Goal: Task Accomplishment & Management: Use online tool/utility

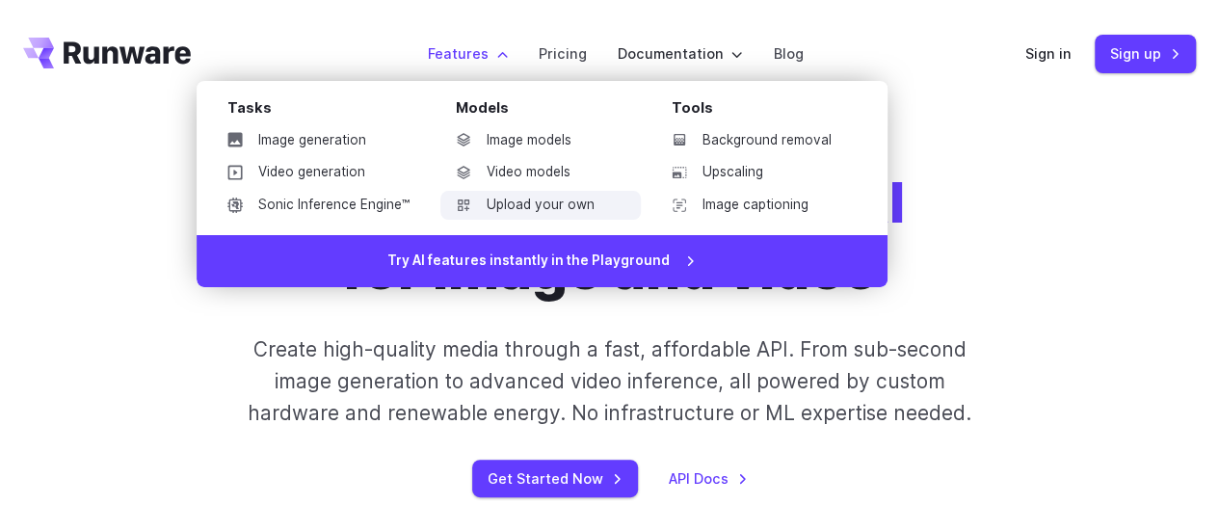
click at [564, 206] on link "Upload your own" at bounding box center [541, 205] width 200 height 29
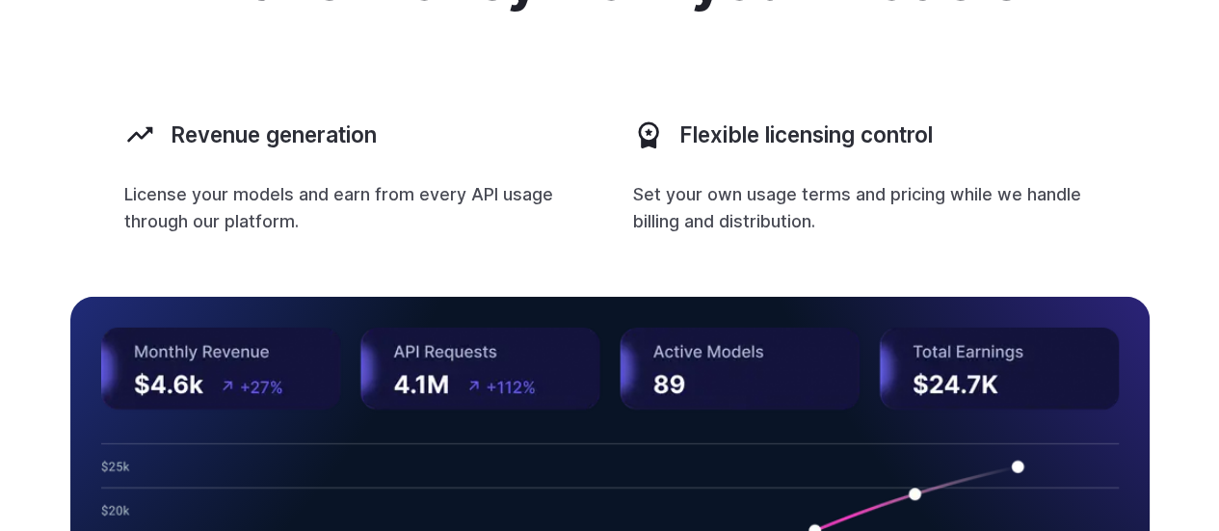
scroll to position [2863, 0]
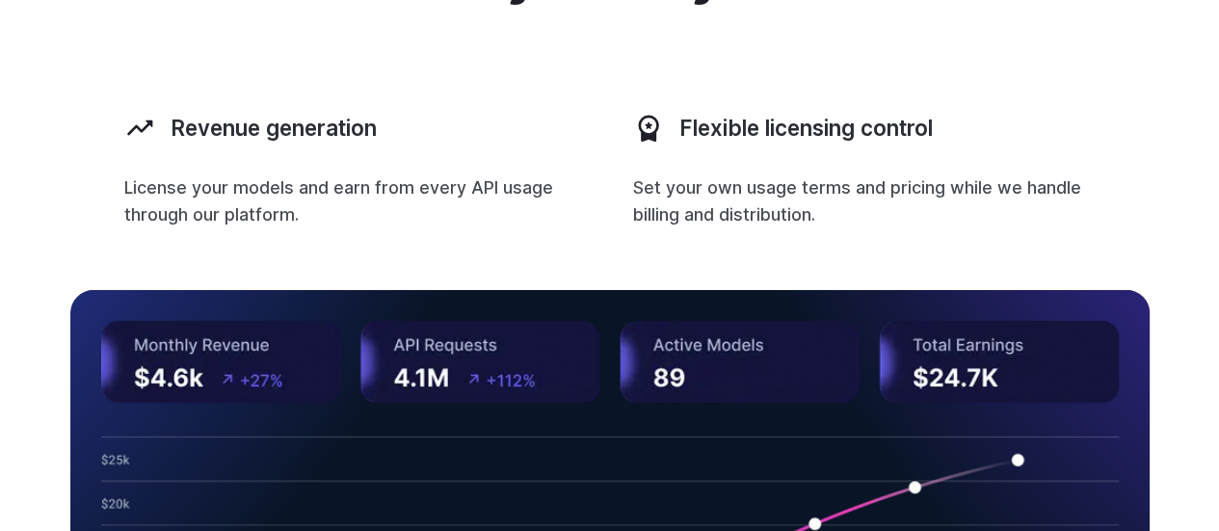
click at [1215, 360] on div "Make money from your models Revenue generation License your models and earn fro…" at bounding box center [609, 341] width 1219 height 796
drag, startPoint x: 1211, startPoint y: 360, endPoint x: 1204, endPoint y: 394, distance: 34.4
click at [1204, 394] on div "Make money from your models Revenue generation License your models and earn fro…" at bounding box center [609, 341] width 1219 height 796
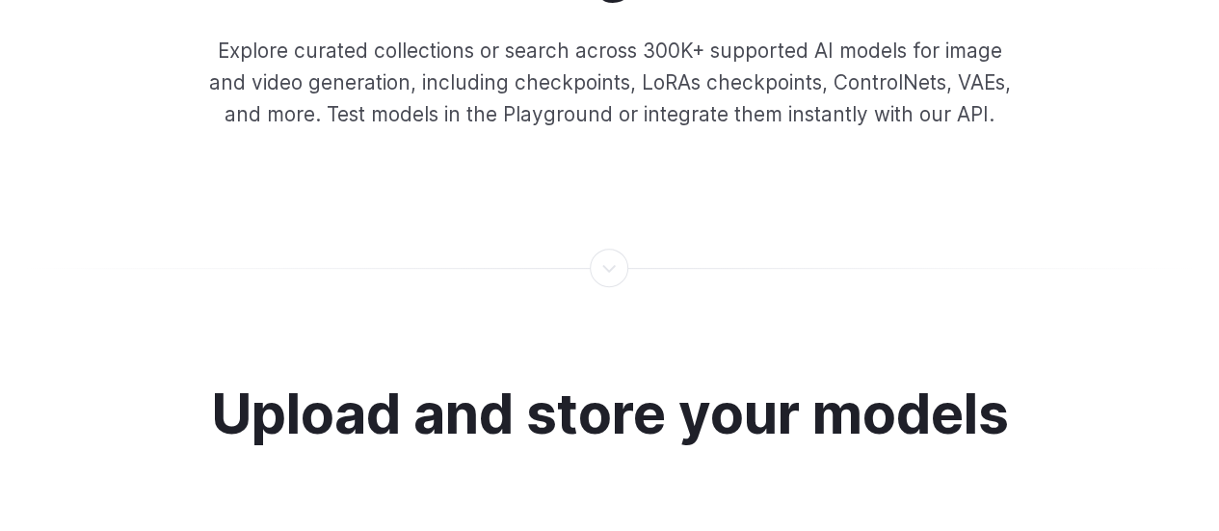
scroll to position [0, 0]
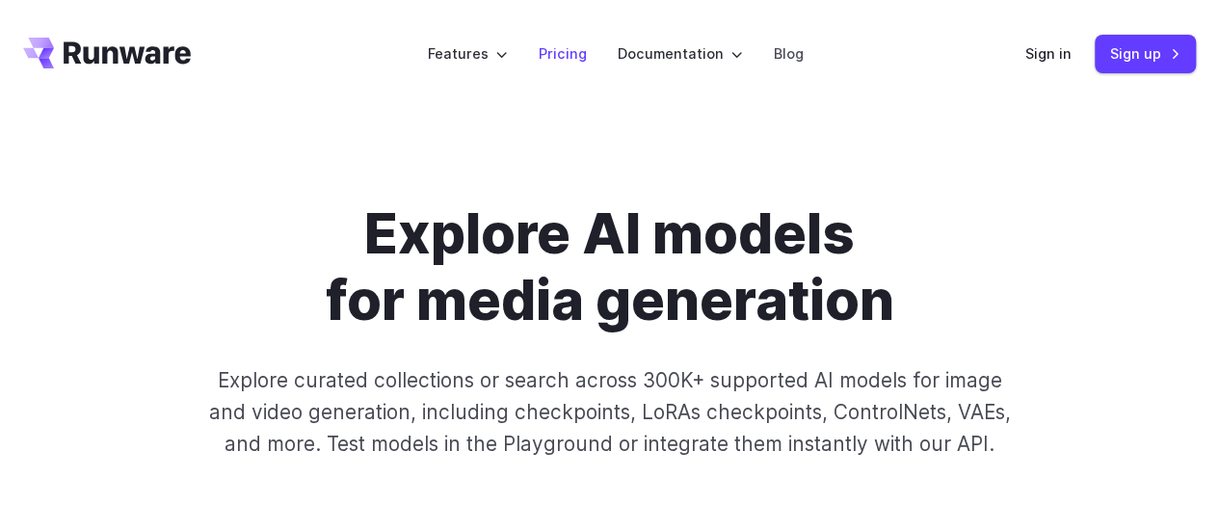
click at [559, 48] on link "Pricing" at bounding box center [563, 53] width 48 height 22
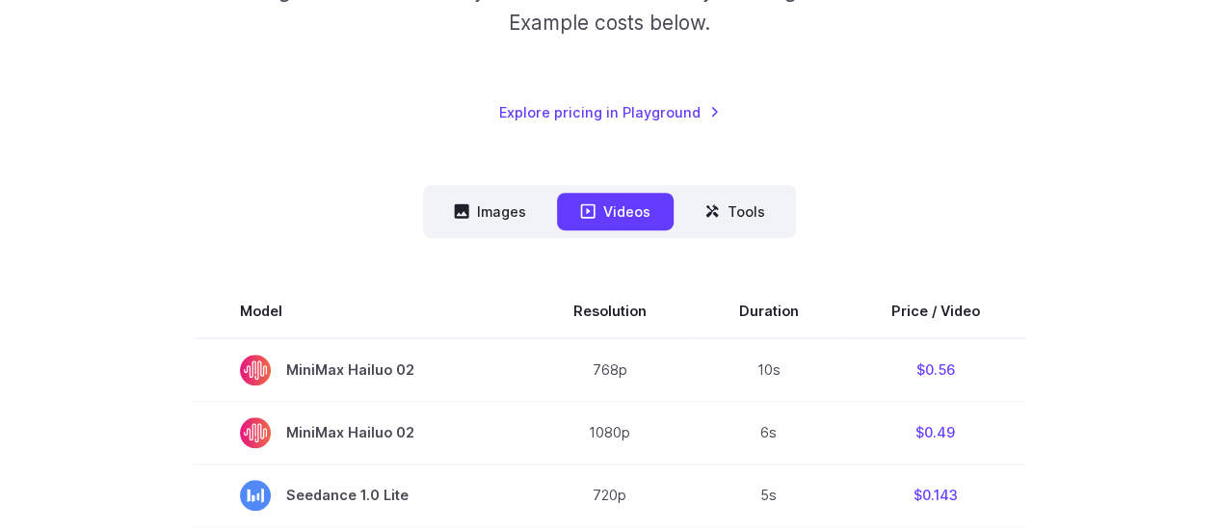
scroll to position [482, 0]
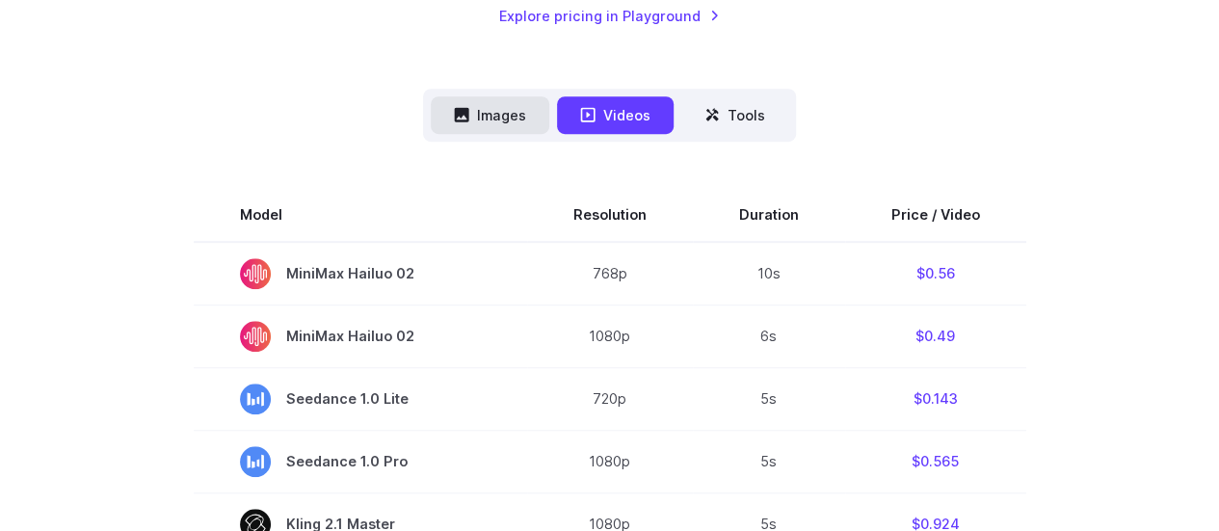
click at [492, 112] on button "Images" at bounding box center [490, 115] width 119 height 38
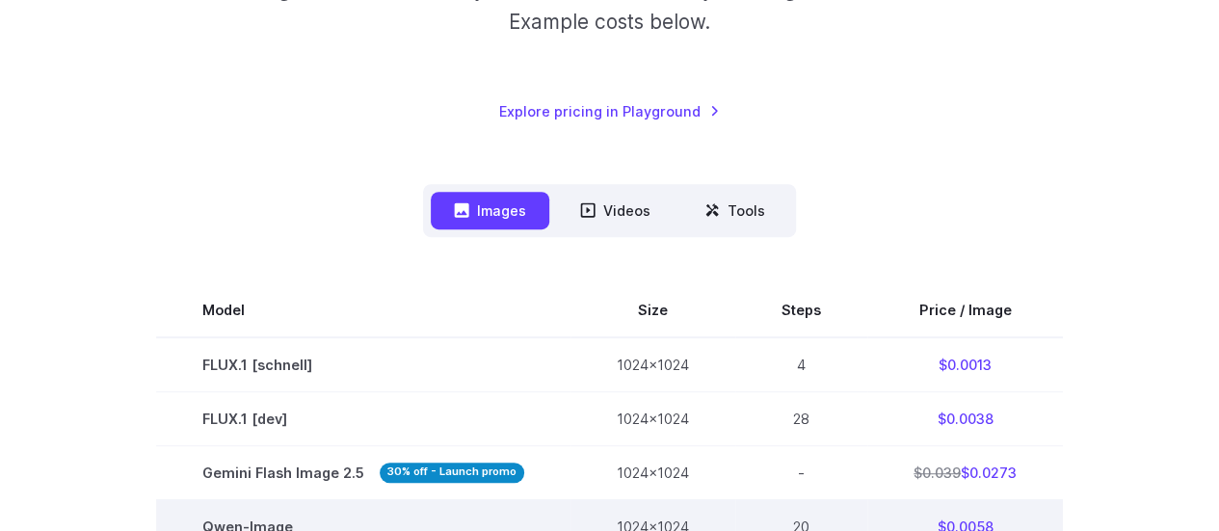
scroll to position [386, 0]
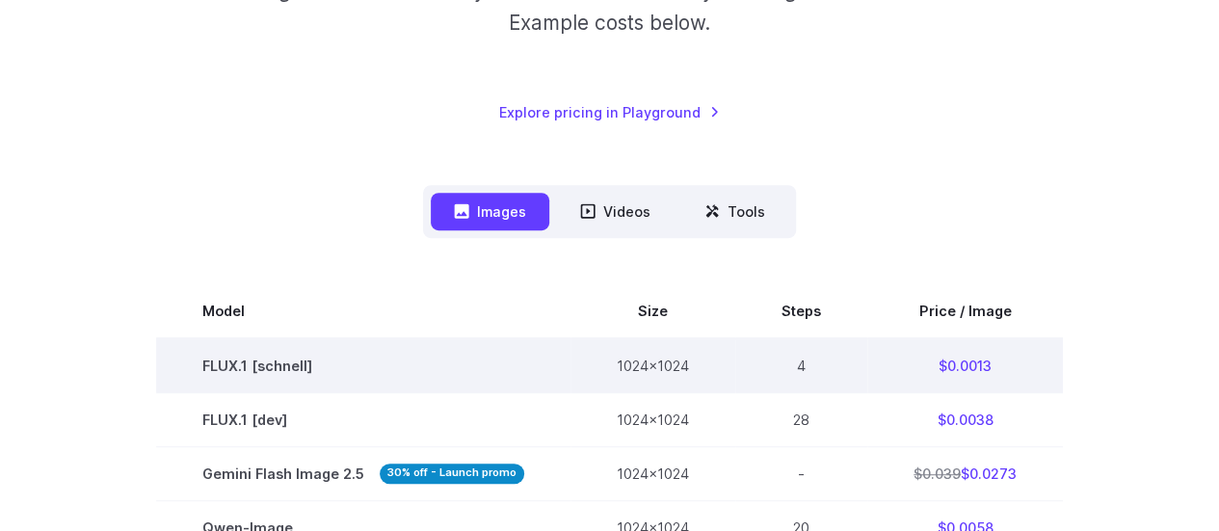
click at [379, 372] on td "FLUX.1 [schnell]" at bounding box center [363, 365] width 414 height 55
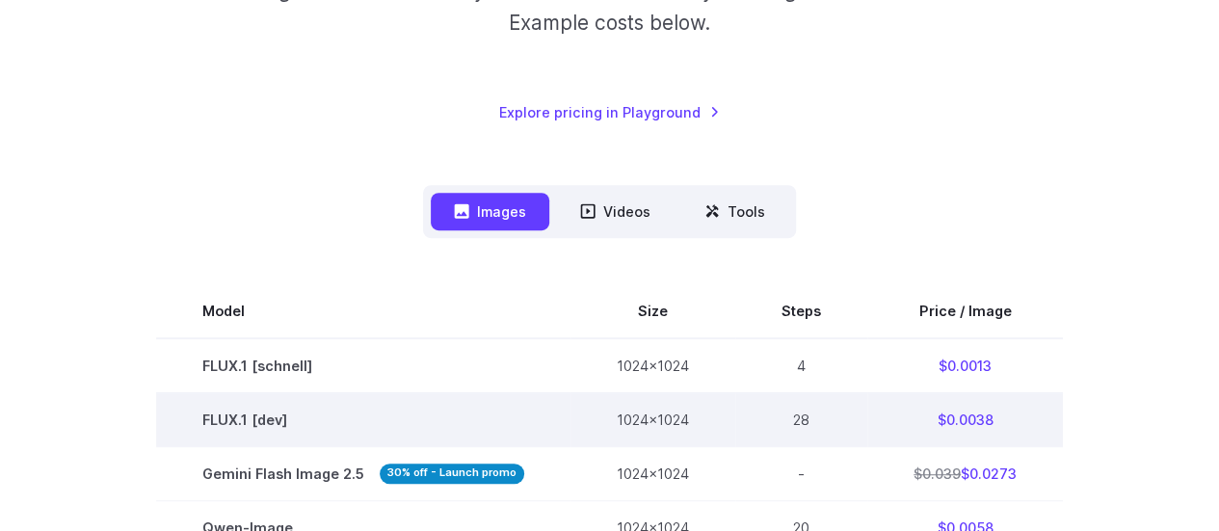
click at [308, 417] on td "FLUX.1 [dev]" at bounding box center [363, 419] width 414 height 54
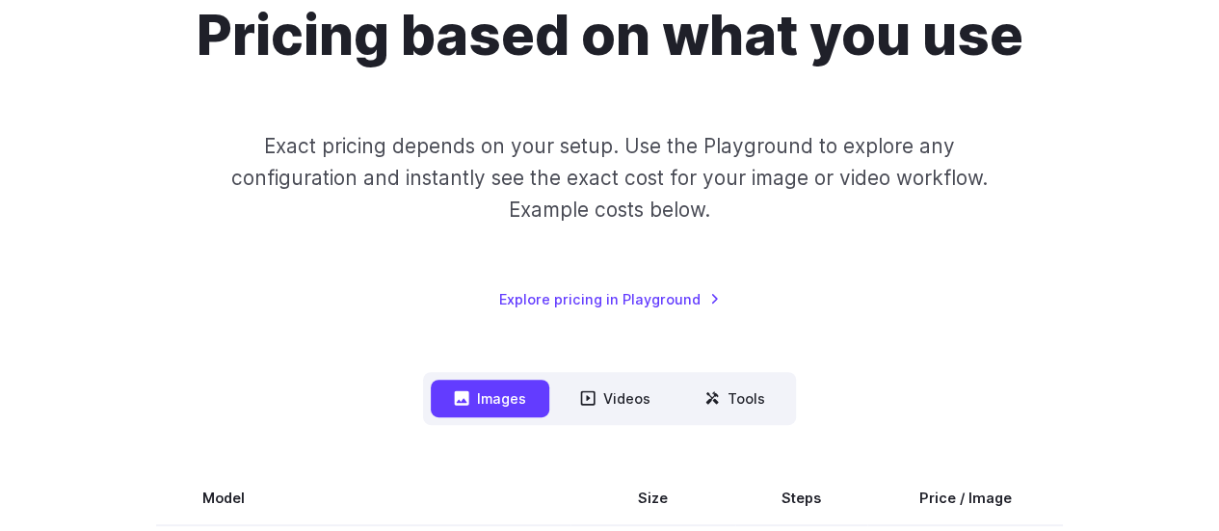
scroll to position [193, 0]
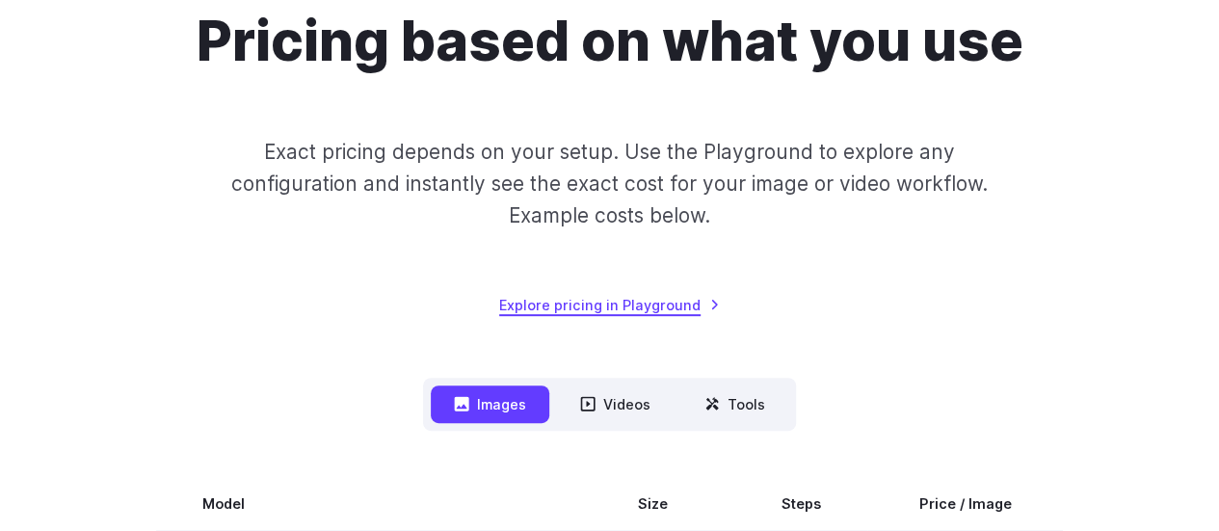
click at [618, 303] on link "Explore pricing in Playground" at bounding box center [609, 305] width 221 height 22
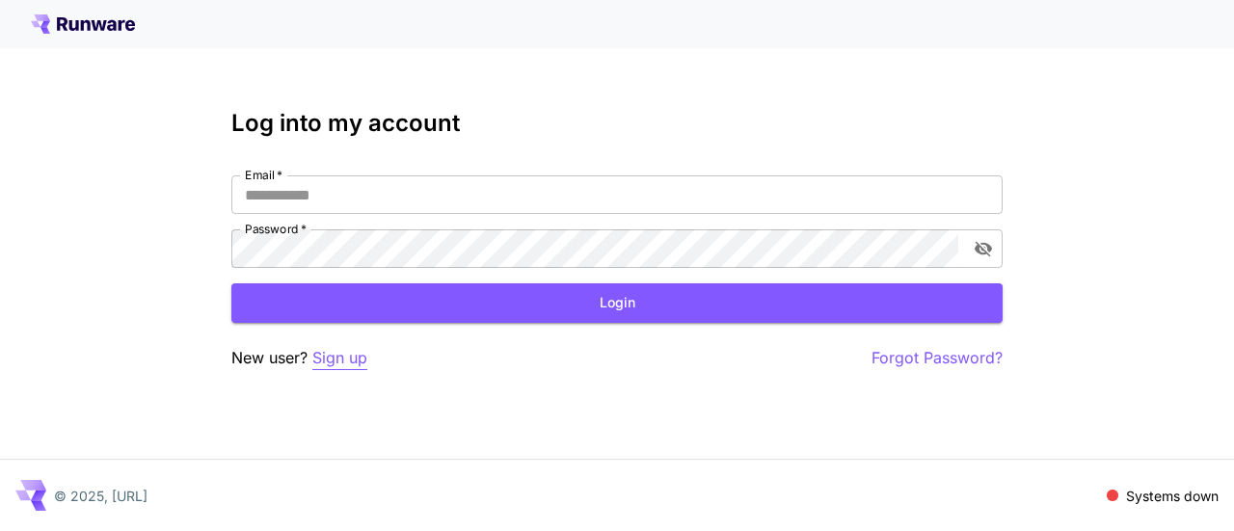
click at [351, 360] on p "Sign up" at bounding box center [339, 358] width 55 height 24
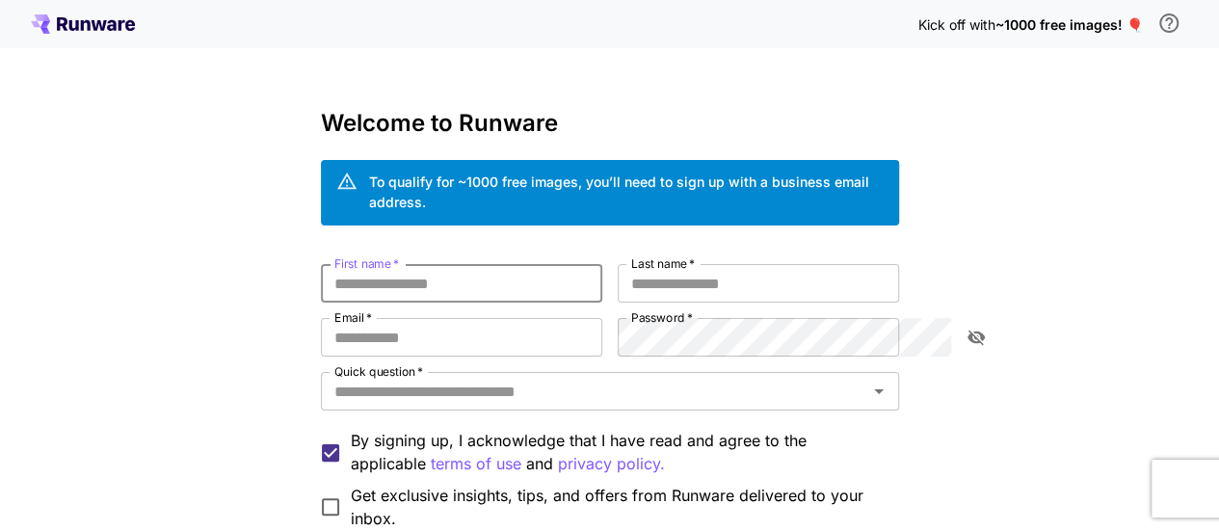
click at [351, 264] on input "First name   *" at bounding box center [461, 283] width 281 height 39
type input "*****"
click at [740, 264] on input "Last name   *" at bounding box center [758, 283] width 281 height 39
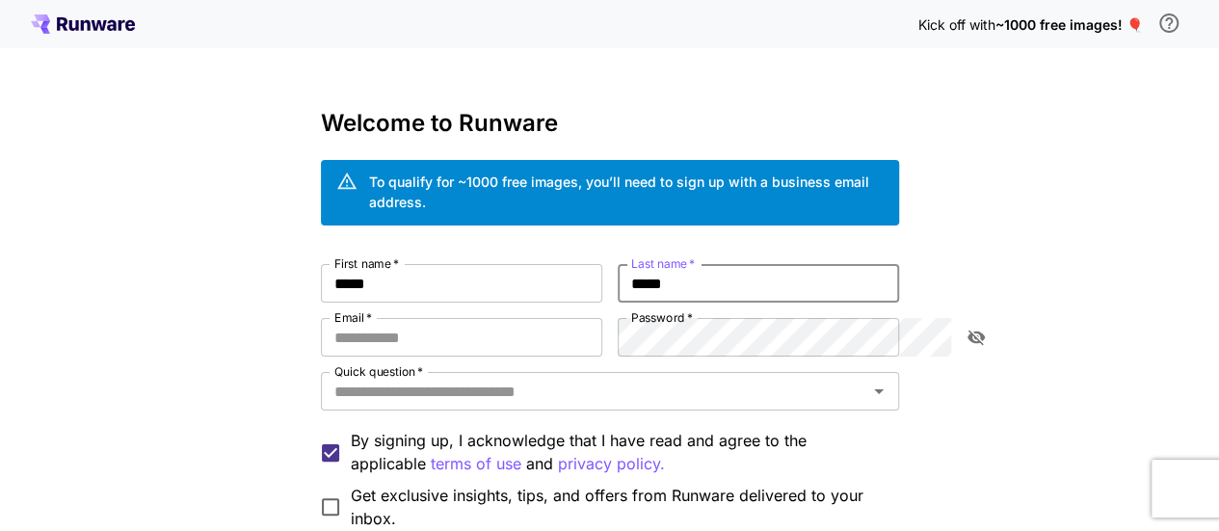
type input "*****"
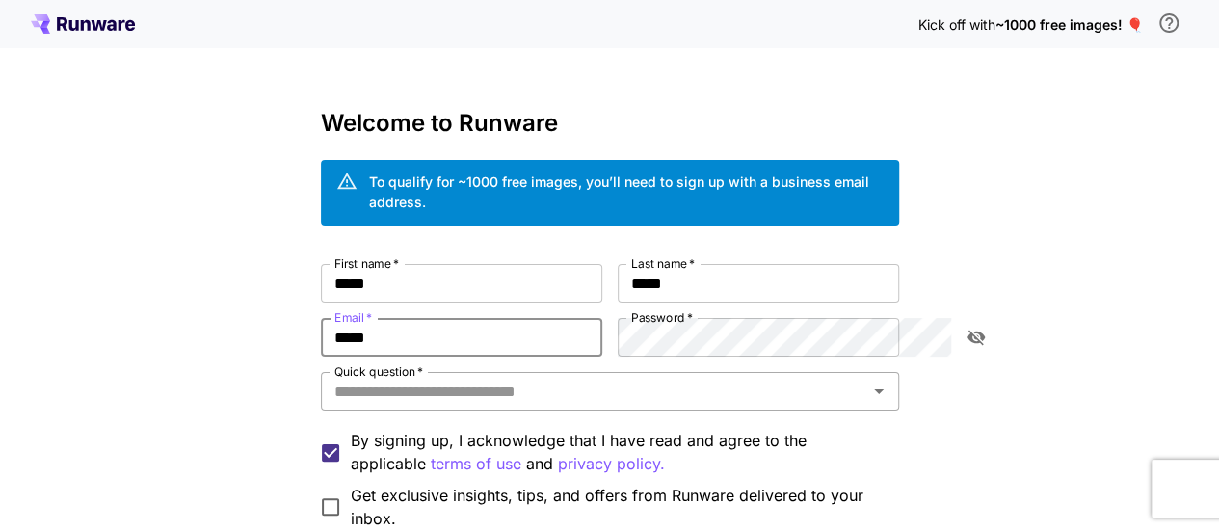
type input "**********"
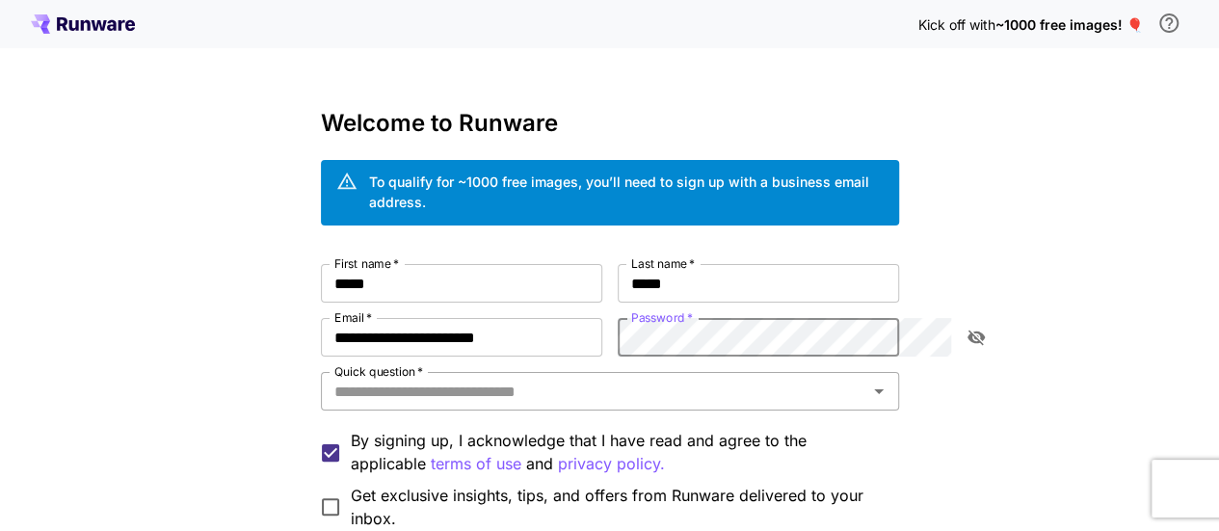
click at [436, 378] on input "Quick question   *" at bounding box center [594, 391] width 535 height 27
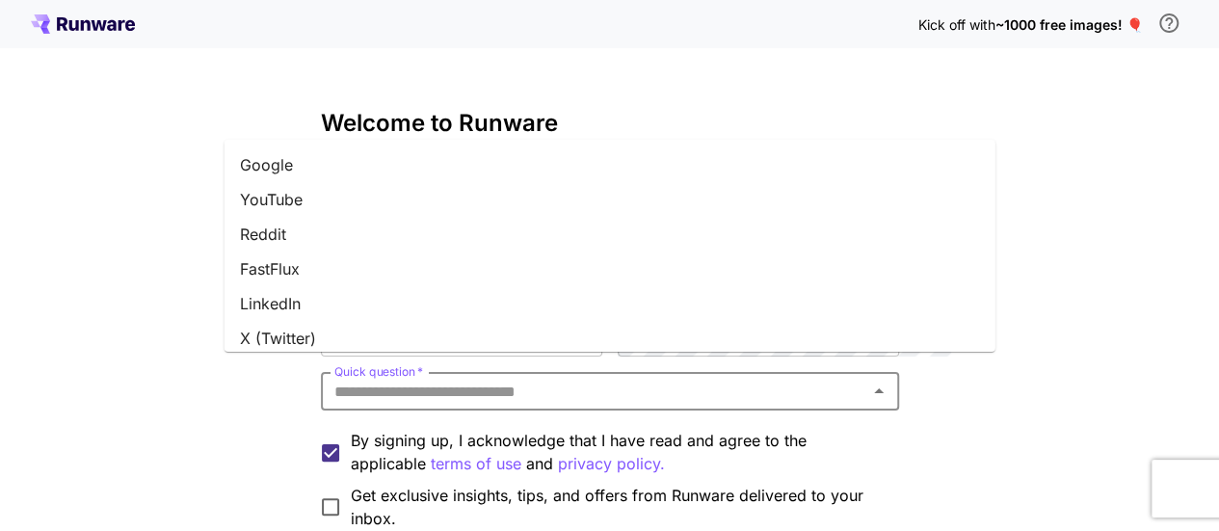
scroll to position [96, 0]
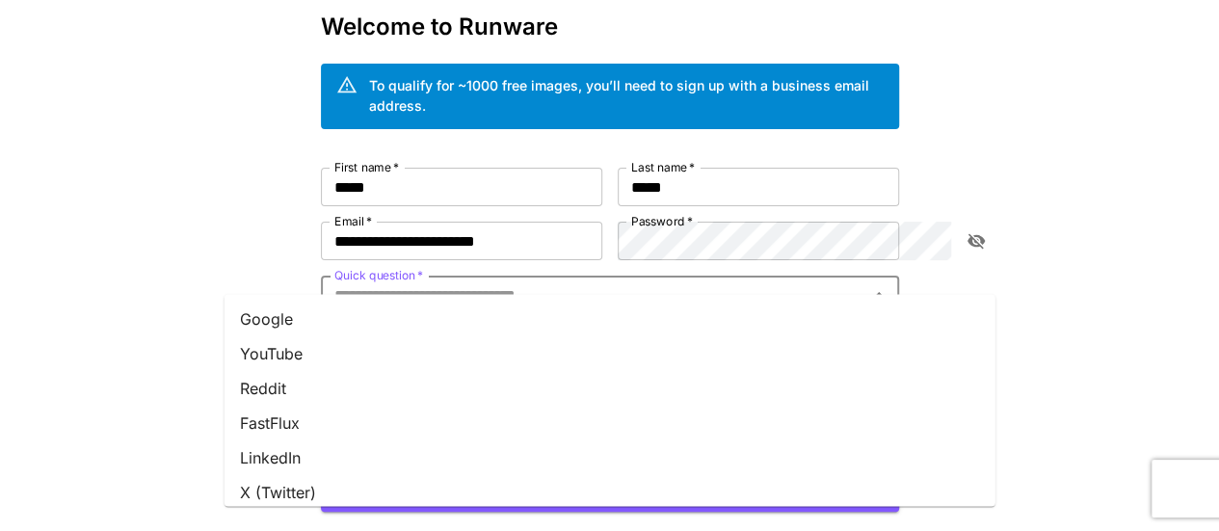
click at [303, 323] on li "Google" at bounding box center [610, 319] width 771 height 35
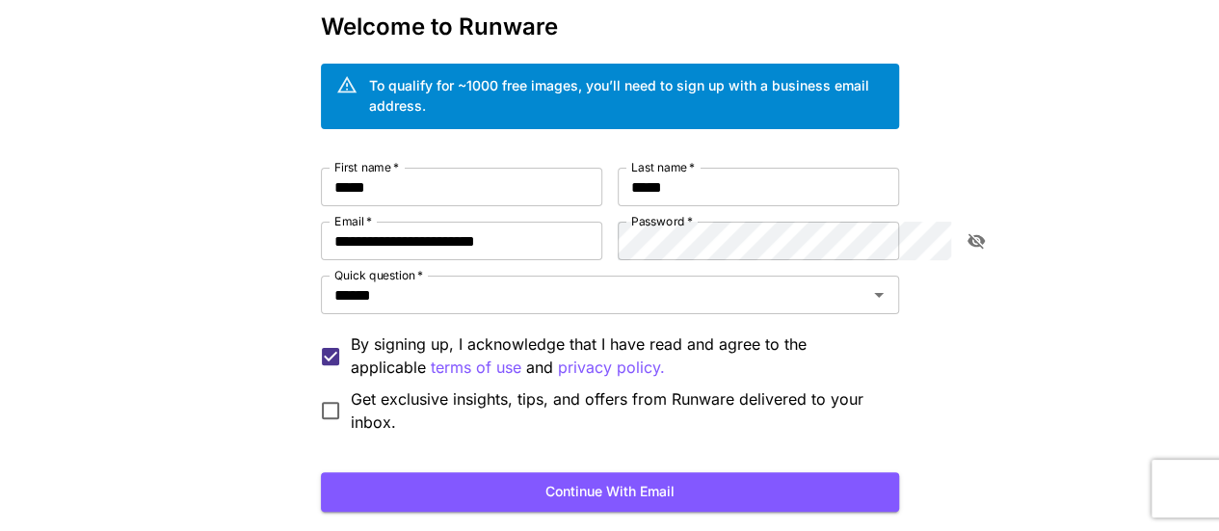
scroll to position [193, 0]
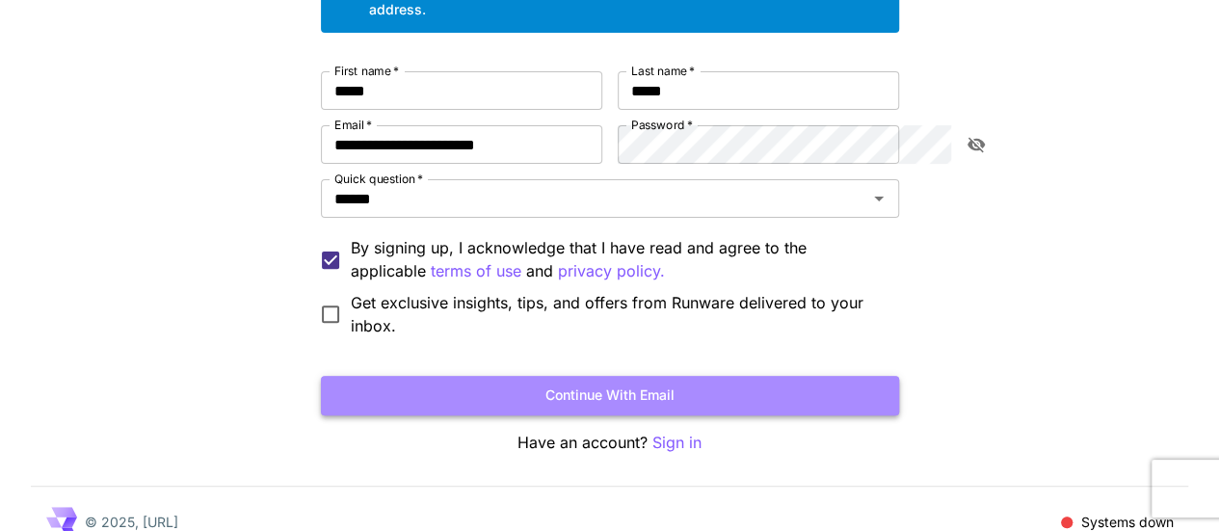
click at [649, 376] on button "Continue with email" at bounding box center [610, 396] width 578 height 40
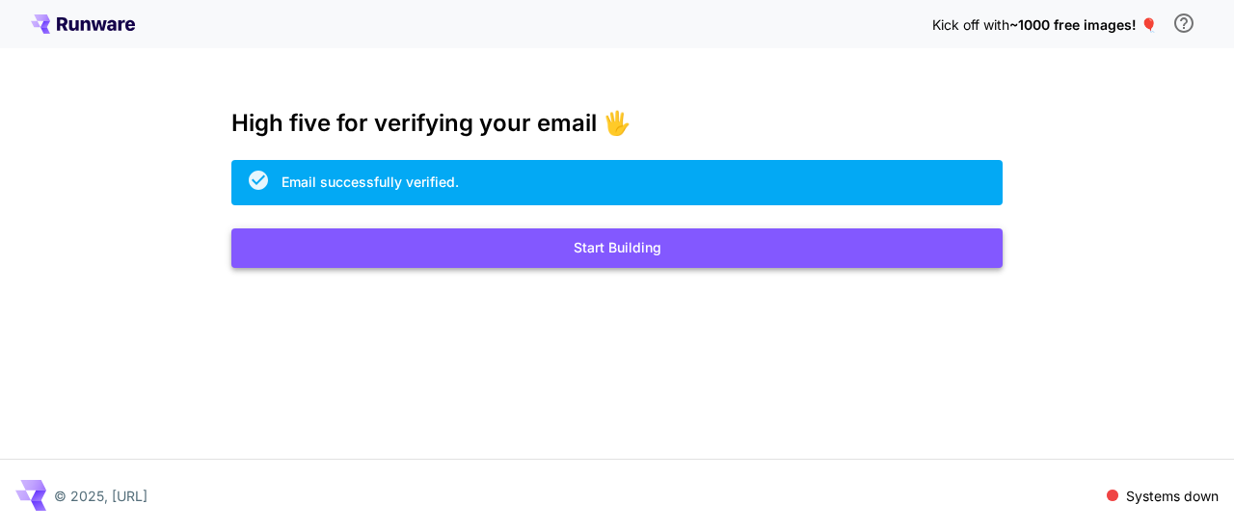
click at [628, 254] on button "Start Building" at bounding box center [616, 248] width 771 height 40
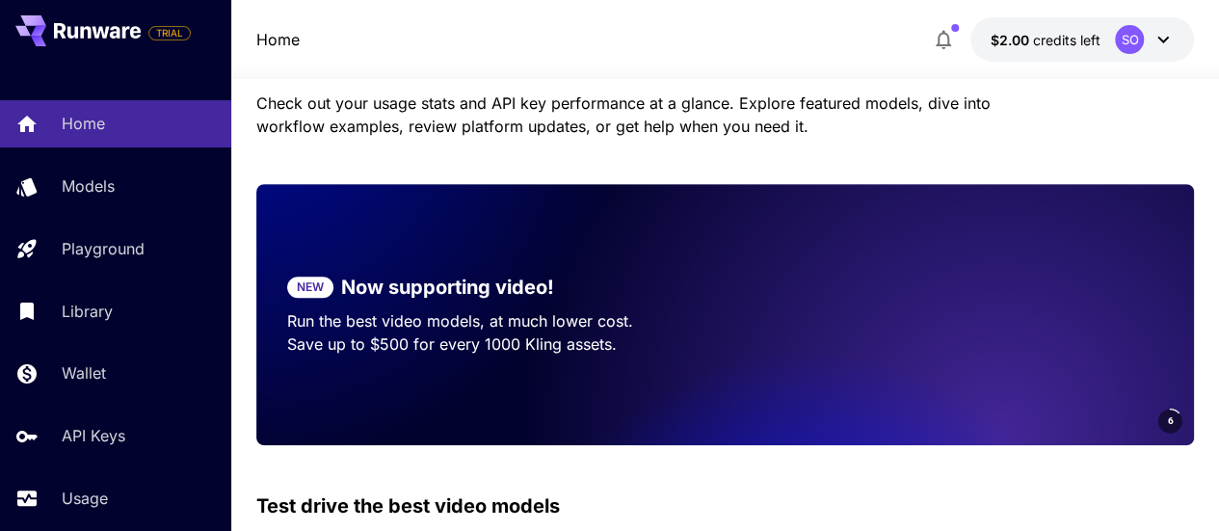
scroll to position [289, 0]
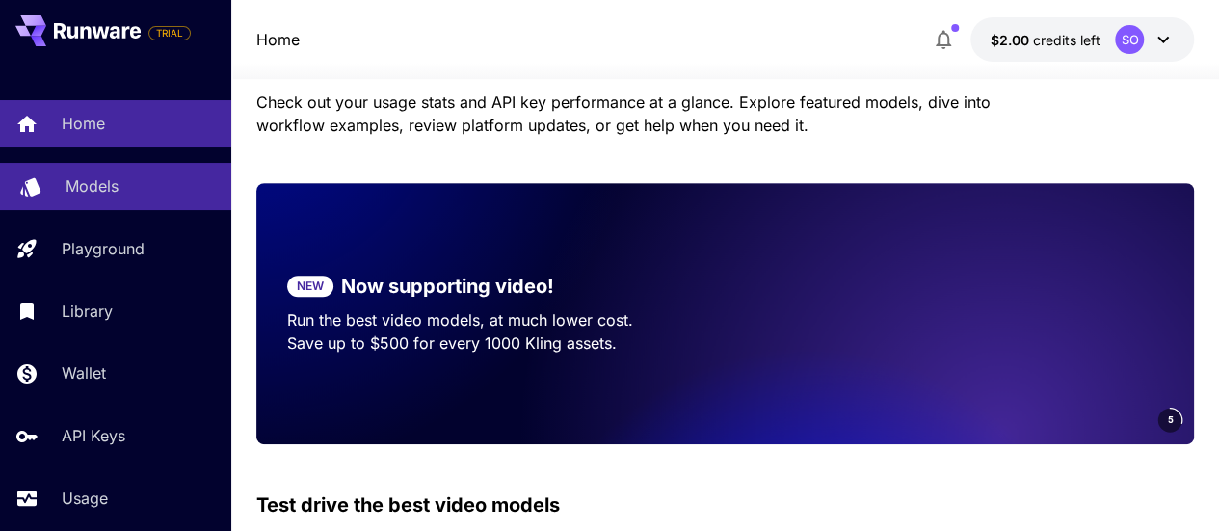
click at [123, 193] on div "Models" at bounding box center [141, 185] width 150 height 23
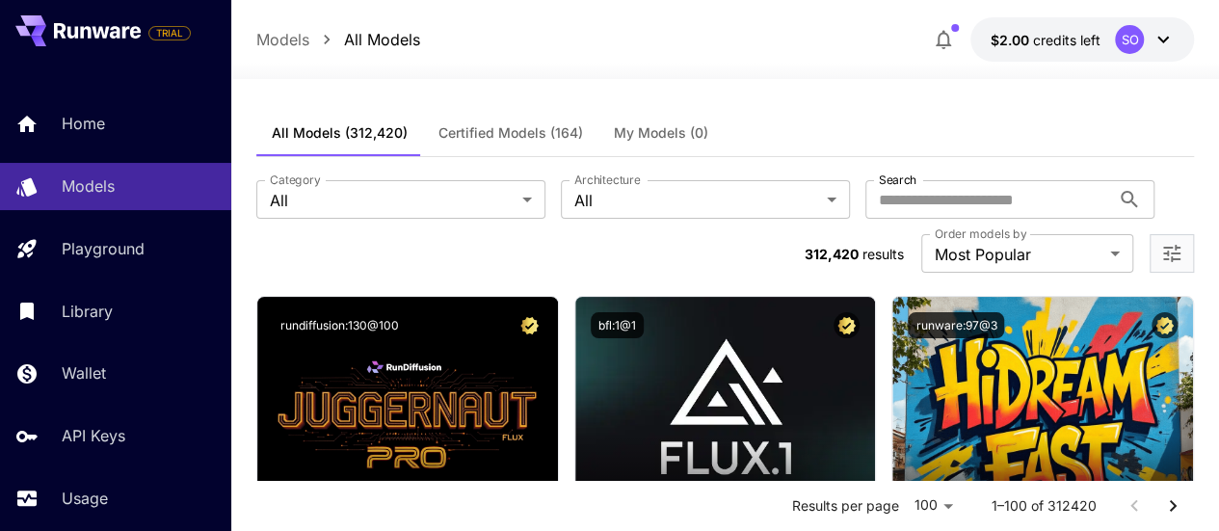
click at [652, 138] on span "My Models (0)" at bounding box center [661, 132] width 94 height 17
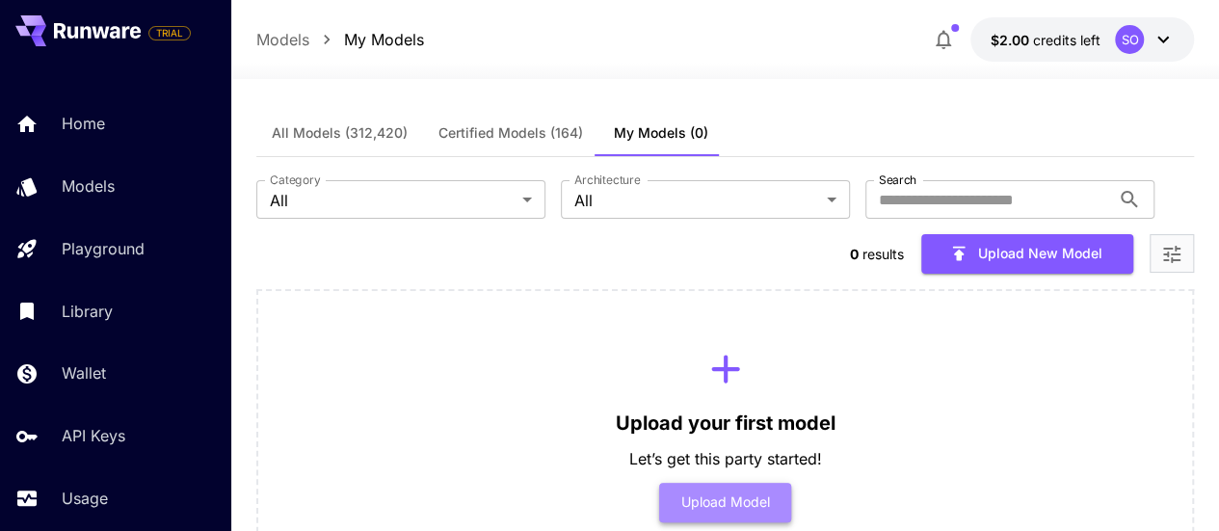
click at [744, 483] on button "Upload Model" at bounding box center [725, 503] width 132 height 40
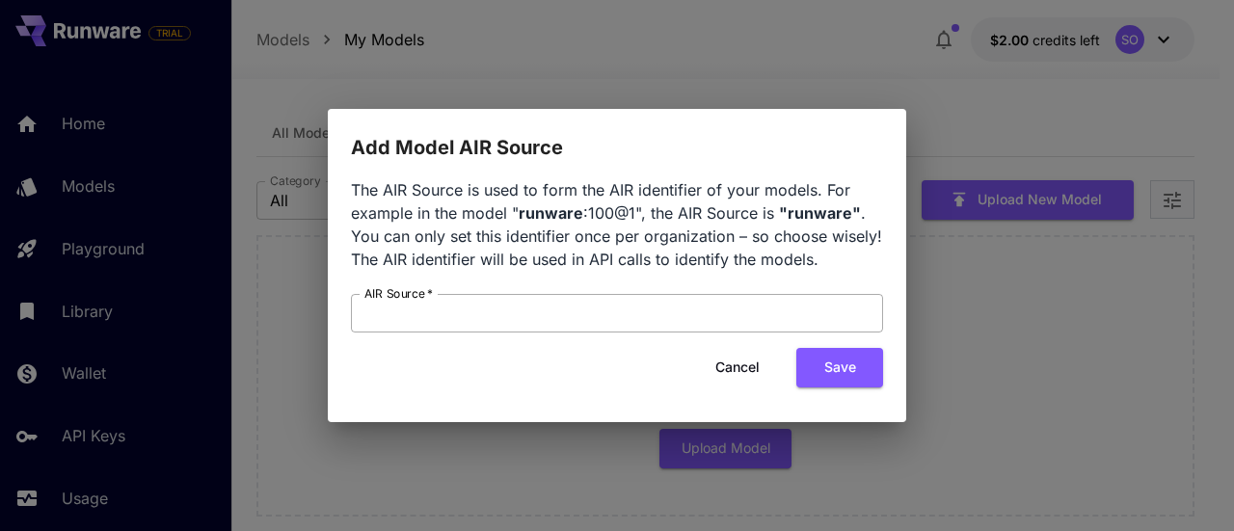
click at [487, 318] on input "AIR Source   *" at bounding box center [617, 313] width 532 height 39
click at [851, 381] on button "Save" at bounding box center [839, 368] width 87 height 40
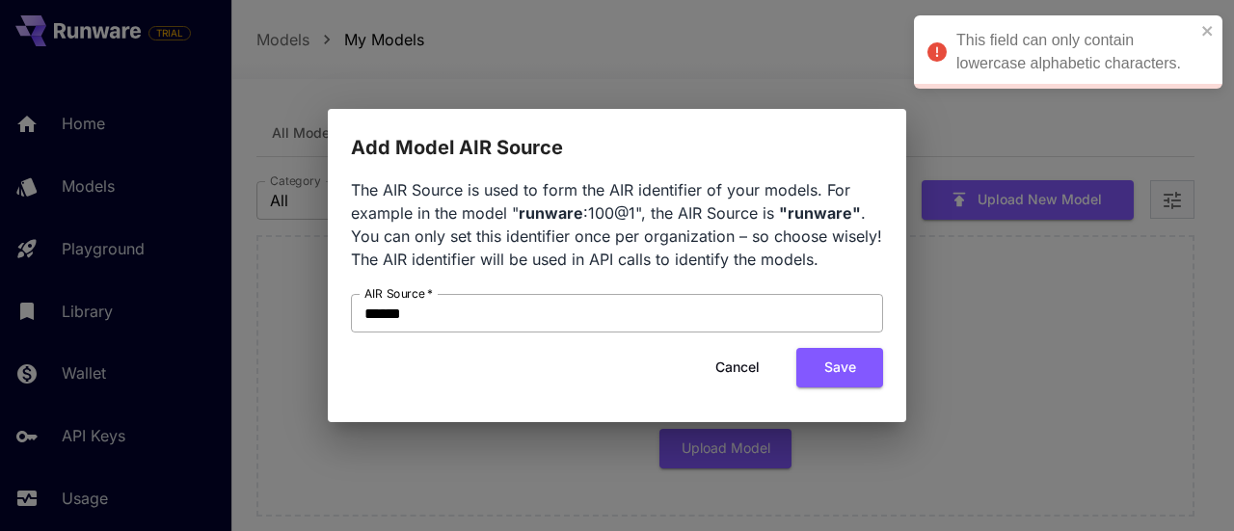
click at [371, 312] on input "******" at bounding box center [617, 313] width 532 height 39
type input "******"
click at [846, 365] on button "Save" at bounding box center [839, 368] width 87 height 40
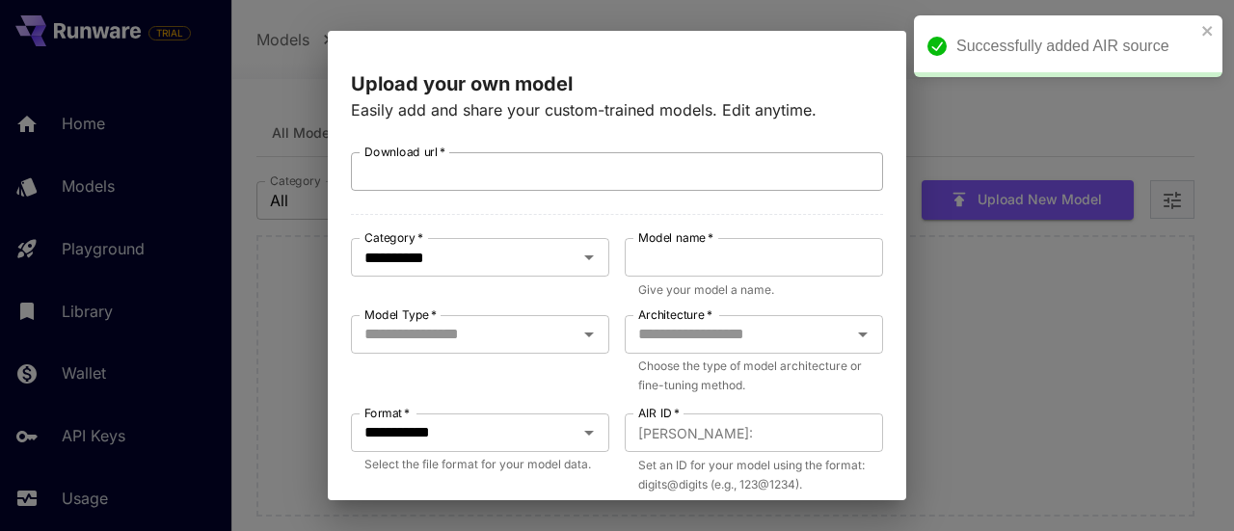
scroll to position [96, 0]
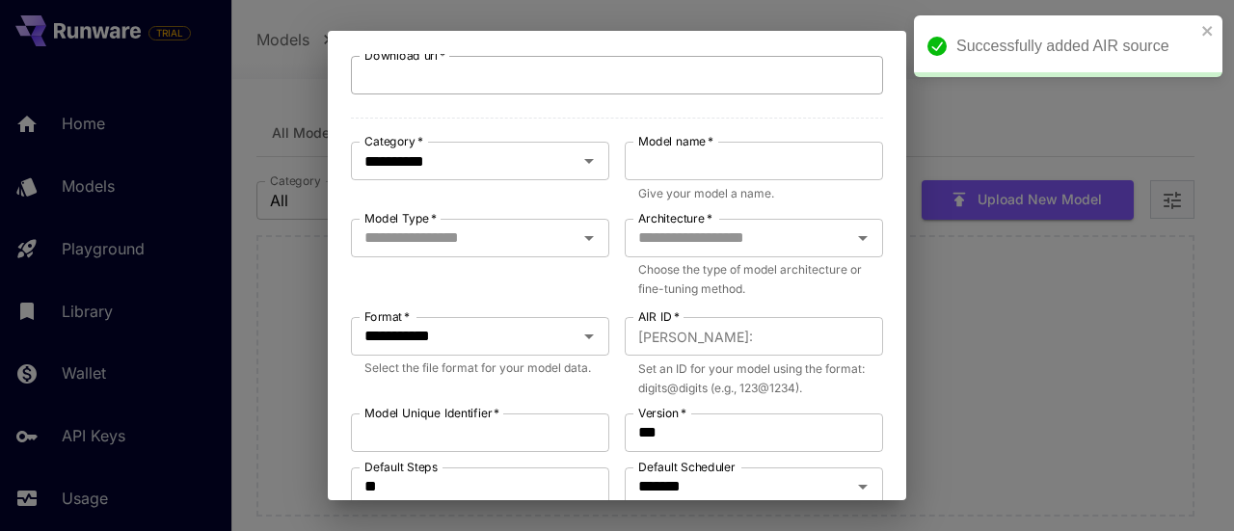
click at [497, 159] on input "**********" at bounding box center [452, 160] width 190 height 27
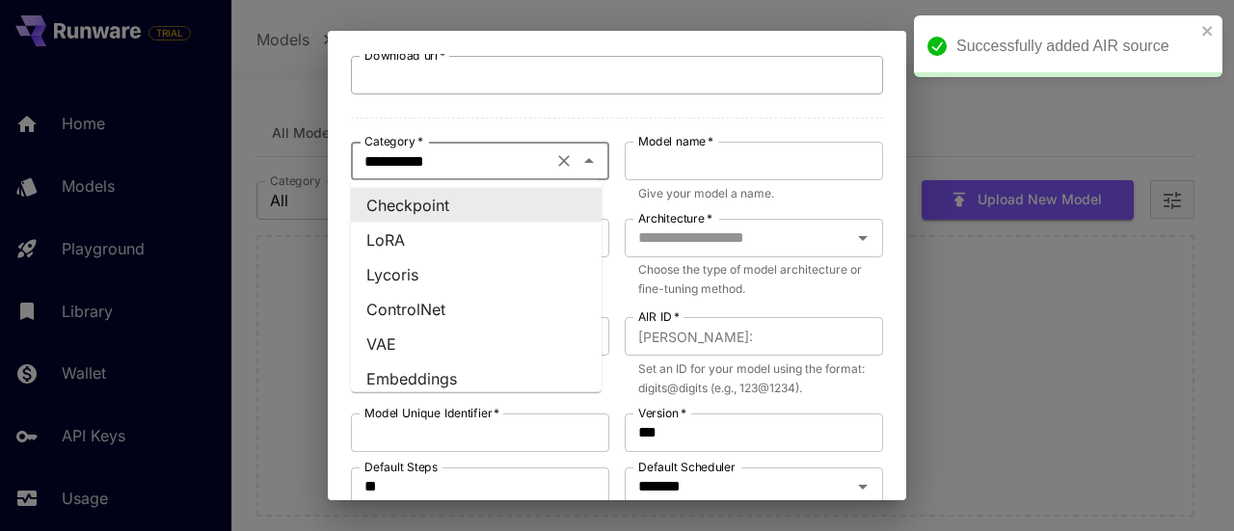
click at [497, 159] on input "**********" at bounding box center [452, 160] width 190 height 27
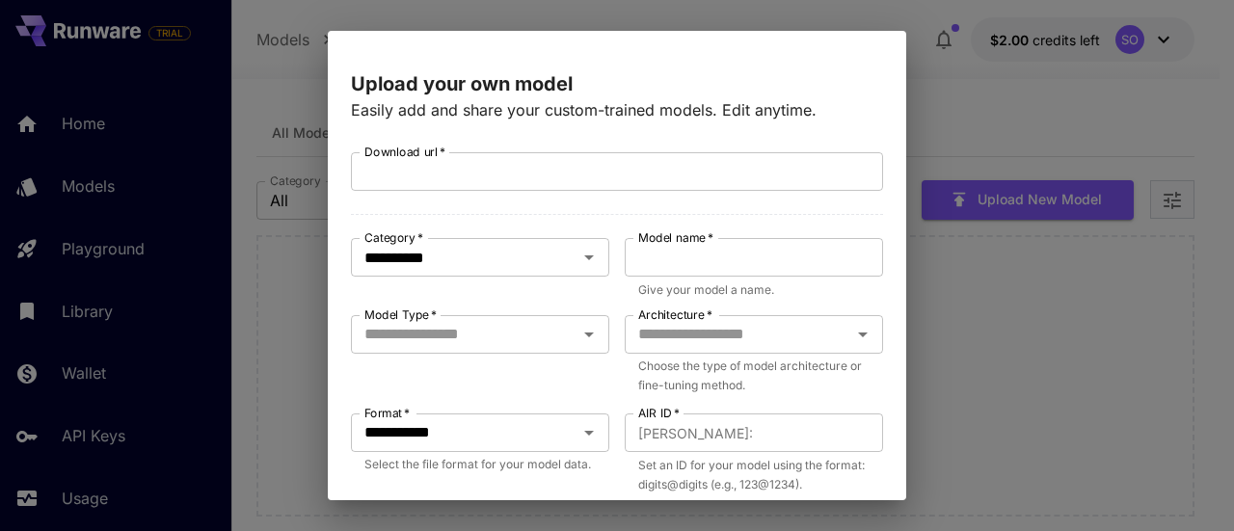
scroll to position [0, 0]
click at [492, 172] on input "Download url   *" at bounding box center [617, 171] width 532 height 39
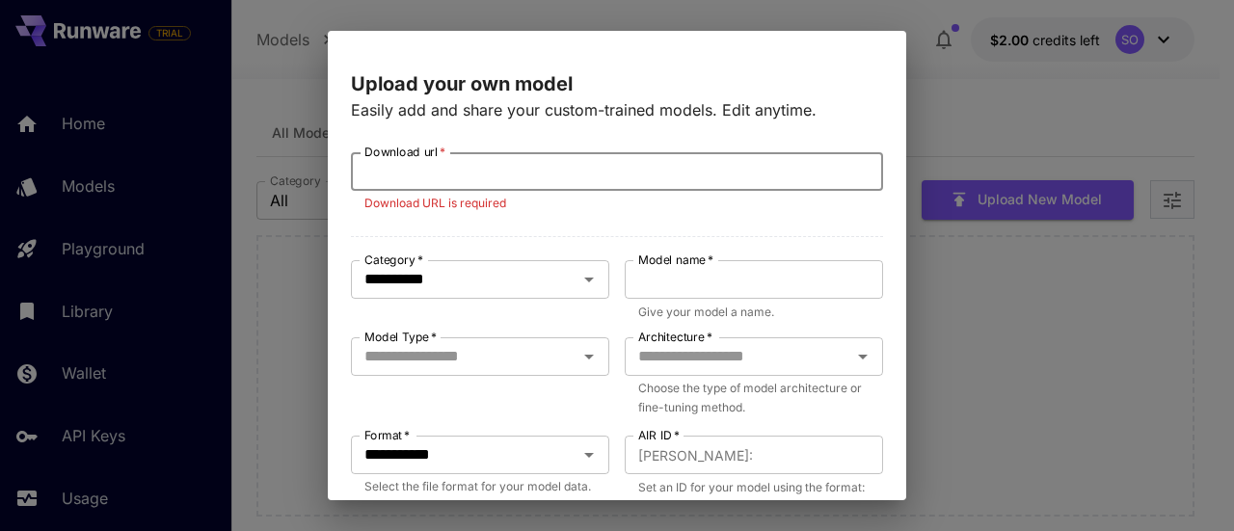
paste input "**********"
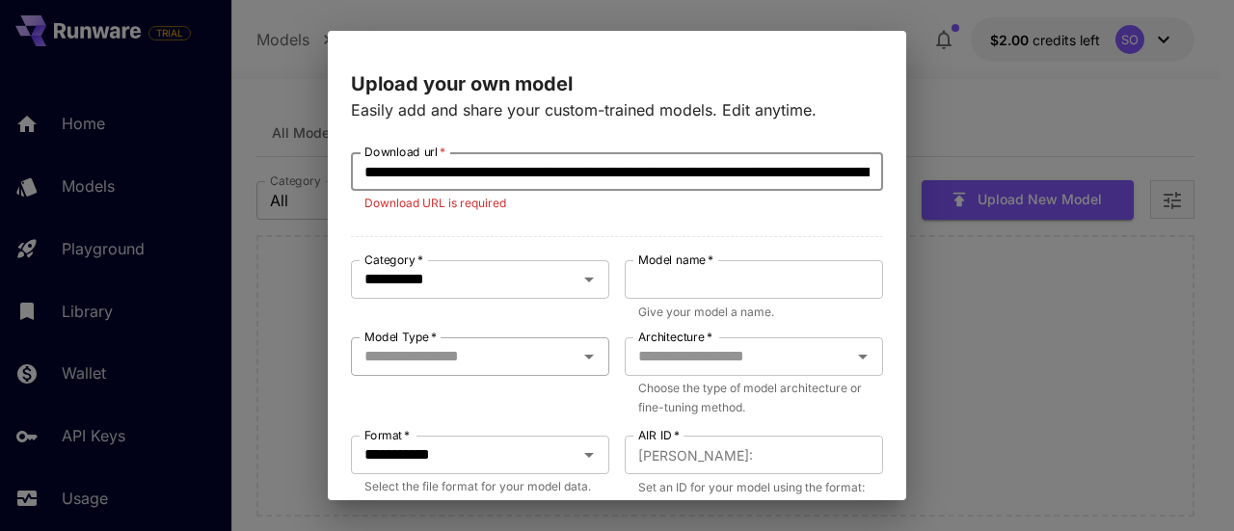
scroll to position [0, 2867]
type input "**********"
click at [708, 292] on div "Model name   * Model name   * Give your model a name." at bounding box center [754, 291] width 258 height 62
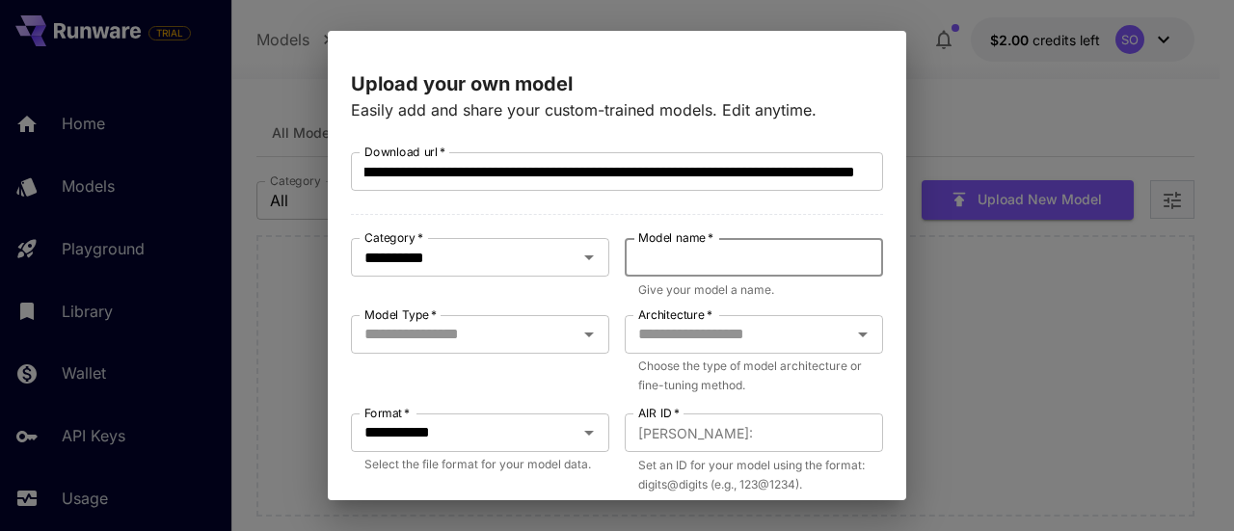
scroll to position [0, 0]
click at [742, 267] on input "Model name   *" at bounding box center [754, 257] width 258 height 39
type input "******"
click at [499, 360] on div "Model Type   * Model Type   *" at bounding box center [480, 356] width 258 height 83
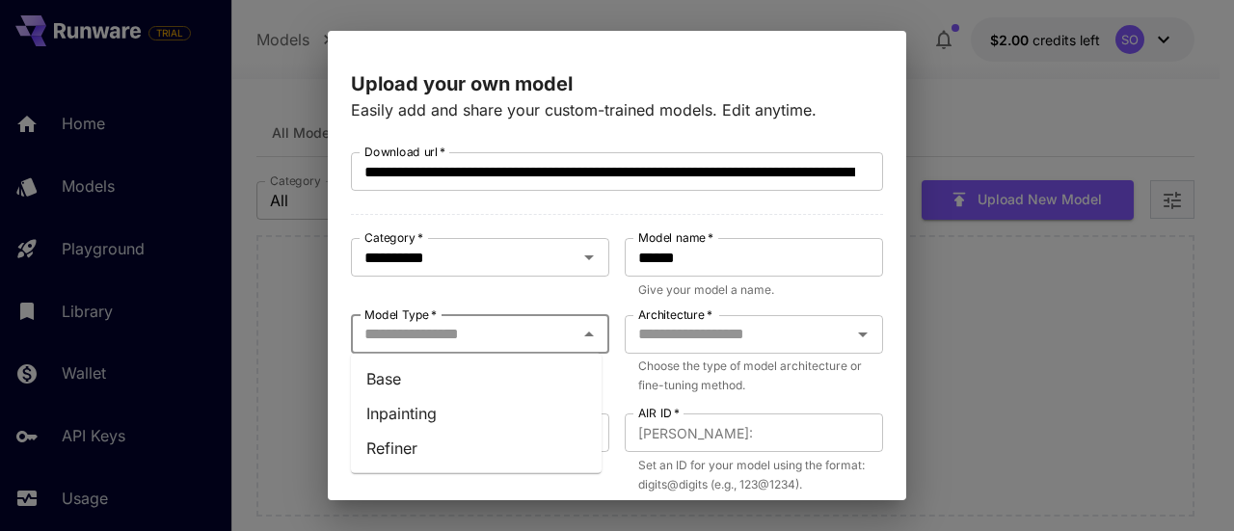
click at [531, 330] on input "Model Type   *" at bounding box center [464, 334] width 215 height 27
click at [492, 412] on li "Inpainting" at bounding box center [476, 413] width 251 height 35
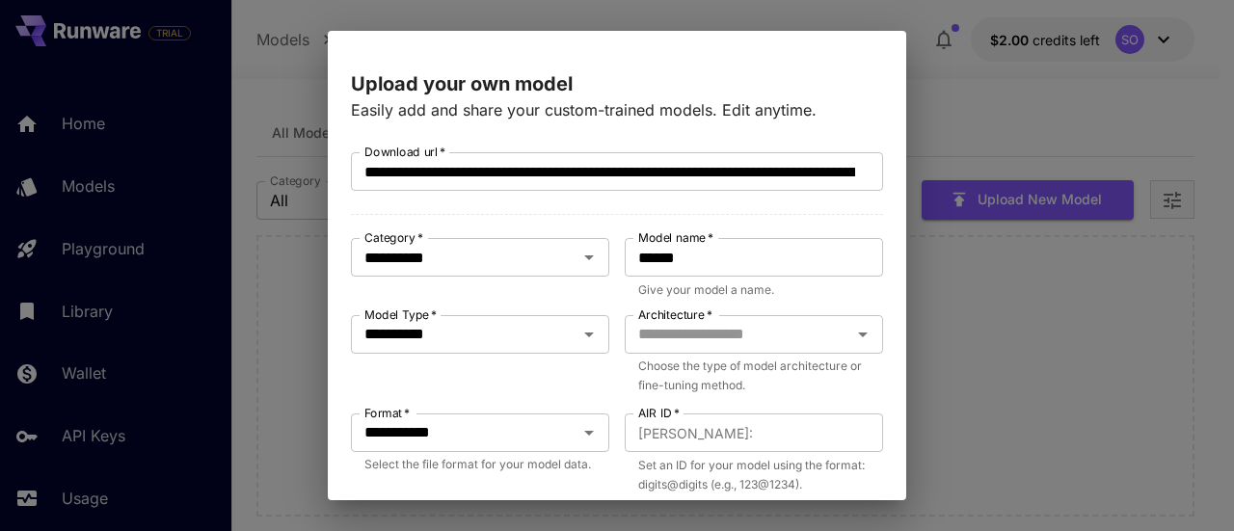
scroll to position [96, 0]
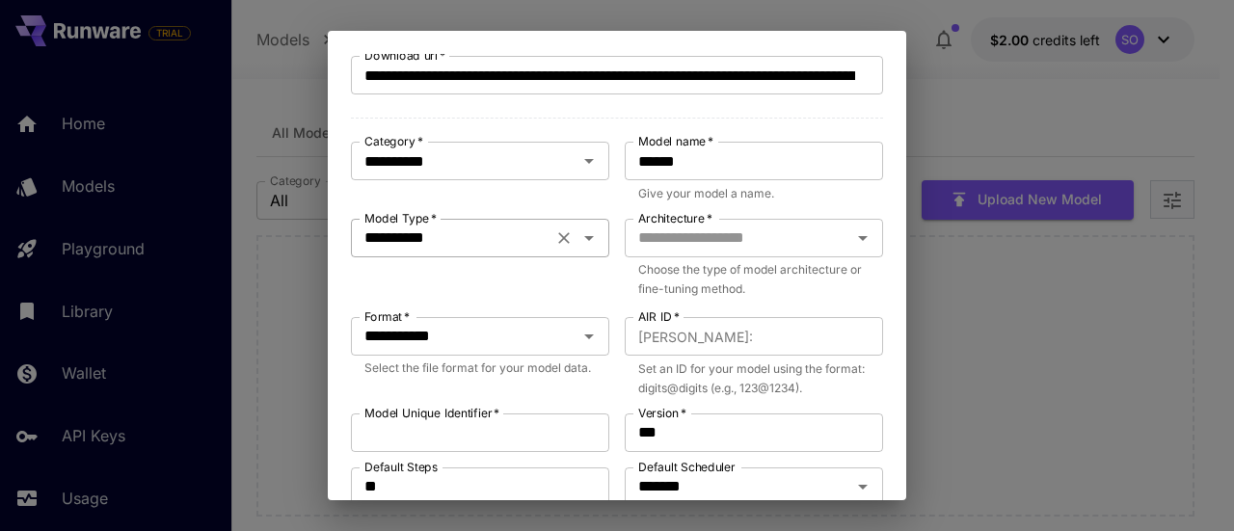
click at [539, 238] on div "**********" at bounding box center [480, 238] width 258 height 39
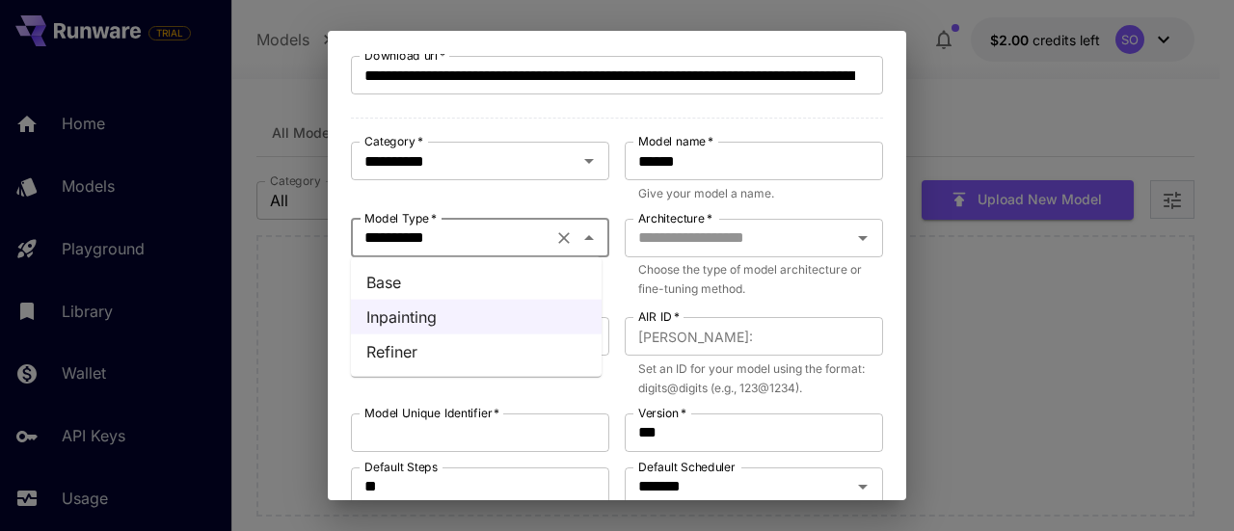
click at [453, 278] on li "Base" at bounding box center [476, 282] width 251 height 35
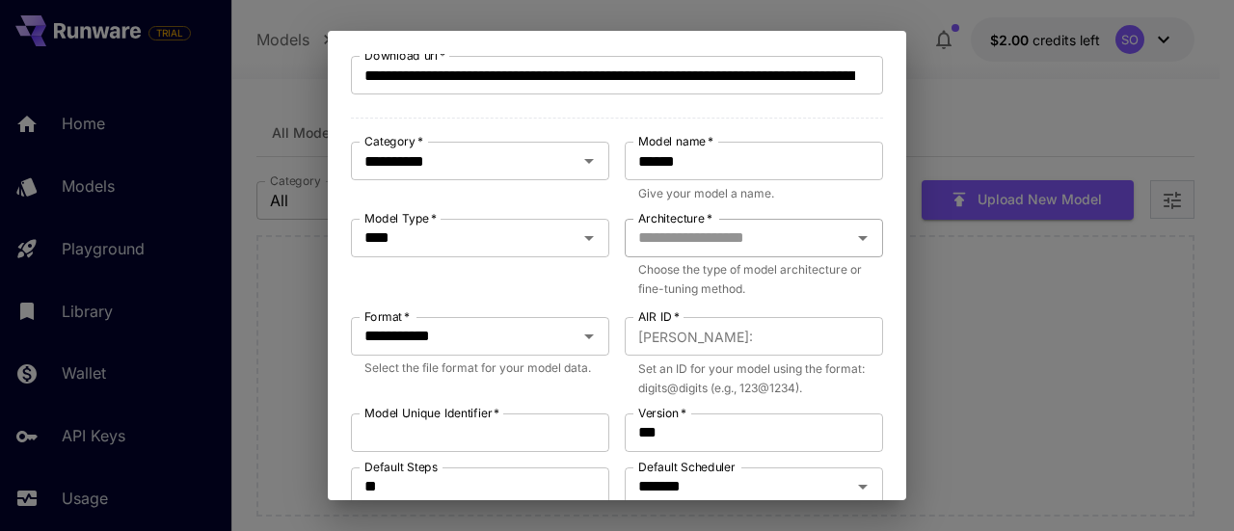
click at [749, 254] on div "Architecture   *" at bounding box center [754, 238] width 258 height 39
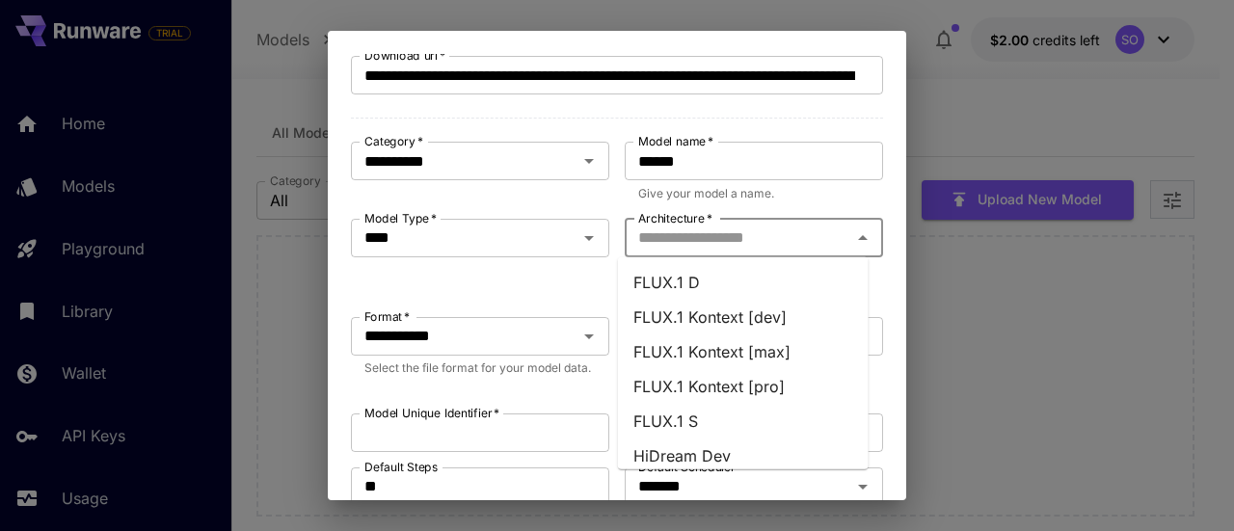
click at [754, 284] on li "FLUX.1 D" at bounding box center [743, 282] width 251 height 35
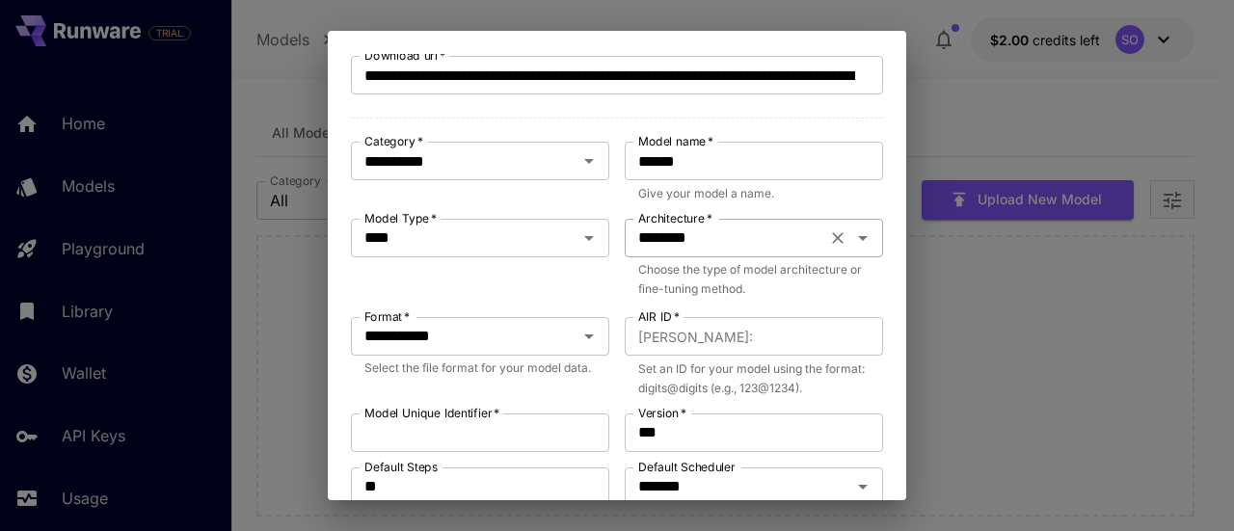
click at [792, 235] on input "********" at bounding box center [725, 238] width 190 height 27
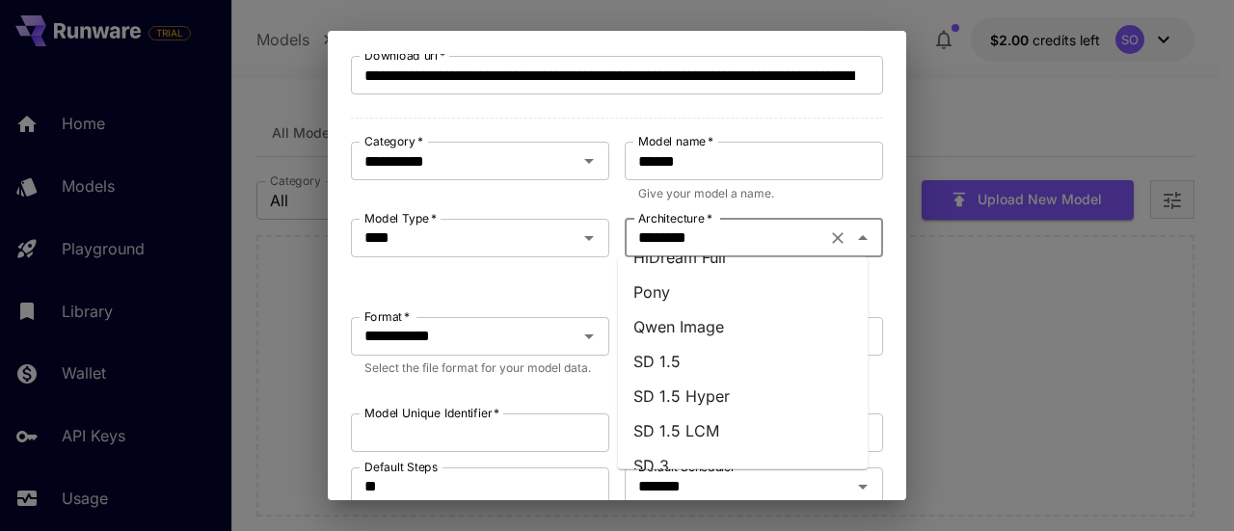
scroll to position [0, 0]
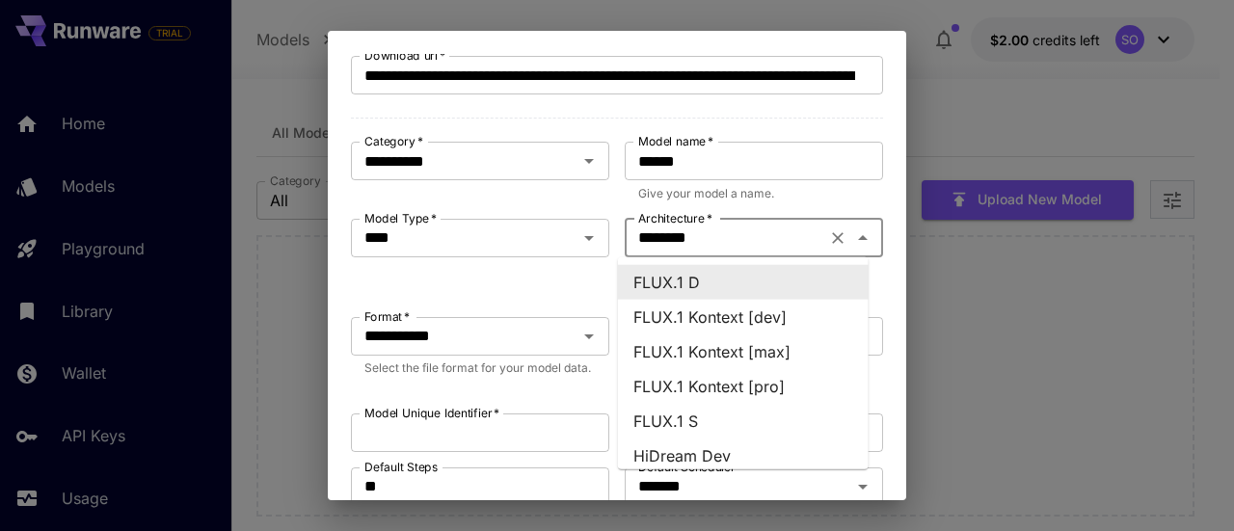
click at [857, 196] on div "Model name   * ****** Model name   * Give your model a name." at bounding box center [754, 173] width 258 height 62
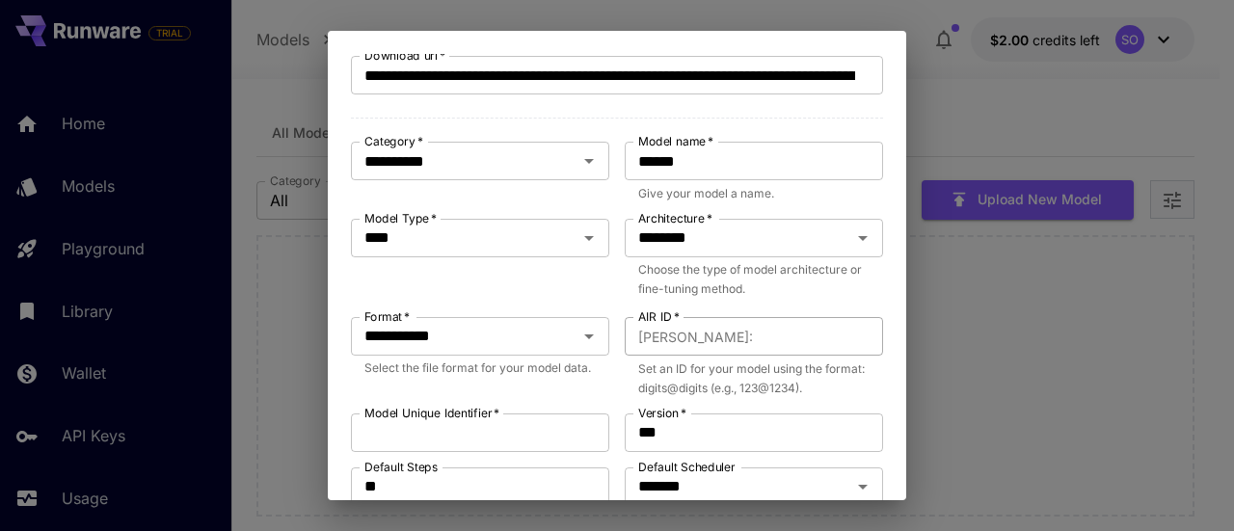
click at [684, 331] on div "​ simona : AIR ID   *" at bounding box center [754, 336] width 258 height 39
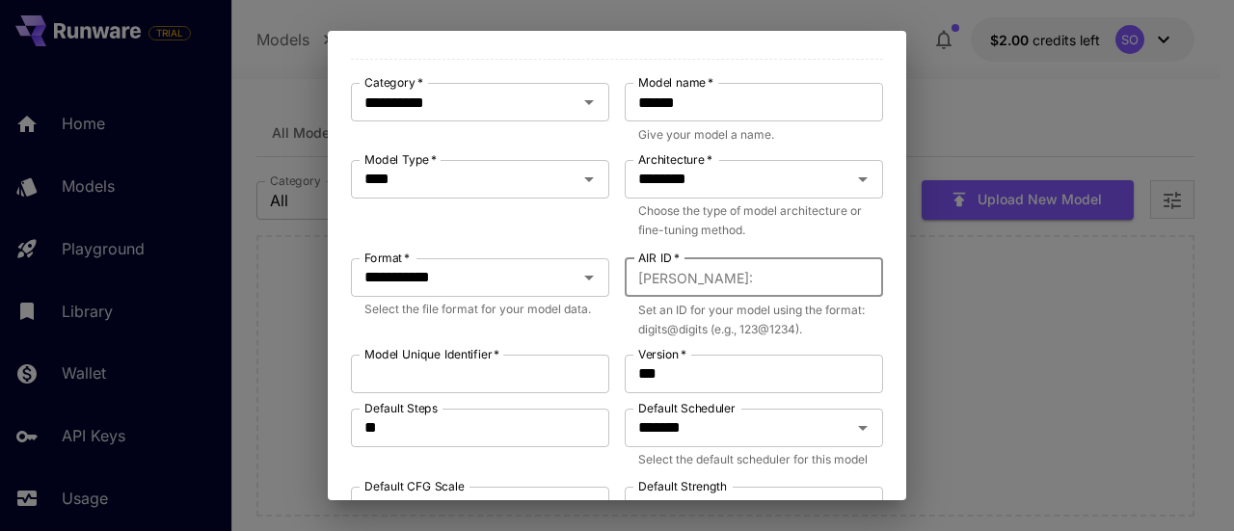
scroll to position [193, 0]
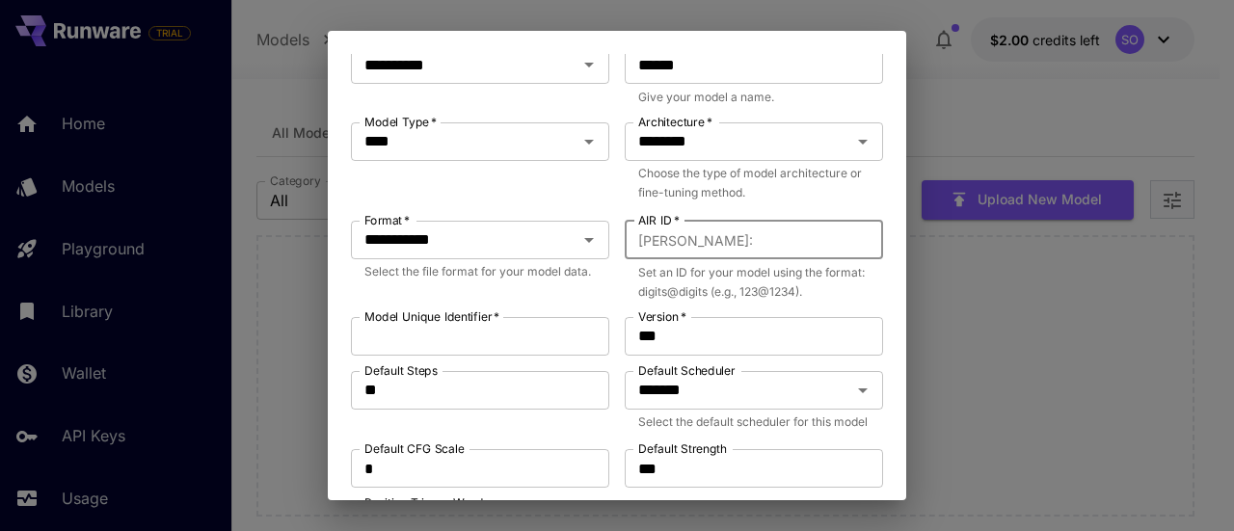
click at [660, 239] on span "simona :" at bounding box center [695, 240] width 115 height 22
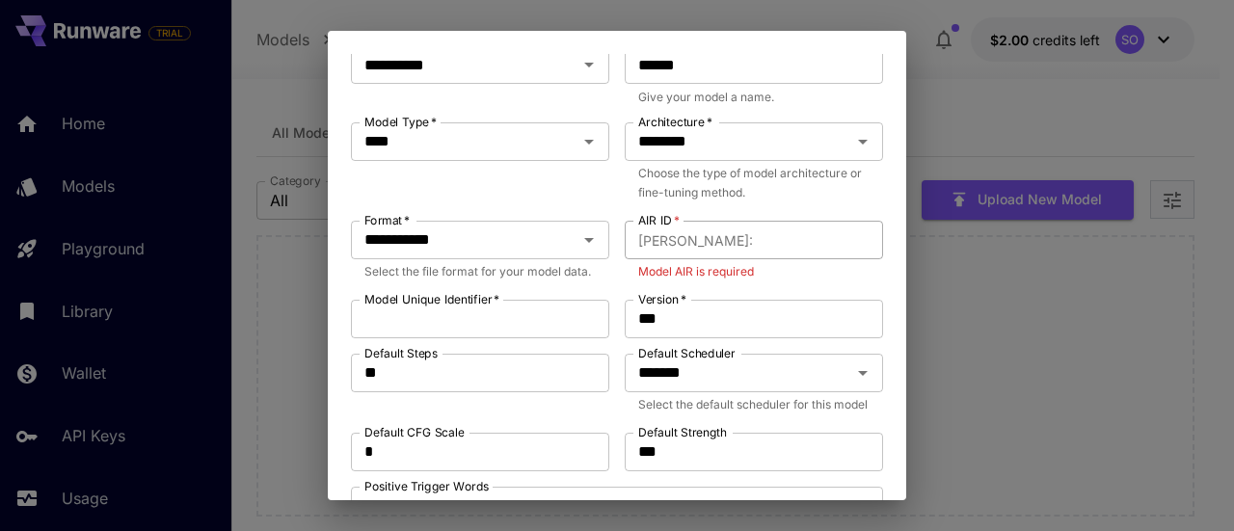
click at [761, 237] on input "AIR ID   *" at bounding box center [822, 240] width 122 height 39
click at [524, 333] on input "Model Unique Identifier   *" at bounding box center [480, 319] width 258 height 39
click at [761, 241] on input "AIR ID   *" at bounding box center [822, 240] width 122 height 39
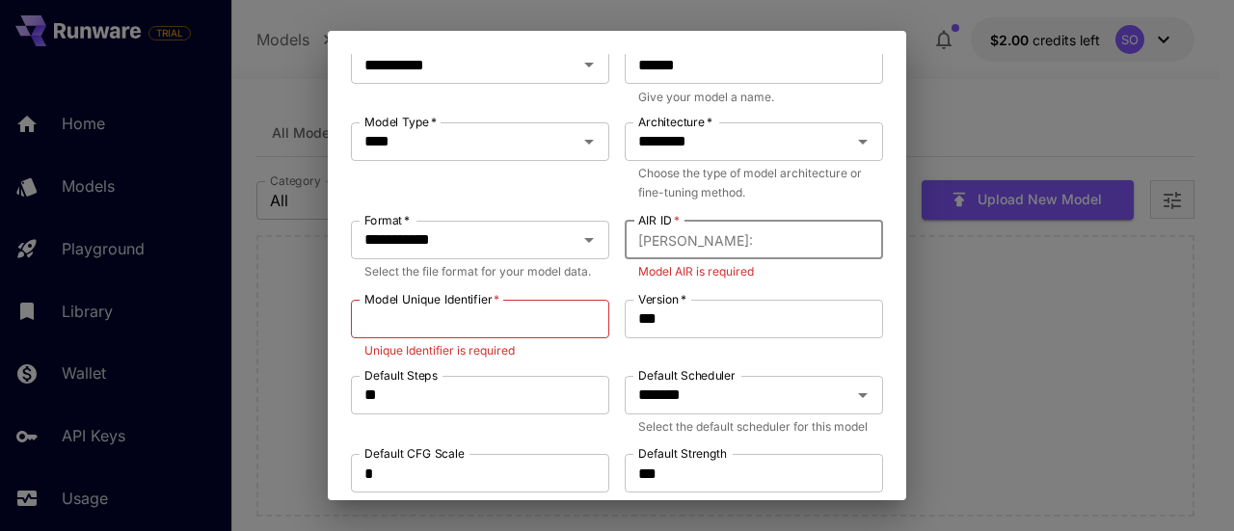
click at [761, 248] on input "AIR ID   *" at bounding box center [822, 240] width 122 height 39
type input "*"
click at [522, 336] on input "Model Unique Identifier   *" at bounding box center [480, 319] width 258 height 39
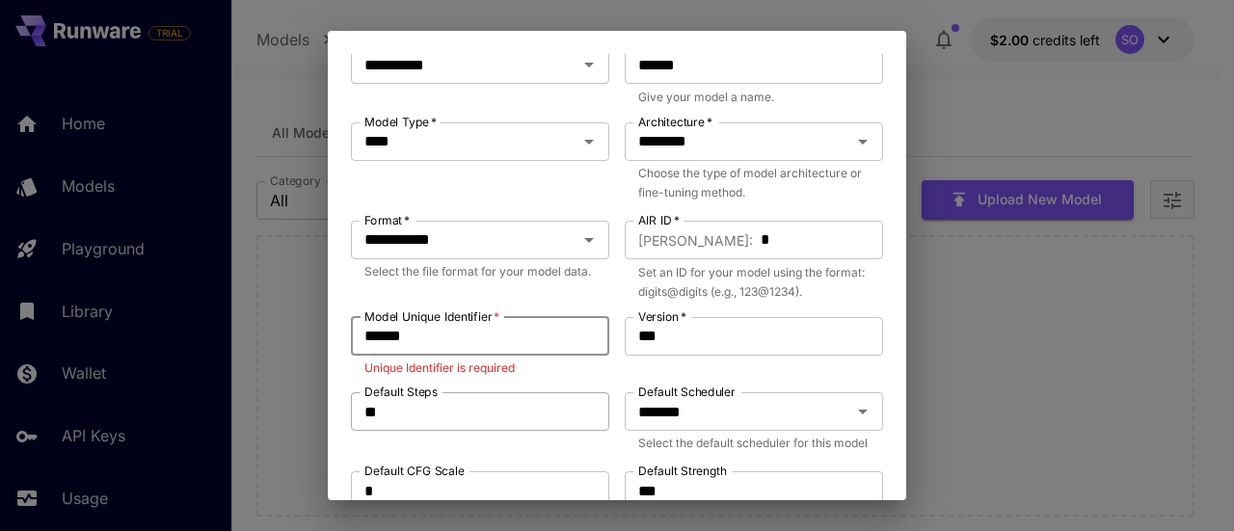
type input "******"
click at [483, 413] on div "Default Steps ** Default Steps" at bounding box center [480, 424] width 258 height 64
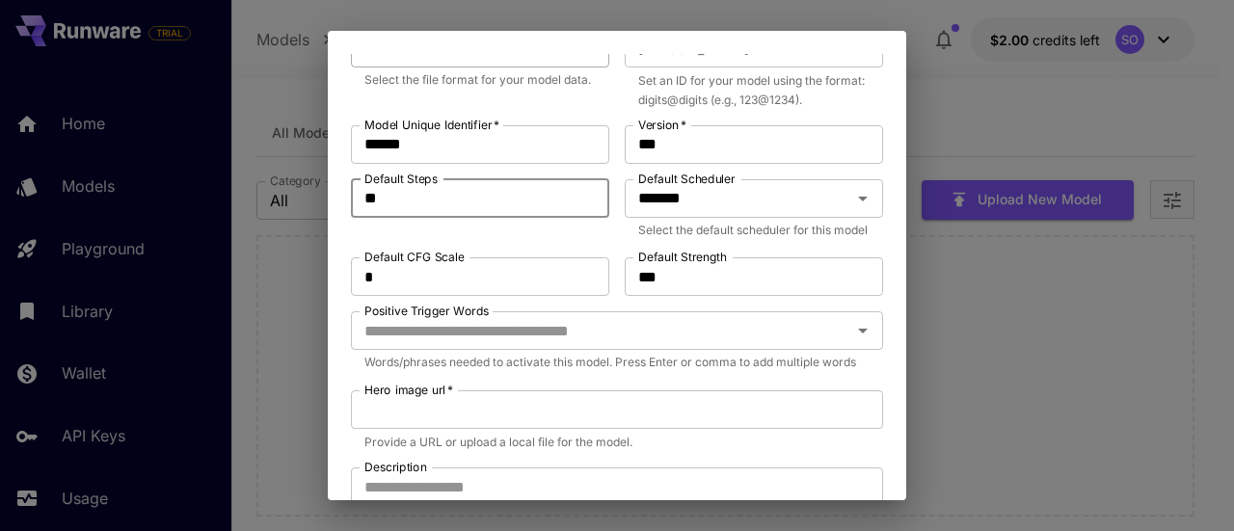
scroll to position [386, 0]
click at [747, 200] on input "*******" at bounding box center [725, 197] width 190 height 27
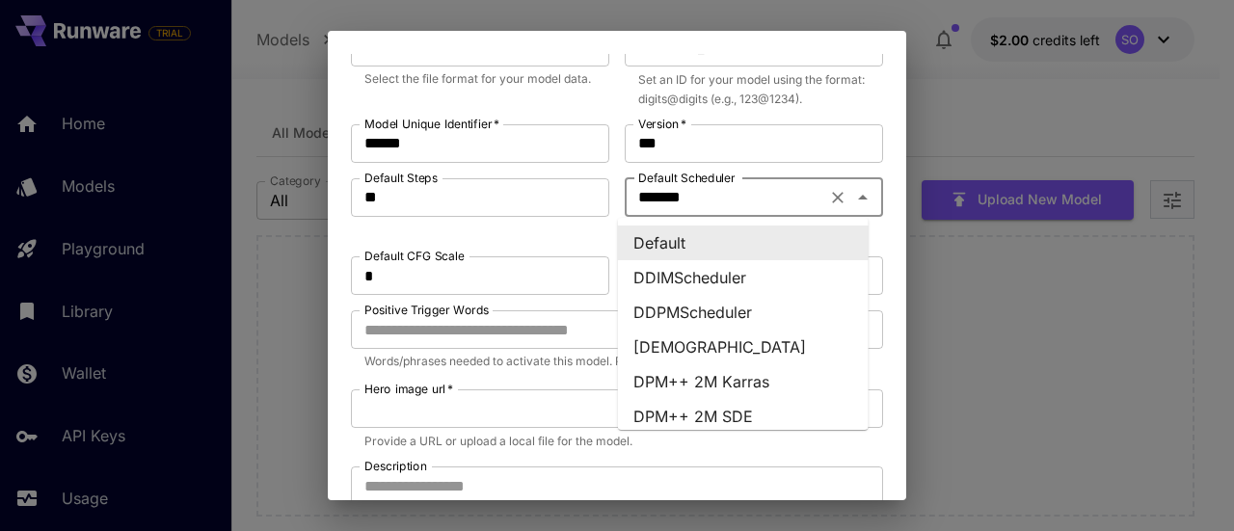
click at [497, 234] on div "Default Steps ** Default Steps" at bounding box center [480, 210] width 258 height 64
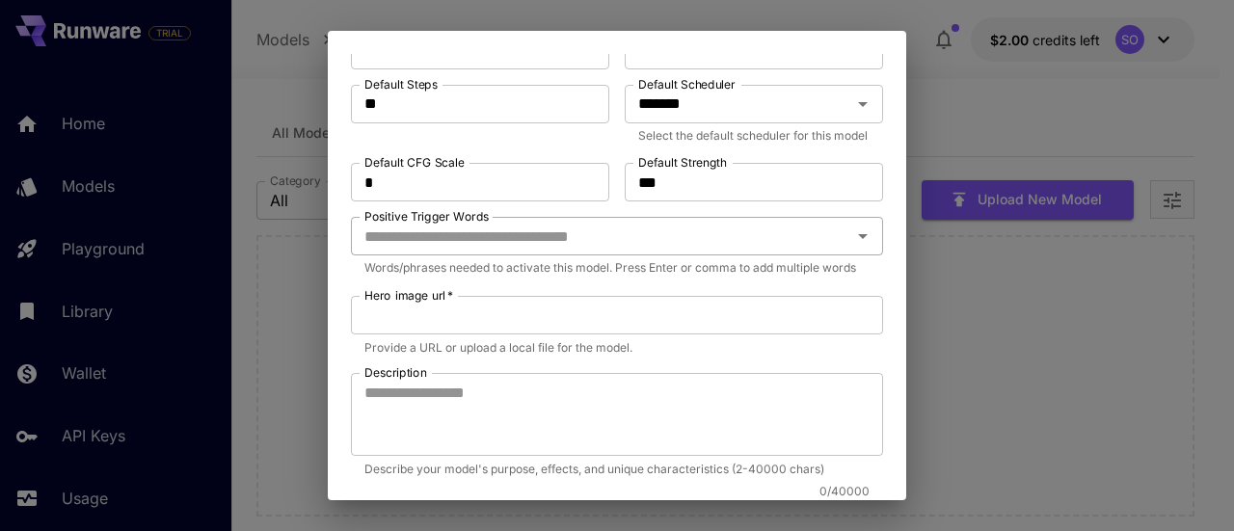
scroll to position [482, 0]
click at [644, 247] on input "Positive Trigger Words" at bounding box center [601, 233] width 489 height 27
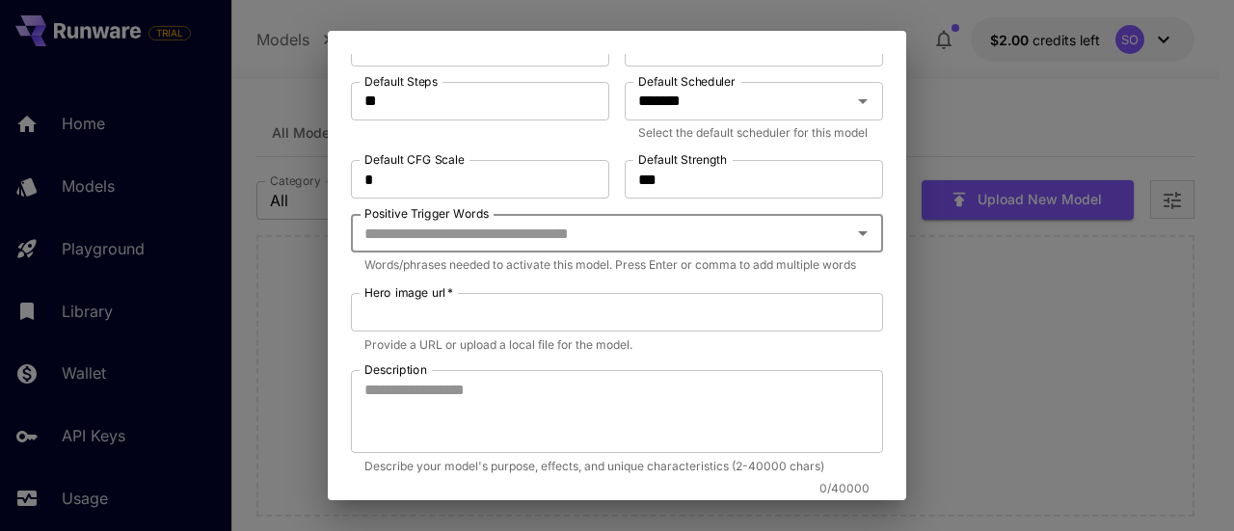
click at [702, 247] on input "Positive Trigger Words" at bounding box center [601, 233] width 489 height 27
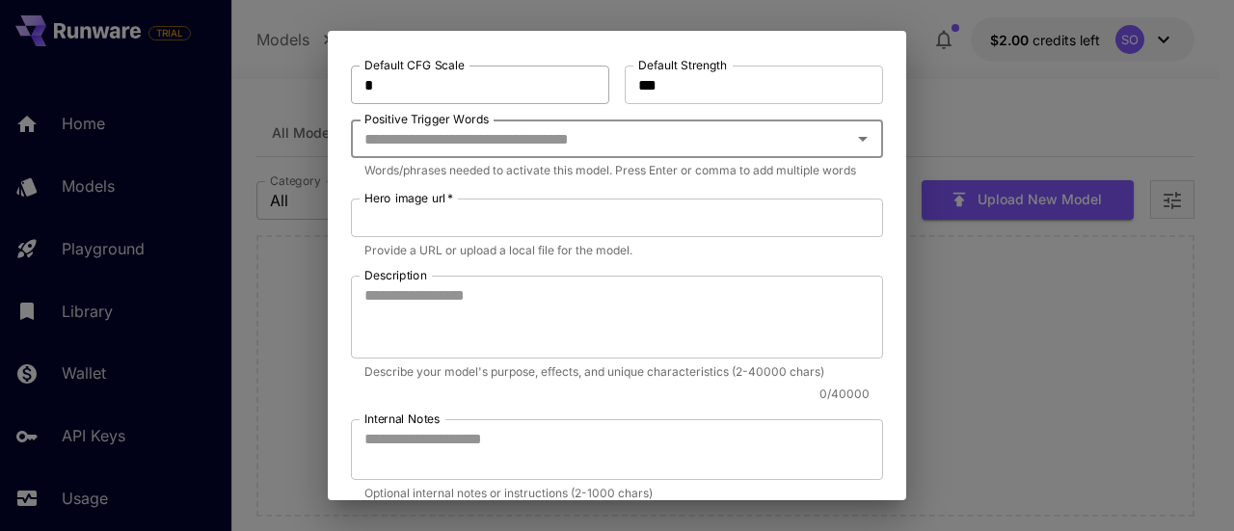
scroll to position [578, 0]
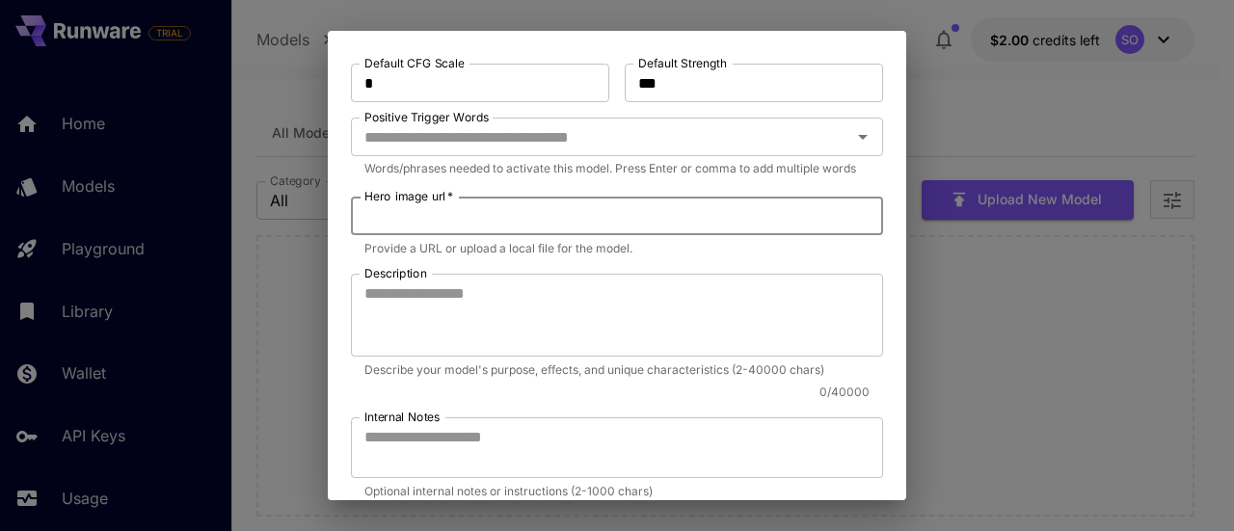
click at [507, 235] on input "Hero image url   *" at bounding box center [617, 216] width 532 height 39
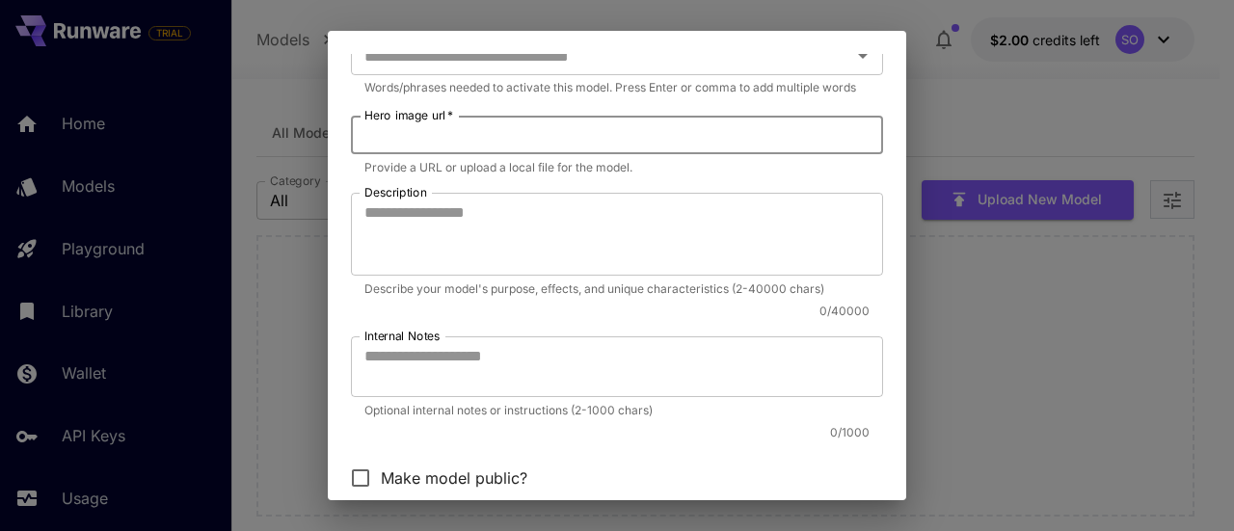
scroll to position [675, 0]
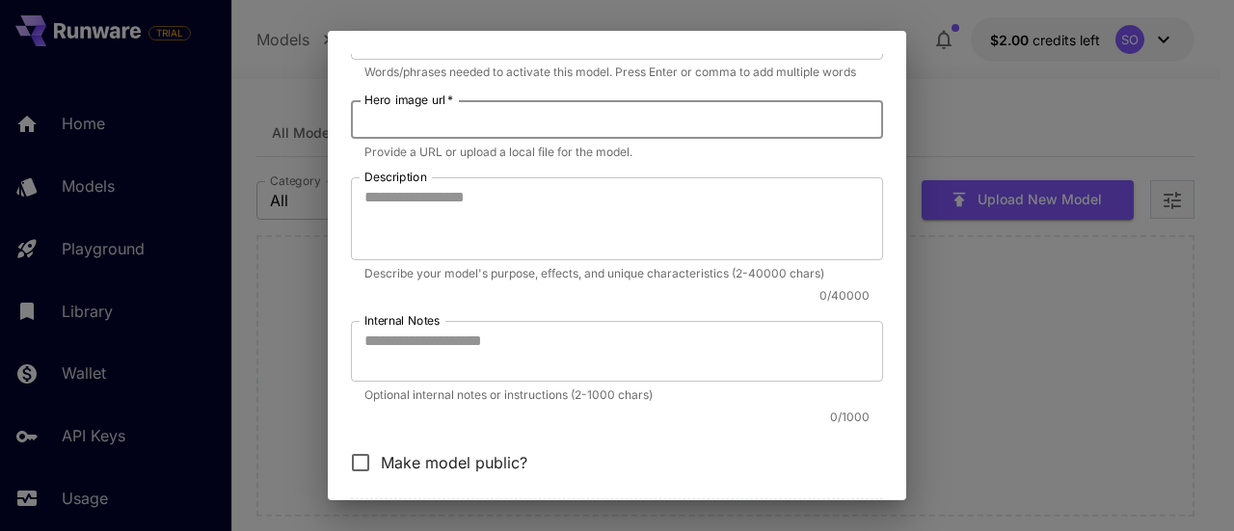
paste input "**********"
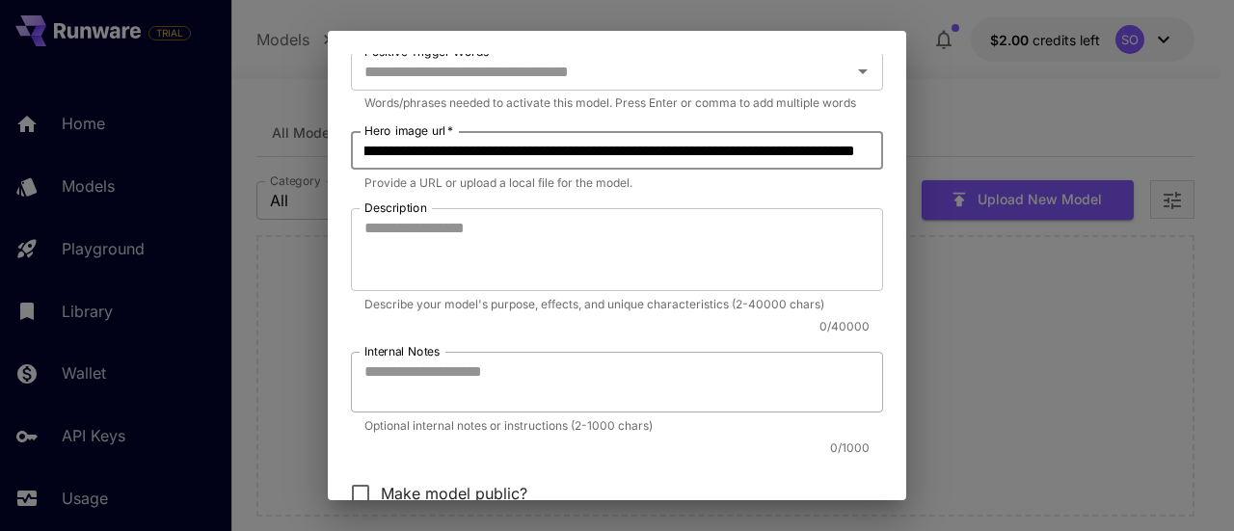
scroll to position [802, 0]
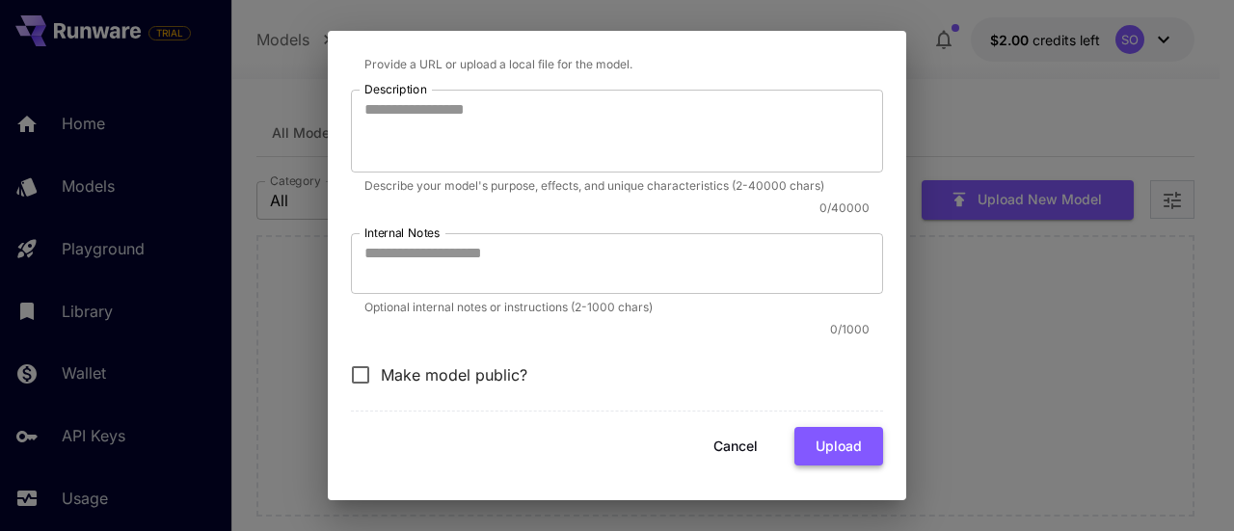
type input "**********"
click at [817, 441] on button "Upload" at bounding box center [838, 447] width 89 height 40
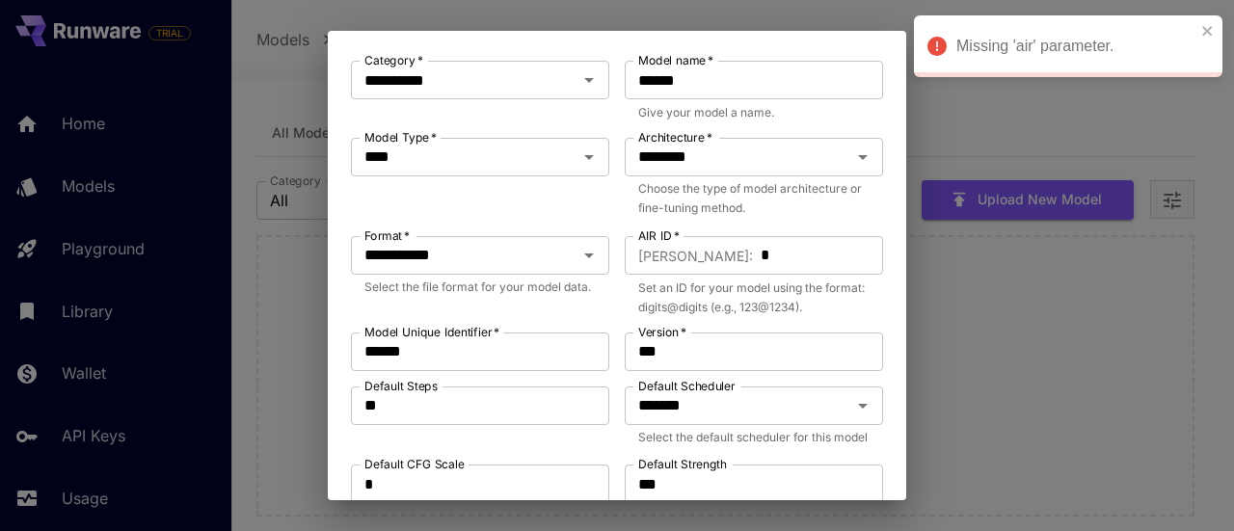
scroll to position [193, 0]
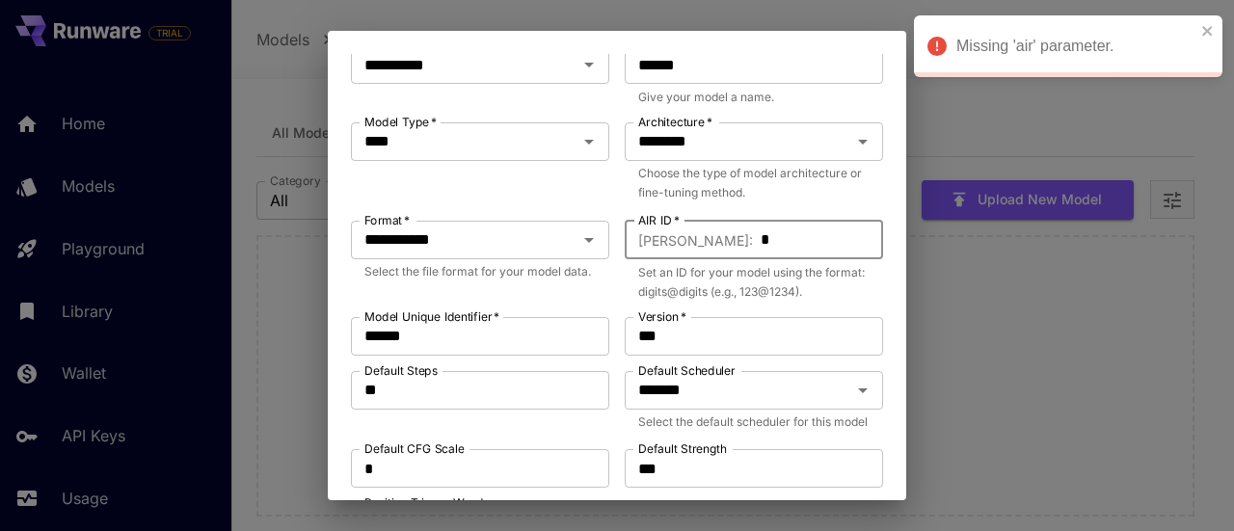
click at [782, 240] on input "*" at bounding box center [822, 240] width 122 height 39
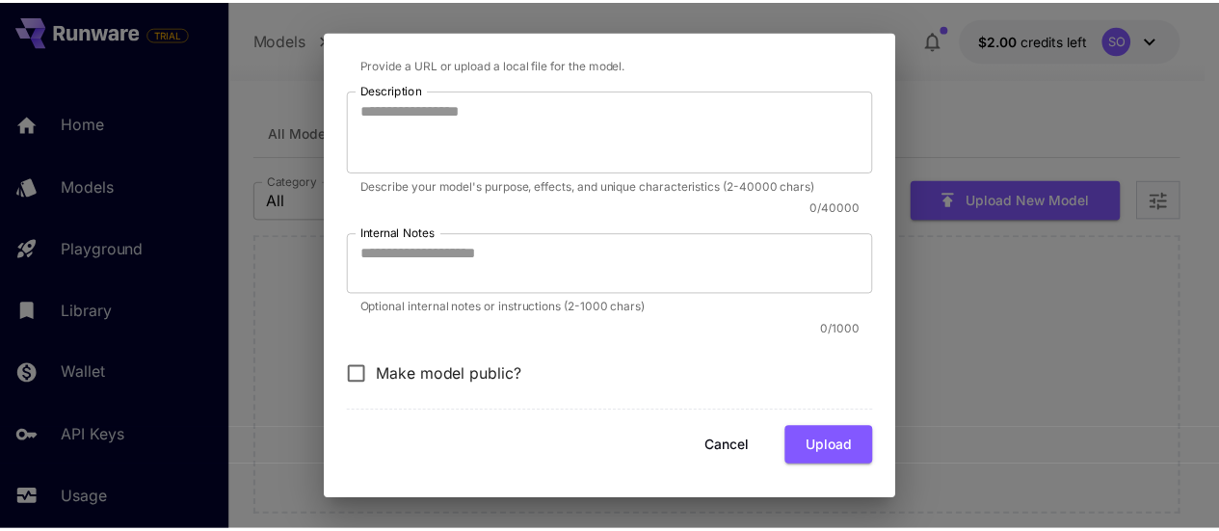
scroll to position [802, 0]
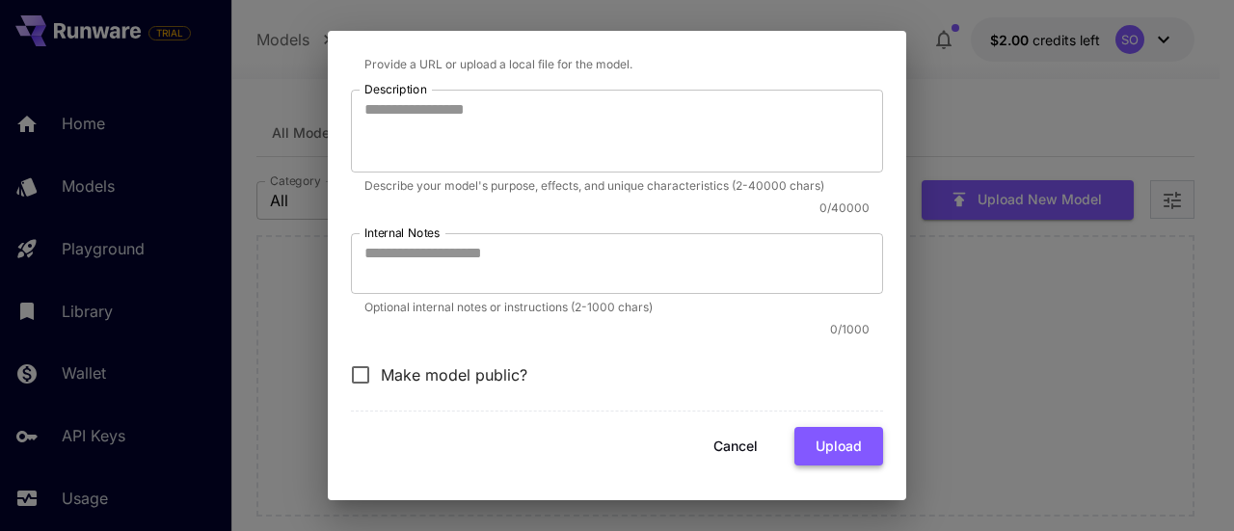
type input "***"
click at [833, 444] on button "Upload" at bounding box center [838, 447] width 89 height 40
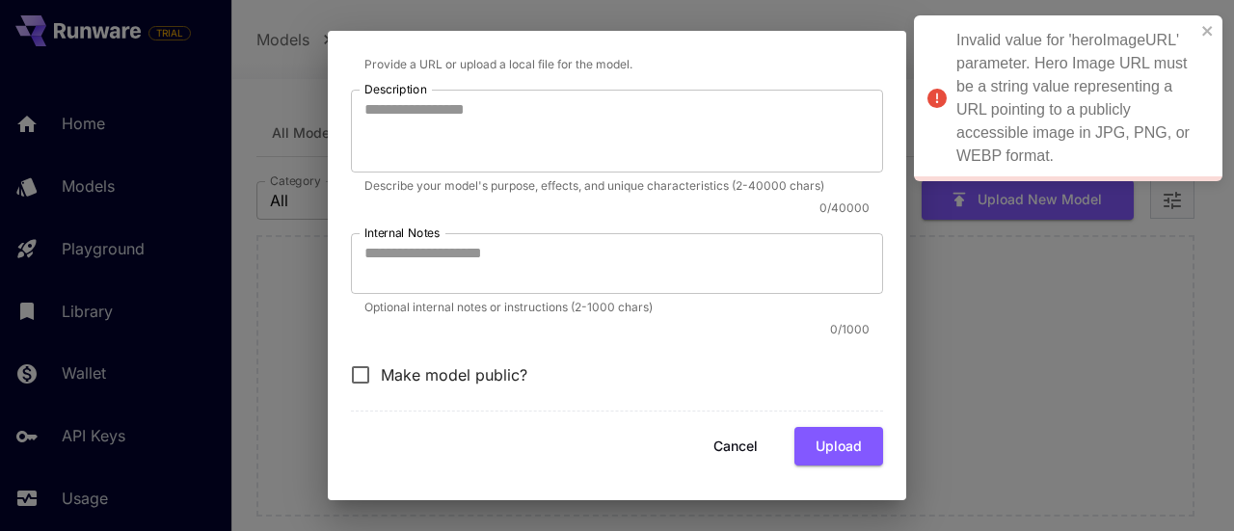
click at [947, 258] on div "**********" at bounding box center [617, 265] width 1234 height 531
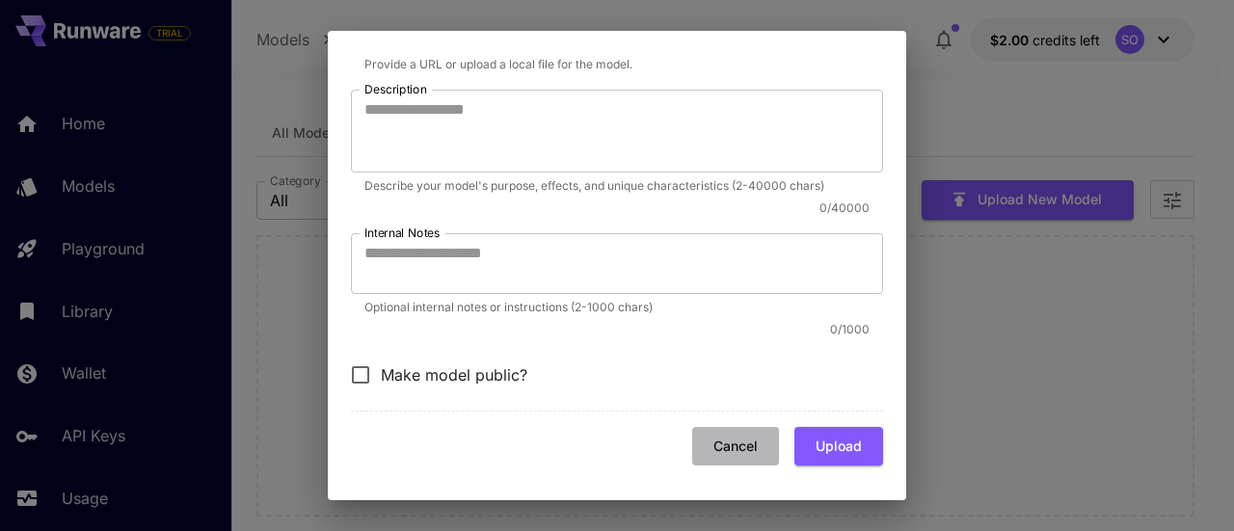
click at [720, 446] on button "Cancel" at bounding box center [735, 447] width 87 height 40
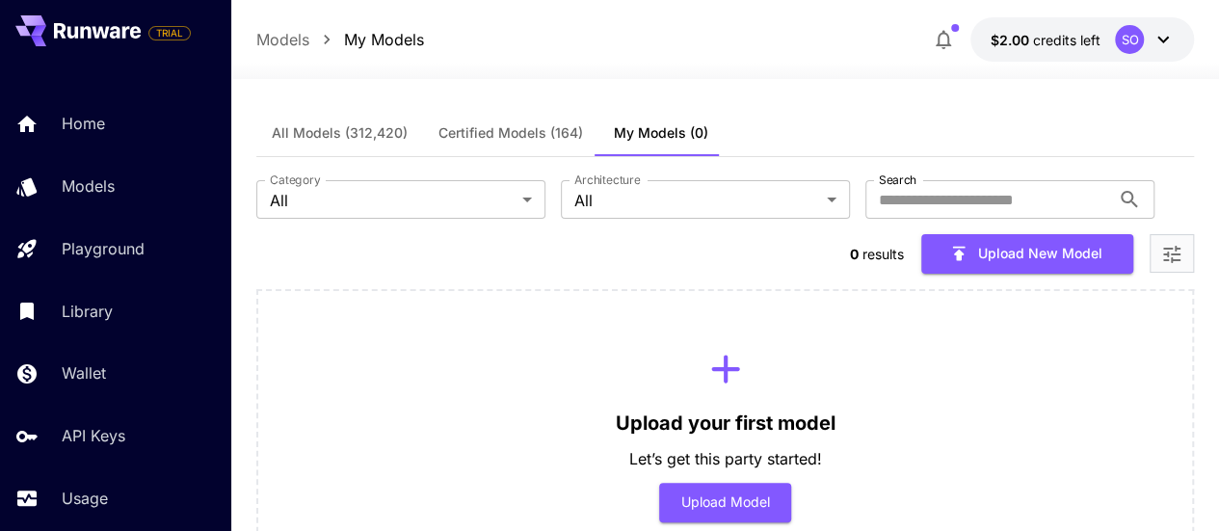
scroll to position [0, 0]
click at [367, 130] on span "All Models (312,420)" at bounding box center [340, 132] width 136 height 17
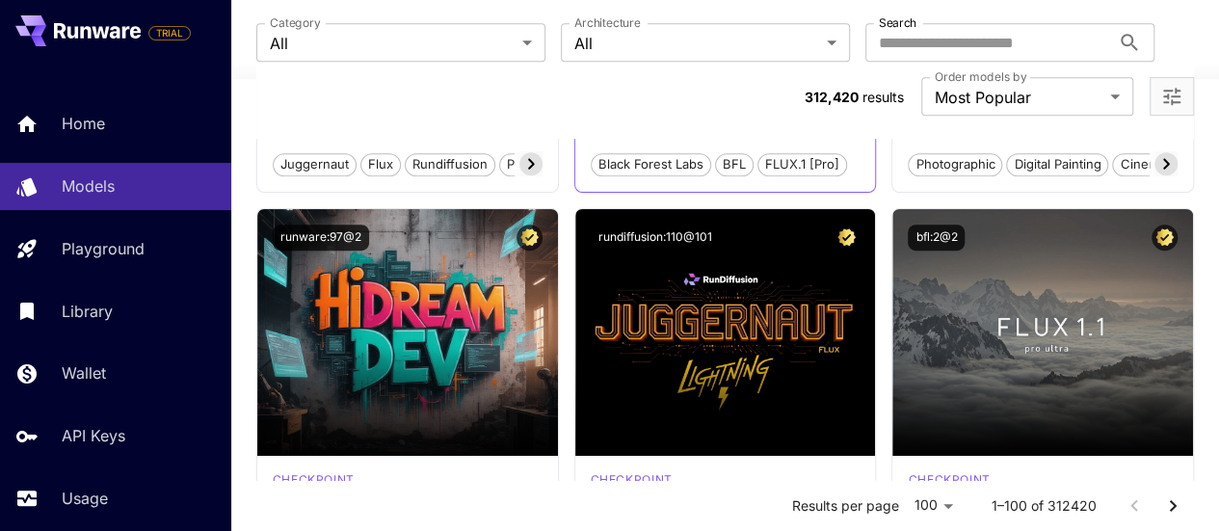
scroll to position [482, 0]
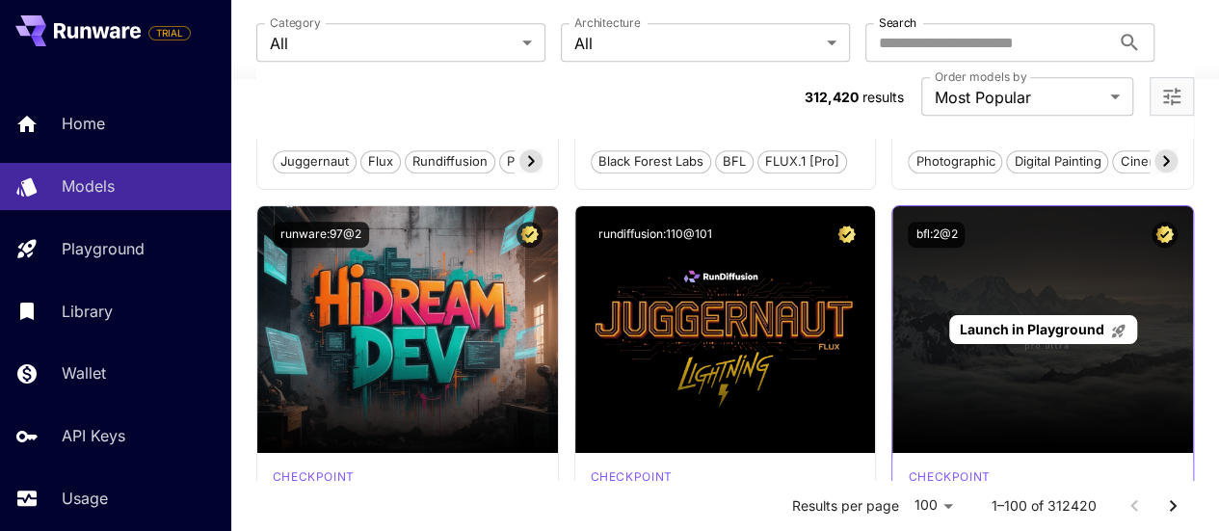
click at [1074, 321] on span "Launch in Playground" at bounding box center [1032, 329] width 145 height 16
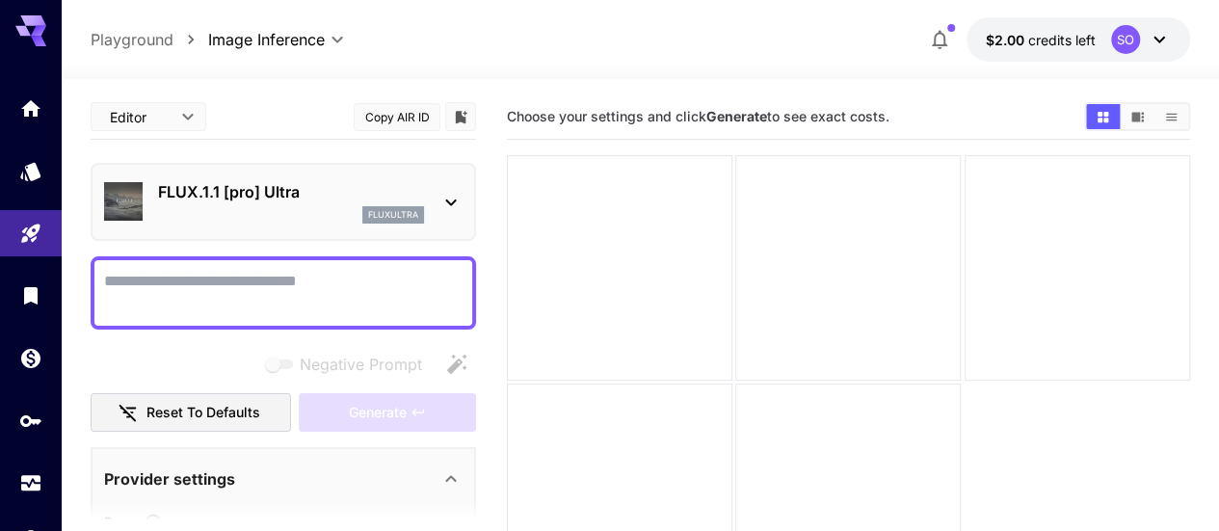
click at [263, 285] on textarea "Negative Prompt" at bounding box center [283, 293] width 359 height 46
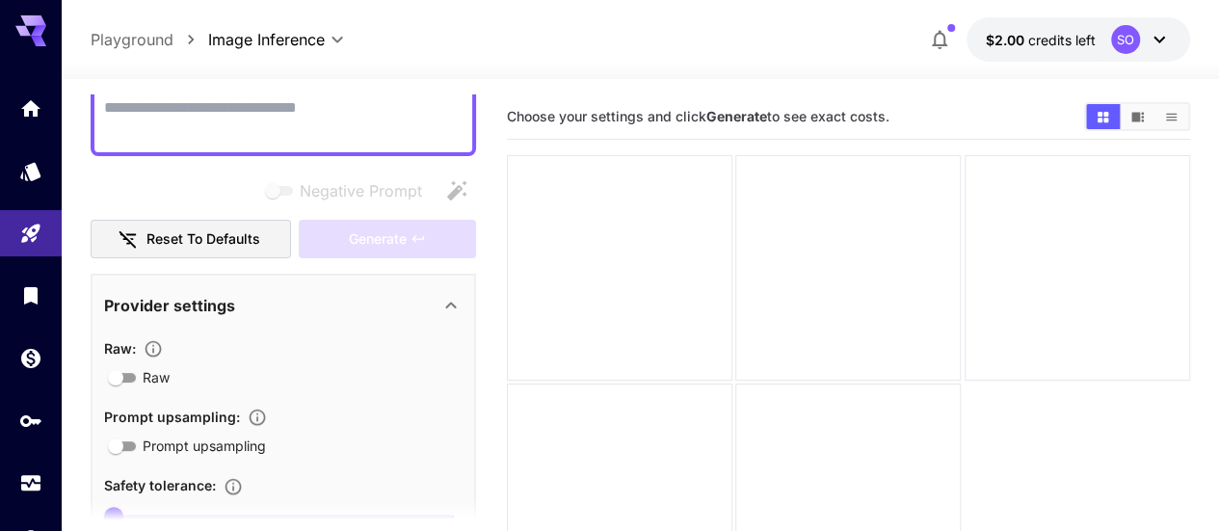
scroll to position [131, 0]
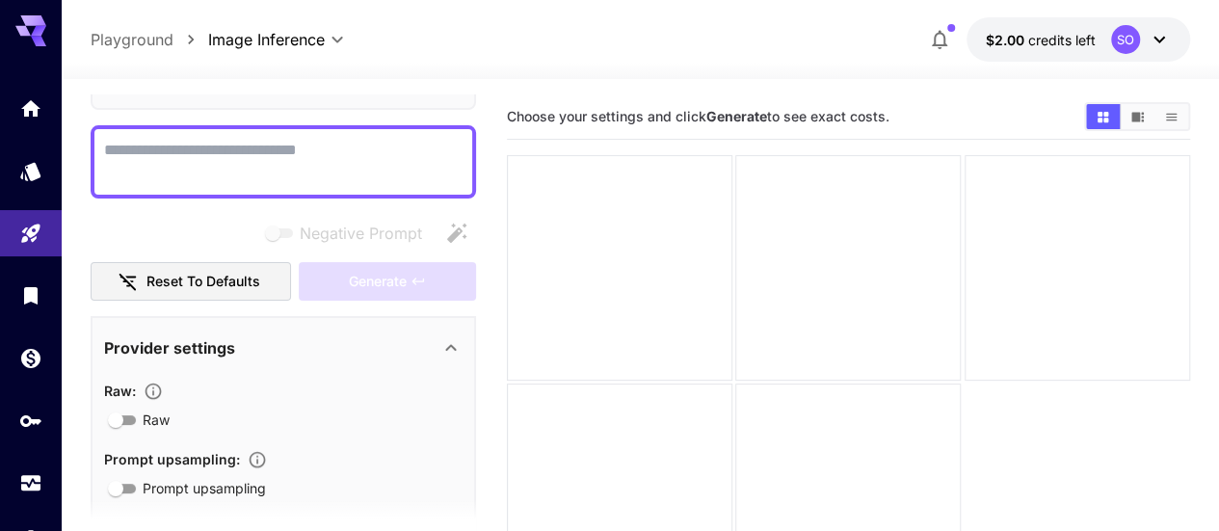
click at [253, 155] on textarea "Negative Prompt" at bounding box center [283, 162] width 359 height 46
paste textarea "**********"
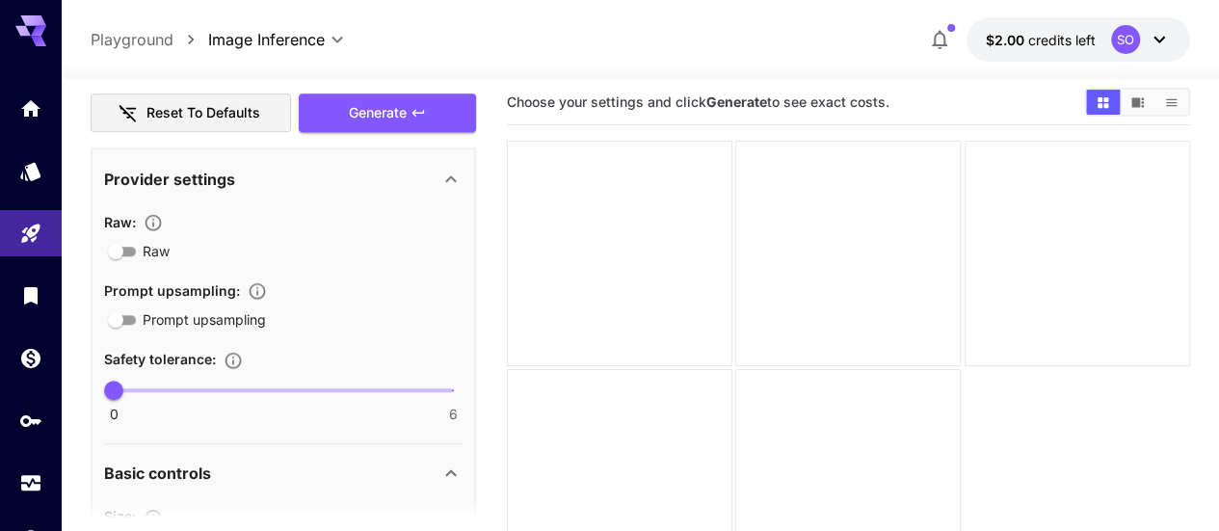
scroll to position [808, 0]
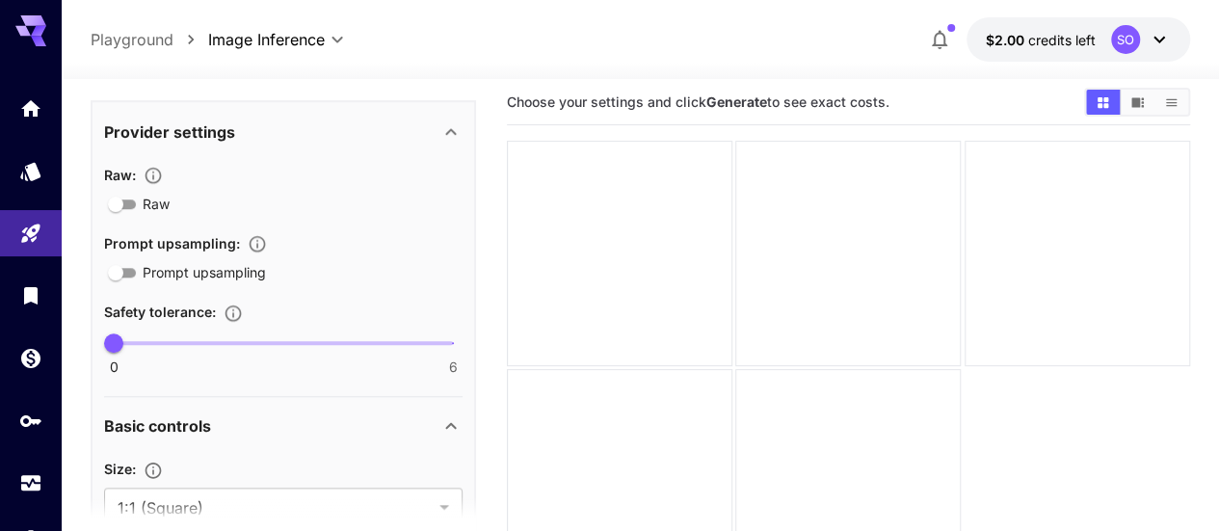
type textarea "**********"
type input "*"
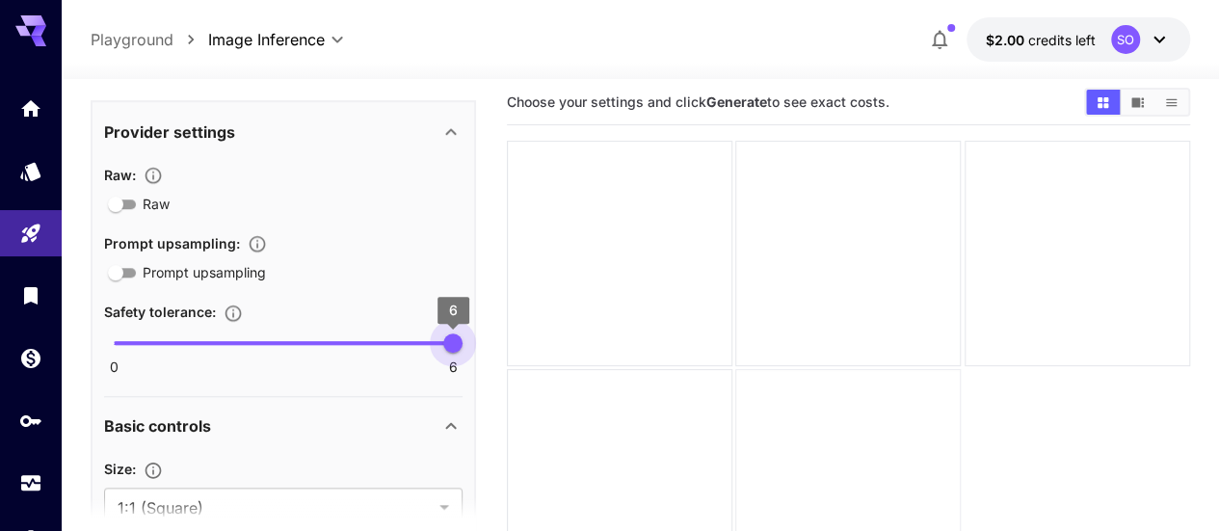
drag, startPoint x: 198, startPoint y: 343, endPoint x: 509, endPoint y: 344, distance: 311.3
click at [509, 344] on main "**********" at bounding box center [641, 353] width 1100 height 547
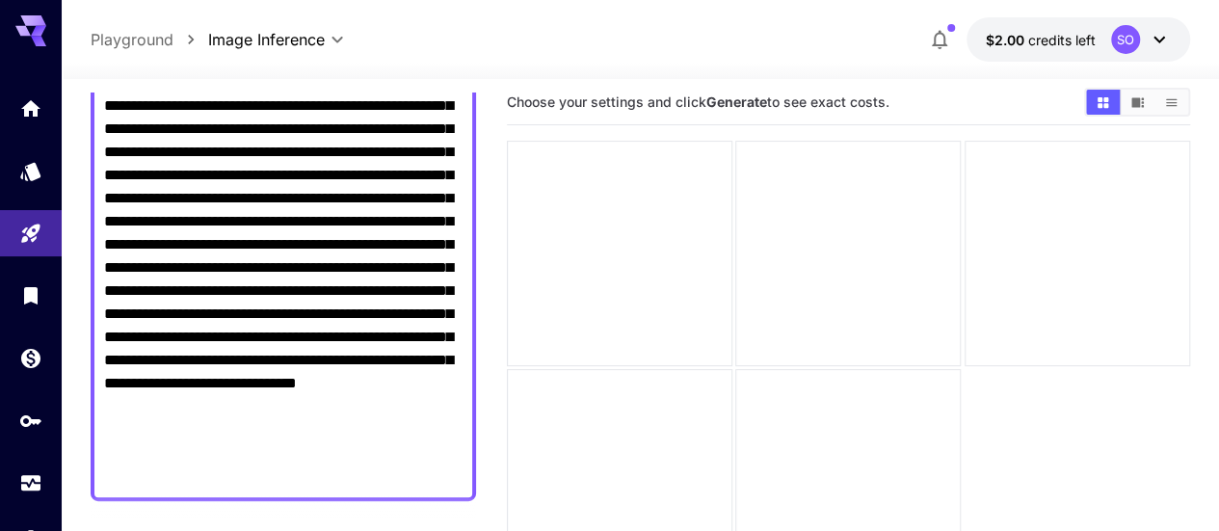
scroll to position [482, 0]
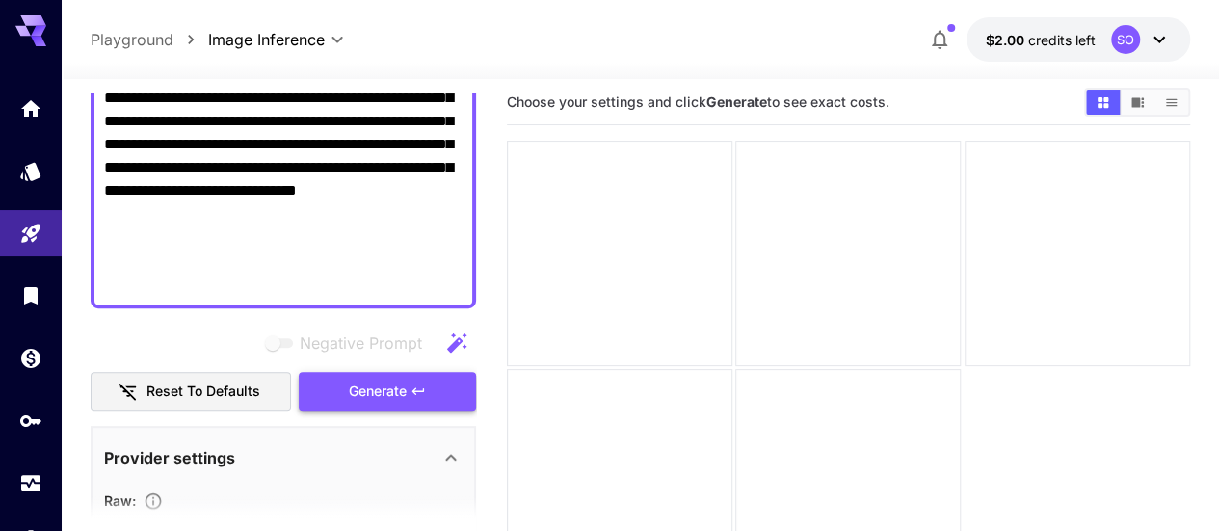
click at [383, 396] on span "Generate" at bounding box center [378, 392] width 58 height 24
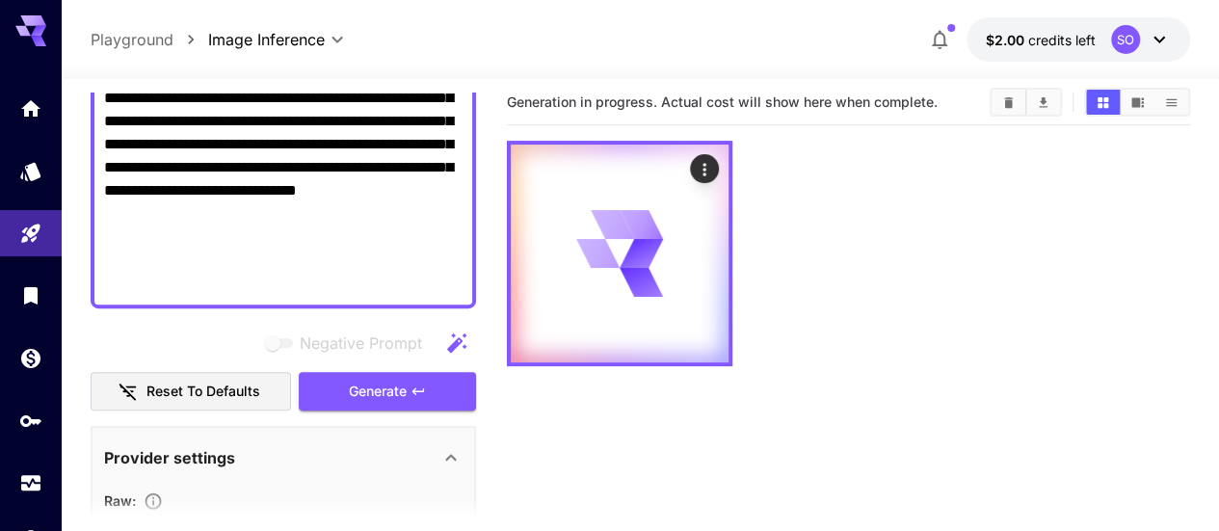
scroll to position [0, 0]
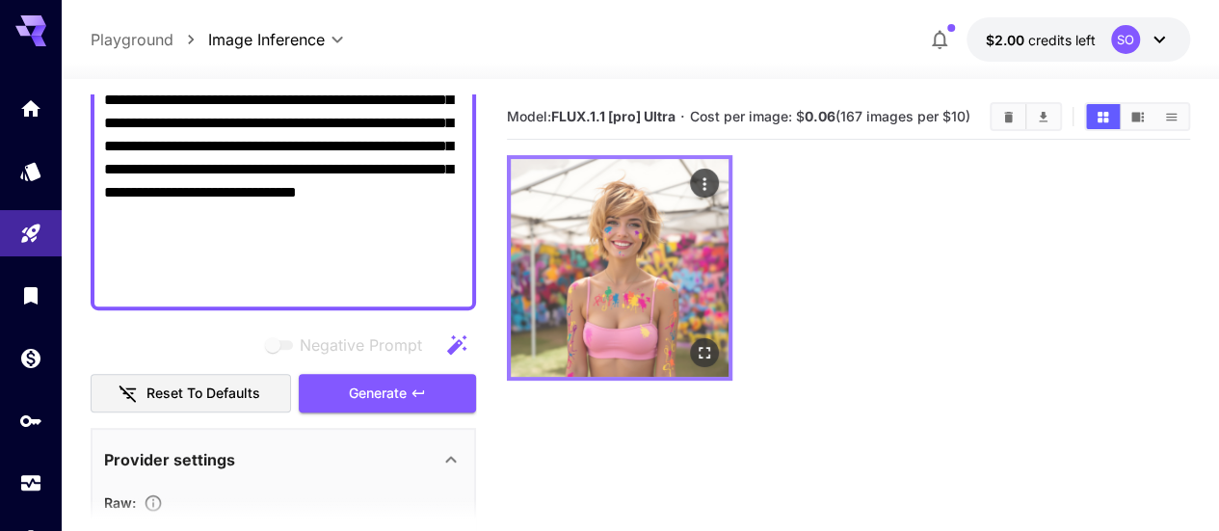
click at [588, 221] on img at bounding box center [620, 268] width 218 height 218
click at [615, 236] on img at bounding box center [620, 268] width 218 height 218
click at [695, 343] on icon "Open in fullscreen" at bounding box center [704, 352] width 19 height 19
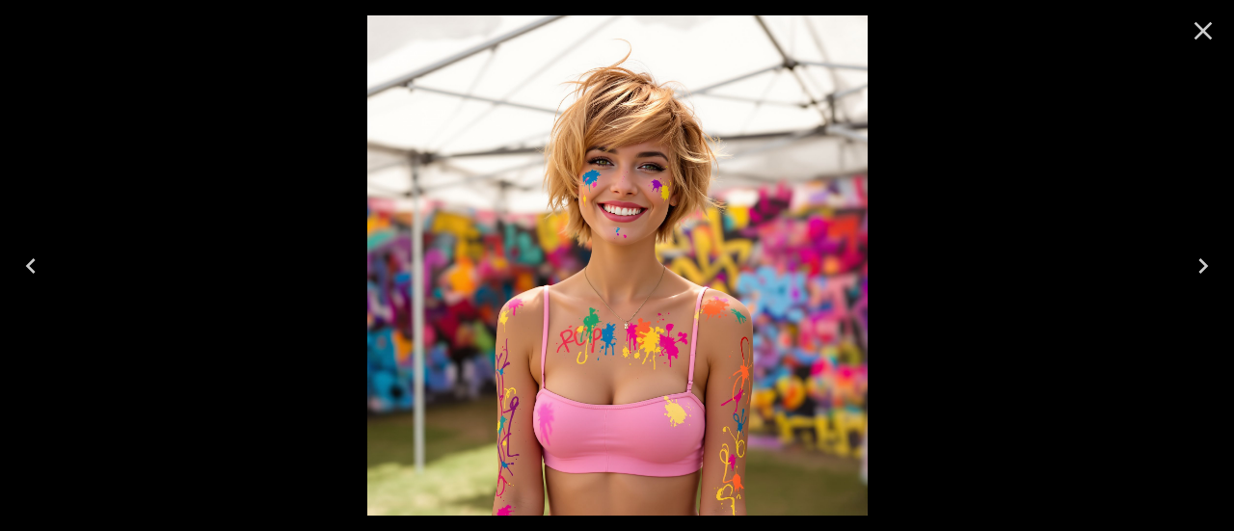
click at [626, 205] on img at bounding box center [617, 265] width 500 height 500
click at [1211, 24] on icon "Close" at bounding box center [1203, 31] width 18 height 18
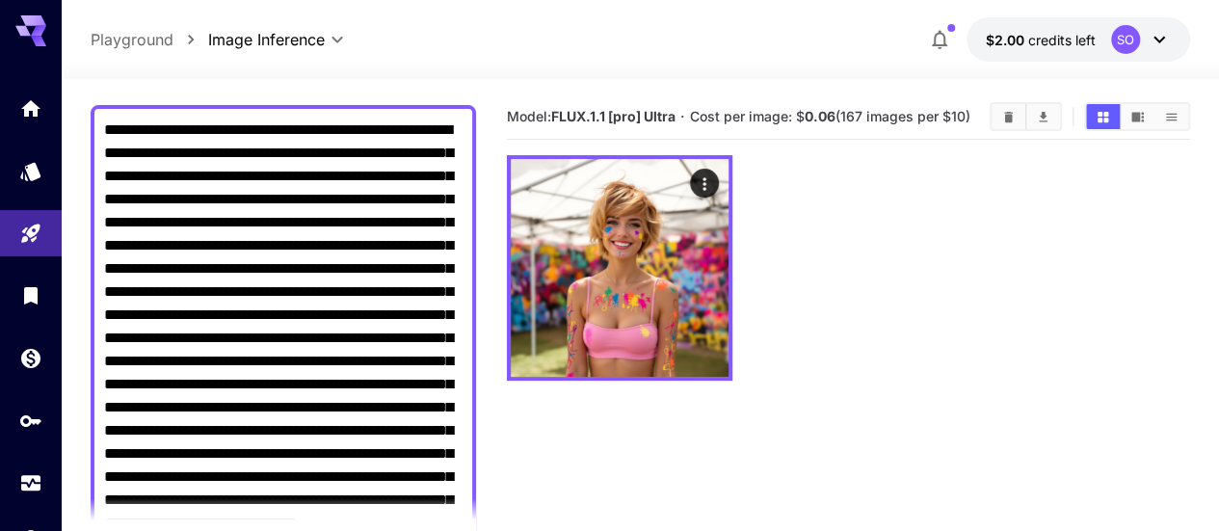
scroll to position [96, 0]
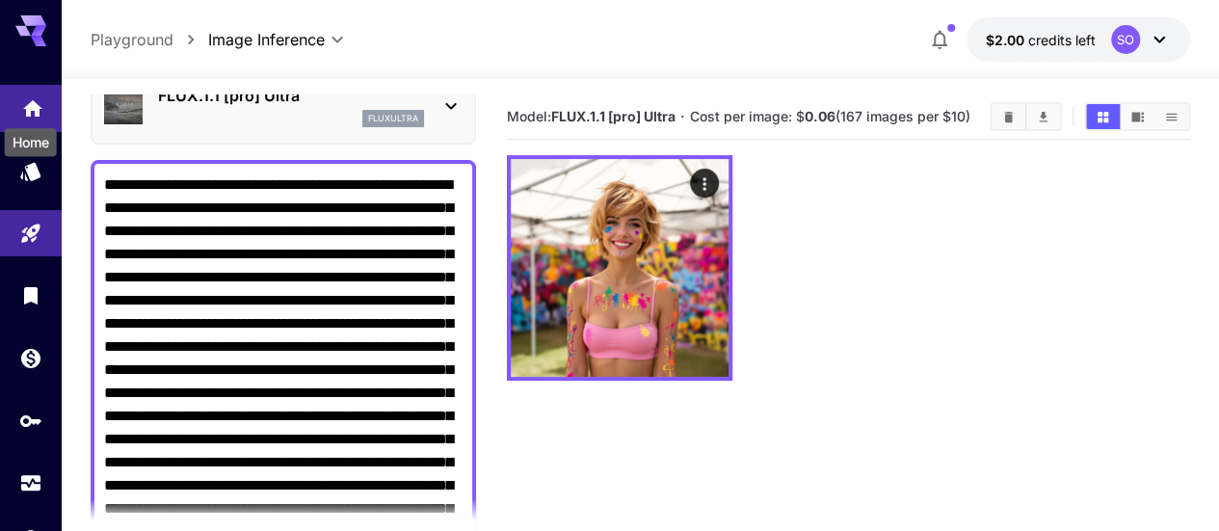
click at [39, 109] on icon "Home" at bounding box center [32, 103] width 23 height 23
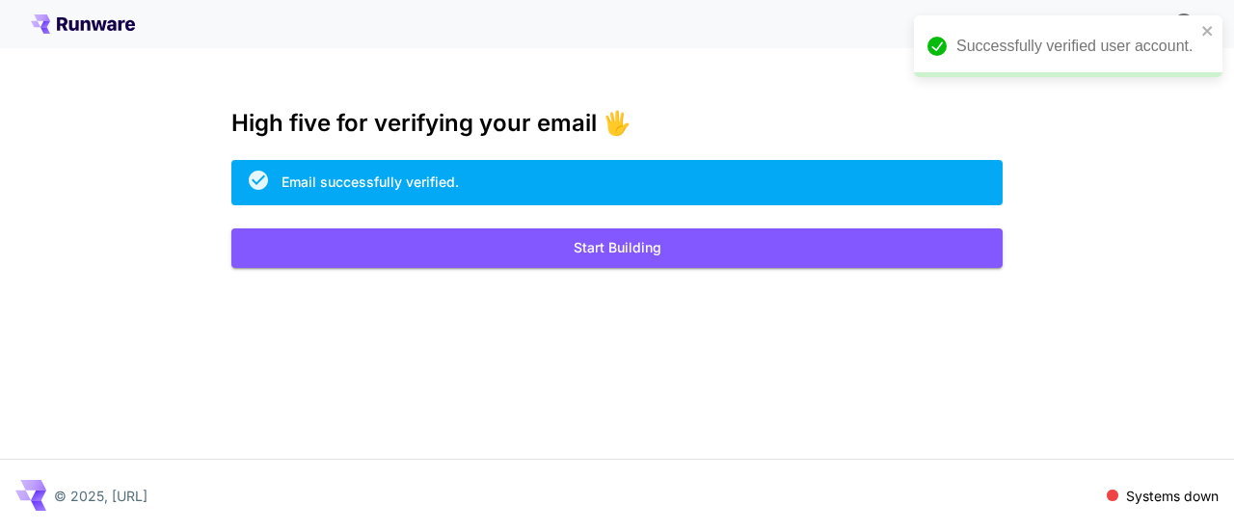
click at [527, 180] on div "Email successfully verified." at bounding box center [616, 182] width 771 height 45
click at [647, 252] on button "Start Building" at bounding box center [616, 248] width 771 height 40
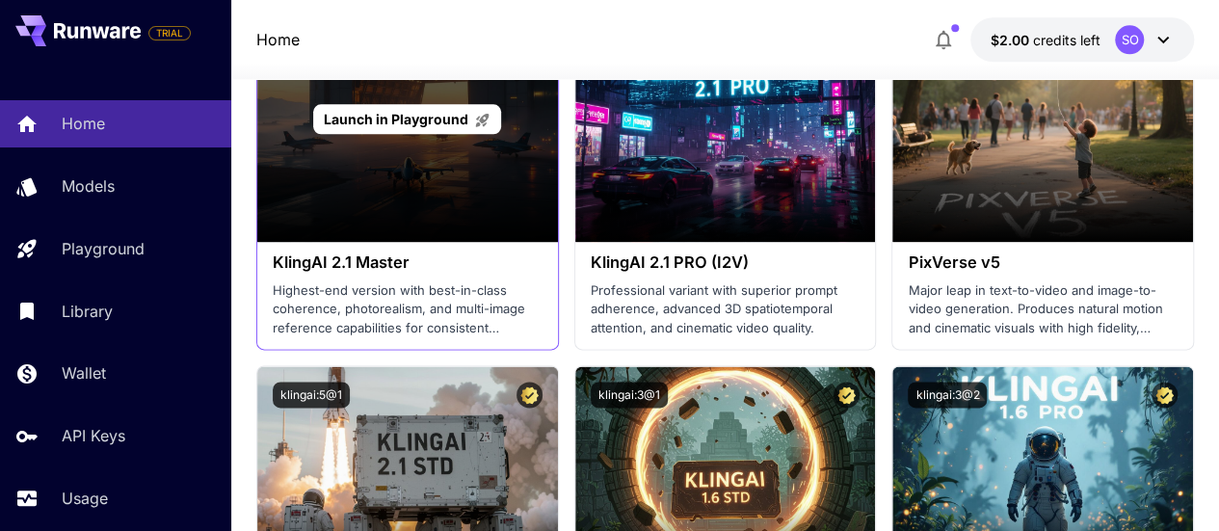
scroll to position [1157, 0]
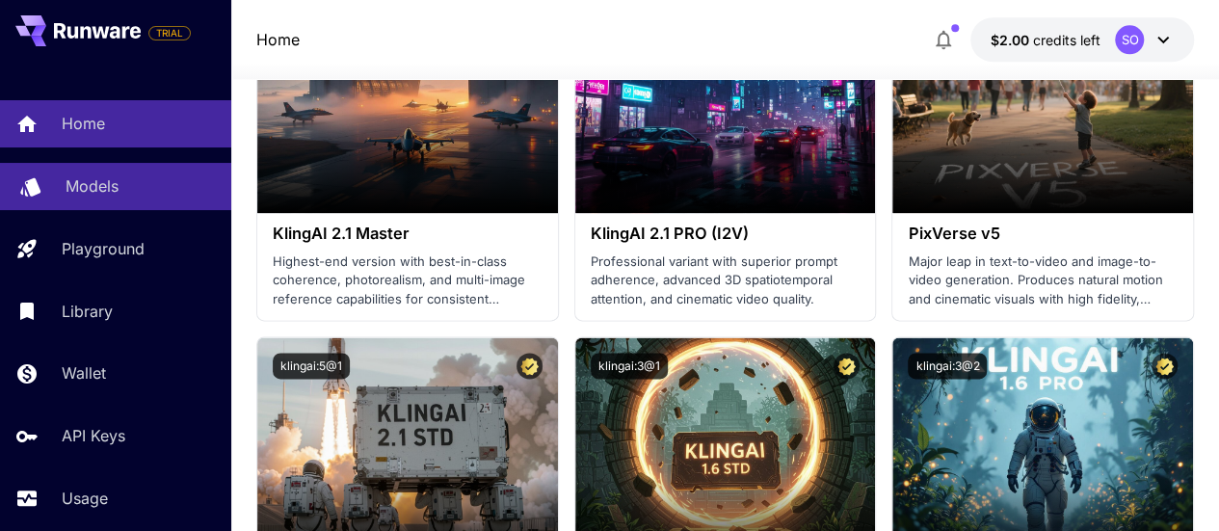
click at [102, 182] on p "Models" at bounding box center [92, 185] width 53 height 23
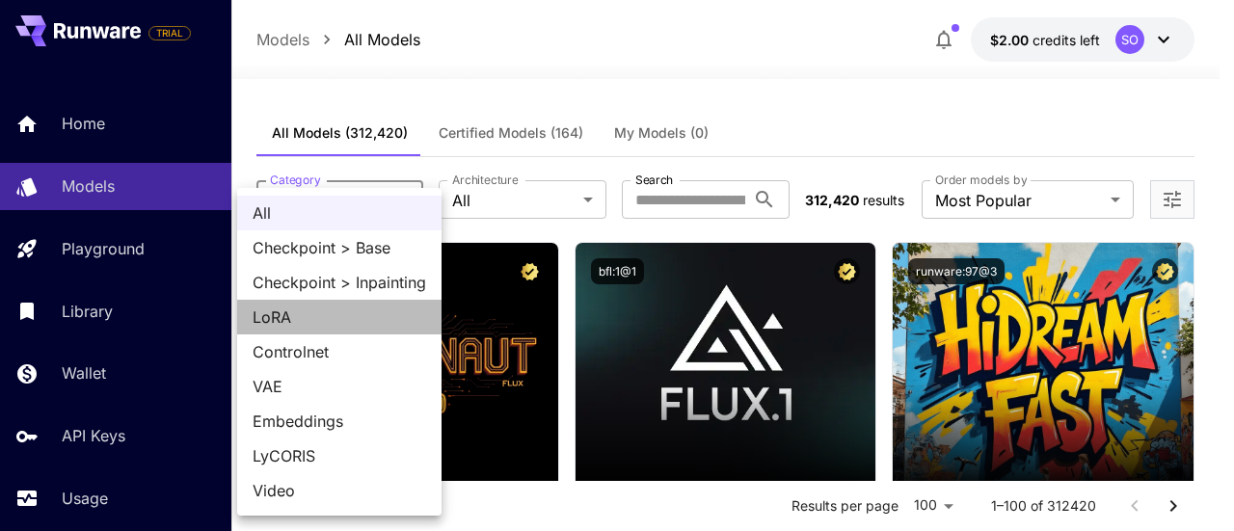
click at [398, 317] on span "LoRA" at bounding box center [340, 317] width 174 height 23
type input "****"
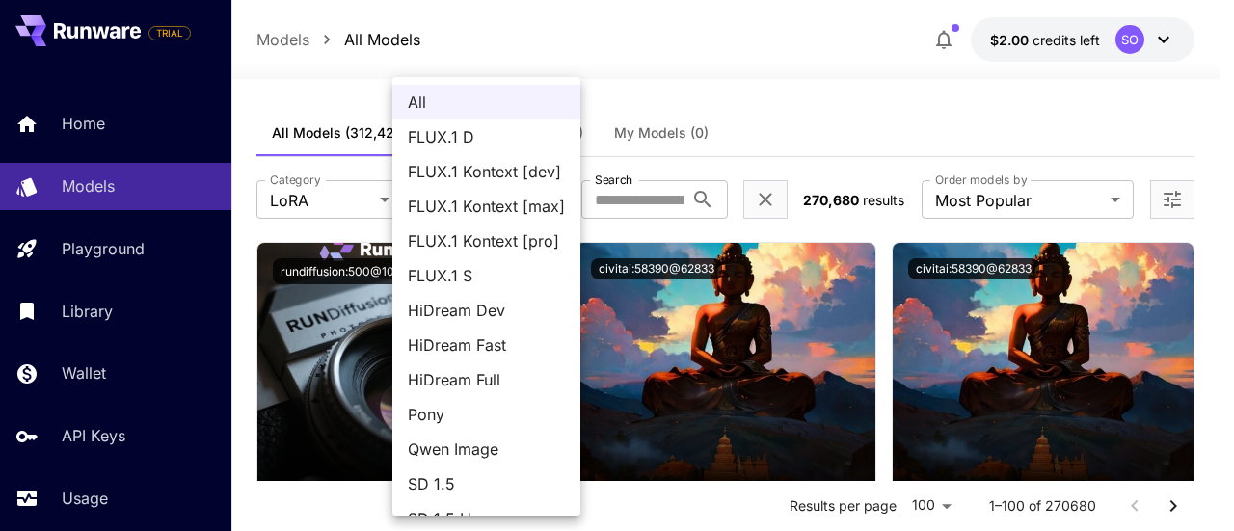
click at [734, 93] on div at bounding box center [617, 265] width 1234 height 531
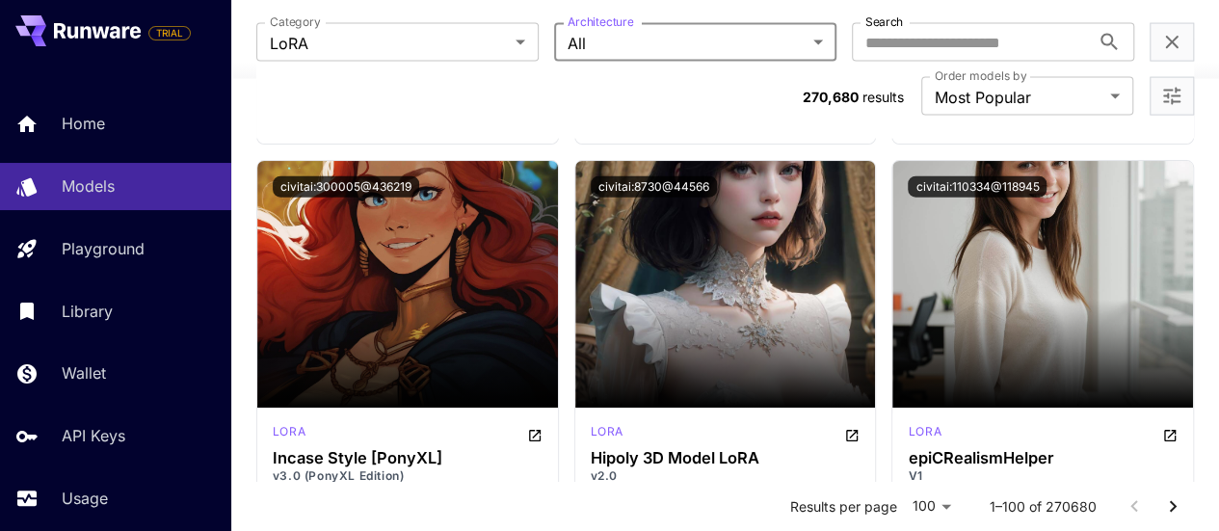
scroll to position [2121, 0]
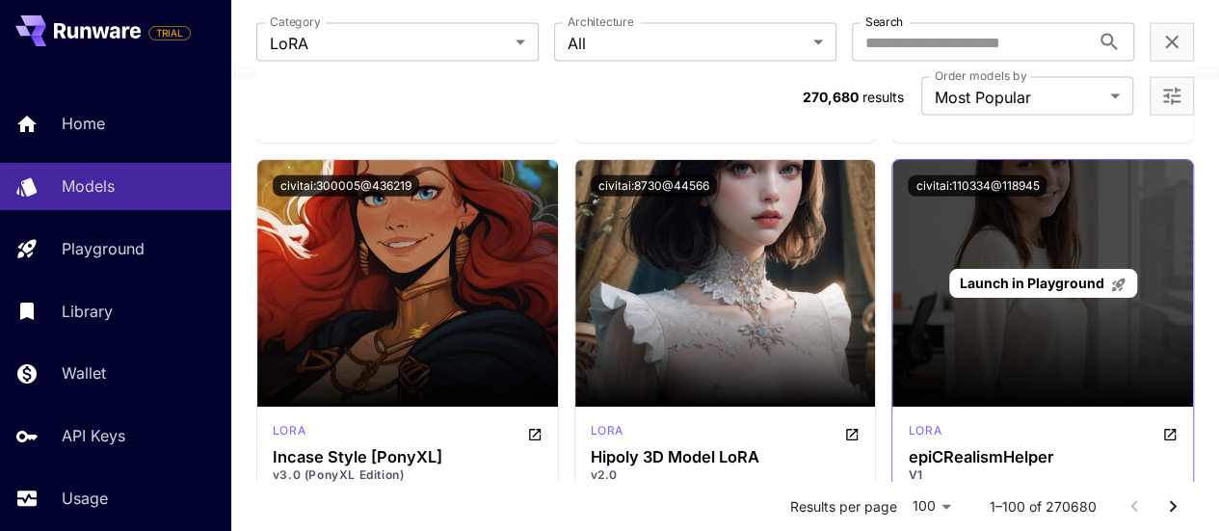
click at [1042, 275] on span "Launch in Playground" at bounding box center [1032, 283] width 145 height 16
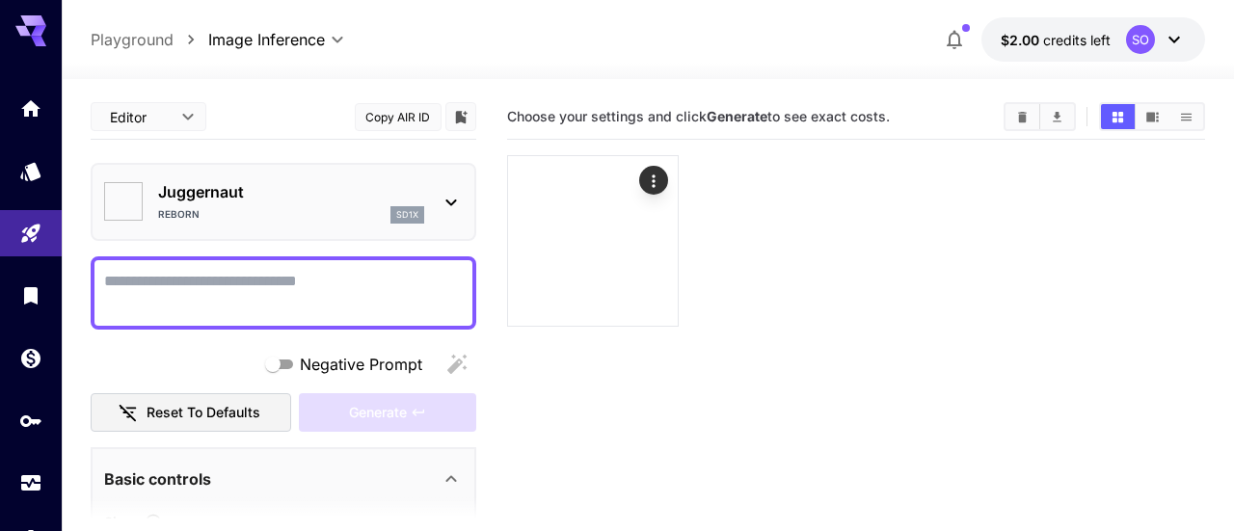
type input "*******"
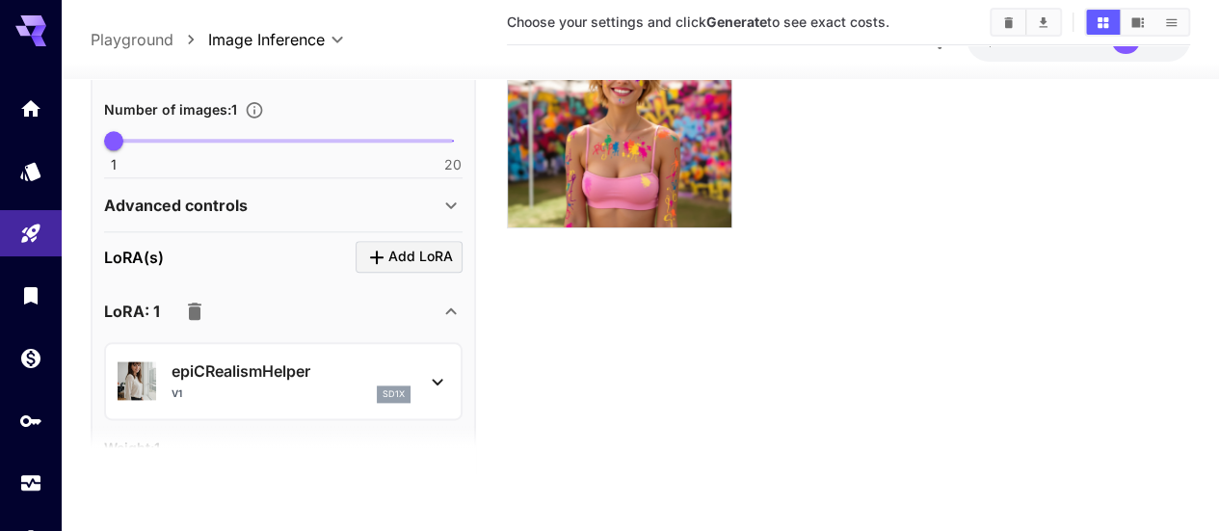
scroll to position [1060, 0]
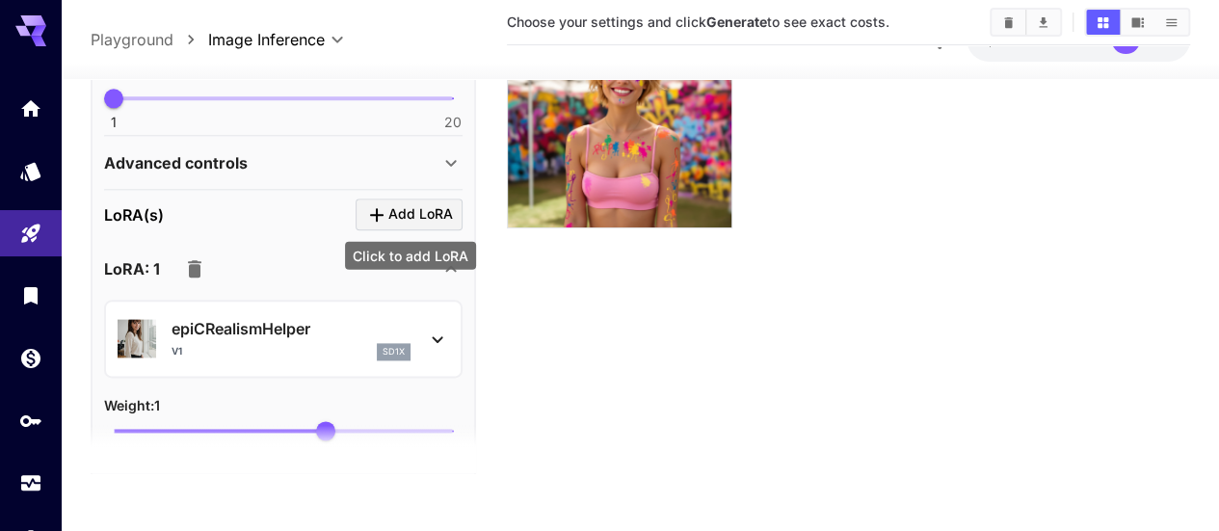
type textarea "**********"
click at [395, 211] on span "Add LoRA" at bounding box center [420, 214] width 65 height 24
click at [175, 205] on div "LoRA(s) Add LoRA" at bounding box center [283, 215] width 359 height 32
click at [443, 213] on span "Add LoRA" at bounding box center [420, 214] width 65 height 24
click at [414, 213] on span "Add LoRA" at bounding box center [420, 214] width 65 height 24
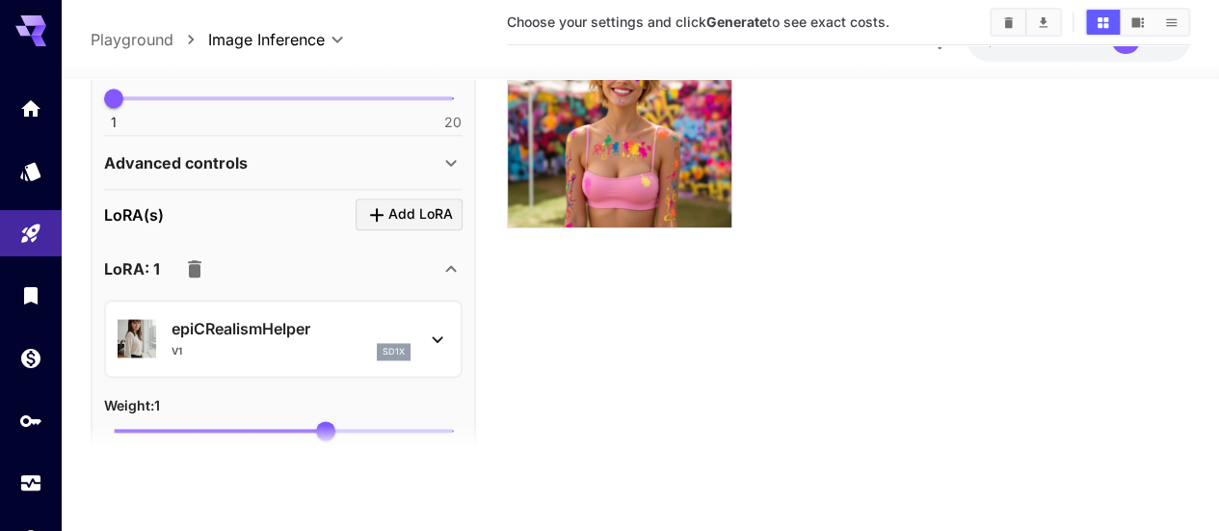
click at [261, 210] on div "LoRA(s) Add LoRA" at bounding box center [283, 215] width 359 height 32
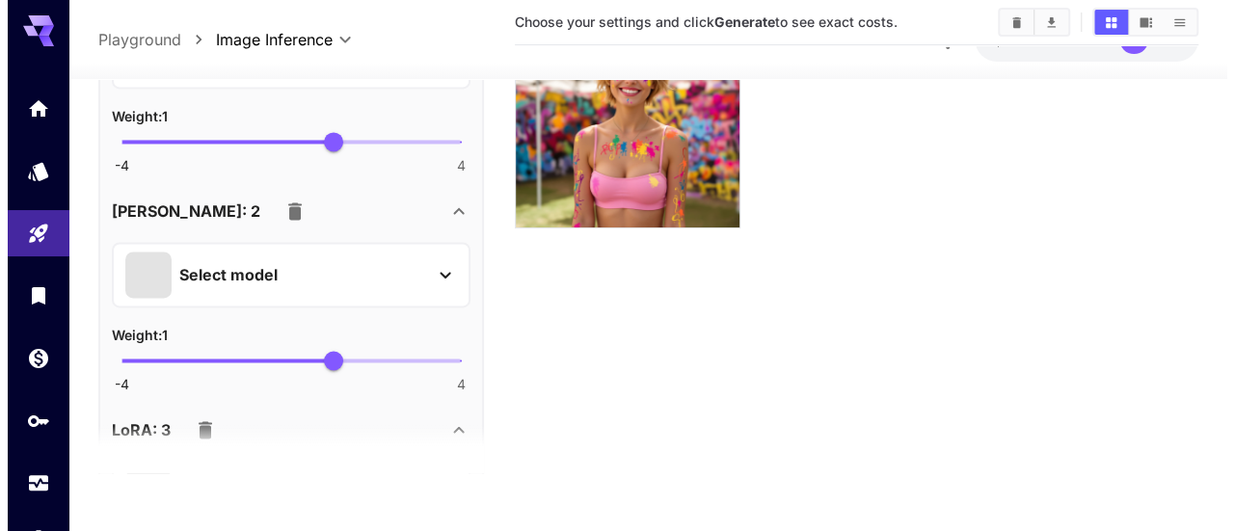
scroll to position [1446, 0]
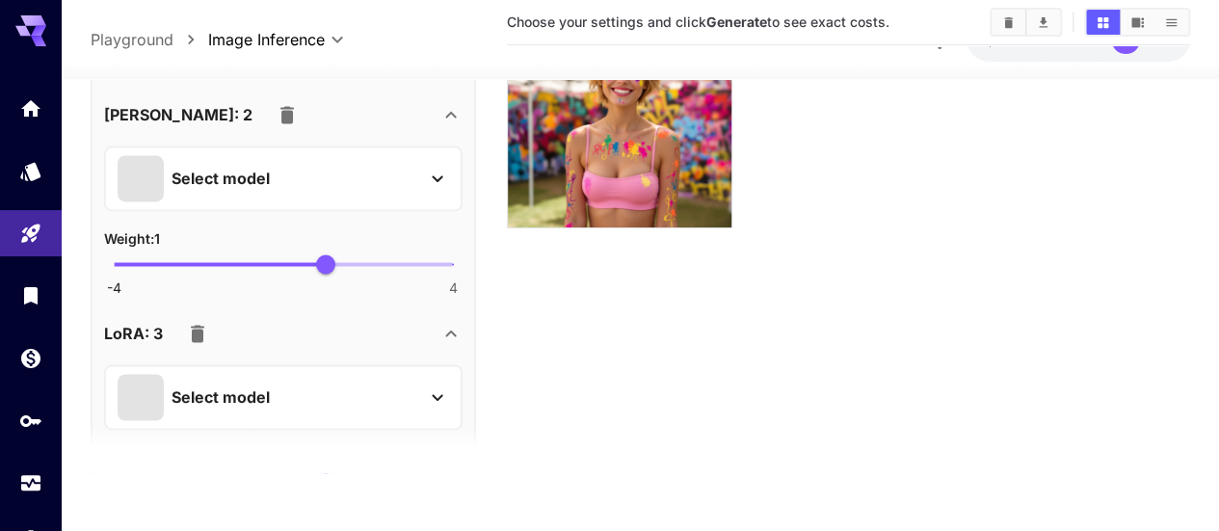
click at [351, 180] on div "Select model" at bounding box center [268, 177] width 301 height 46
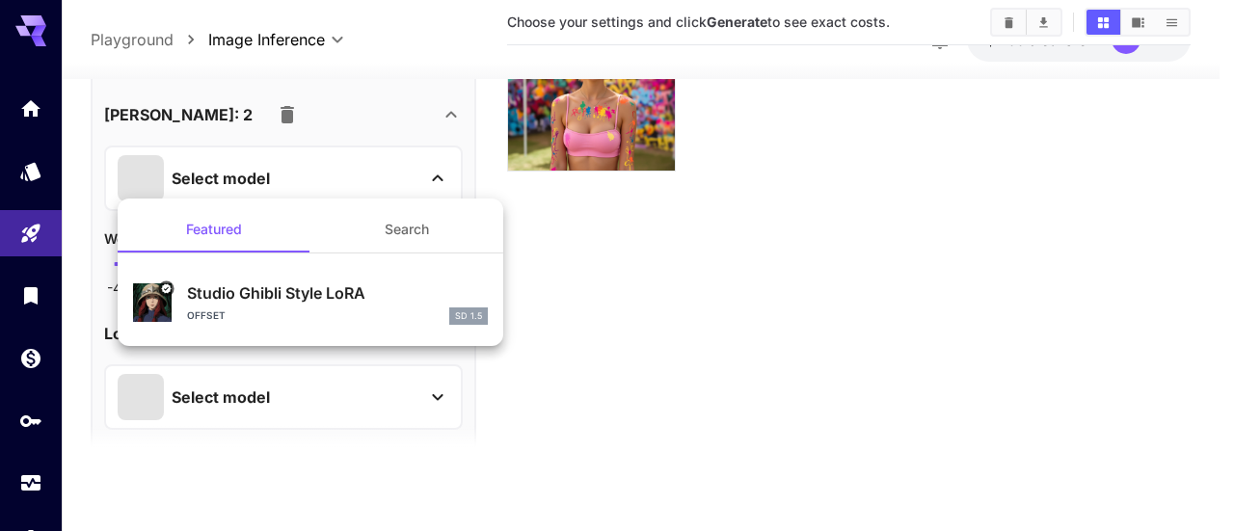
click at [405, 227] on button "Search" at bounding box center [406, 229] width 193 height 46
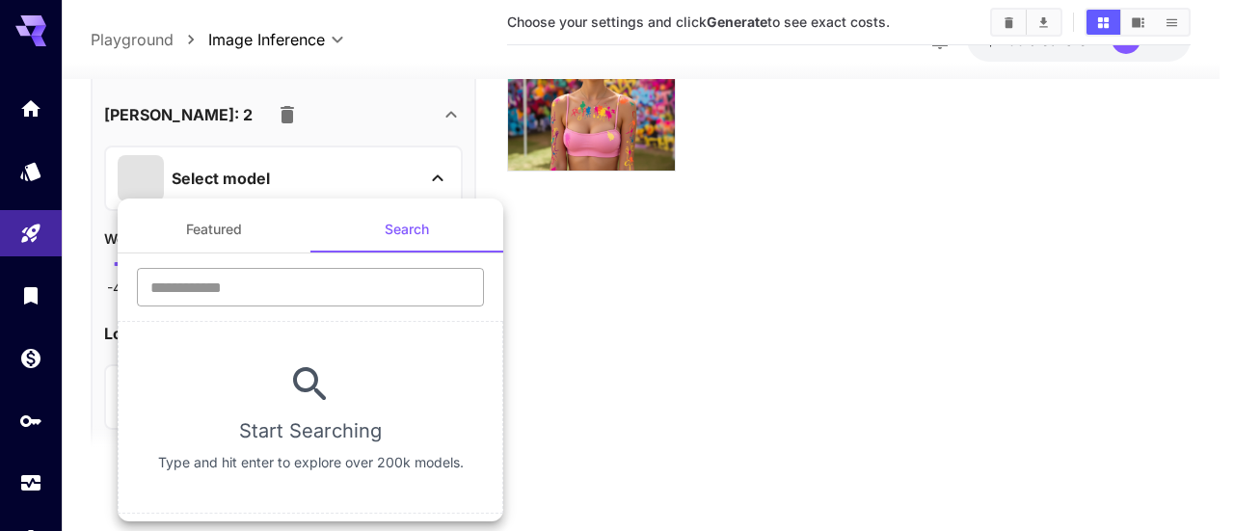
click at [360, 288] on input "text" at bounding box center [310, 287] width 347 height 39
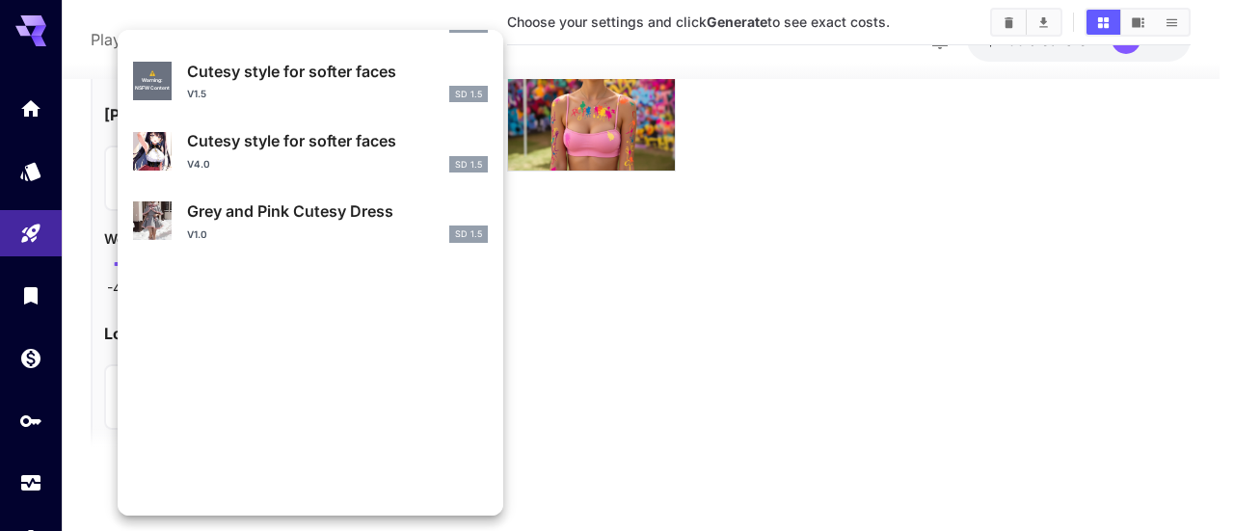
scroll to position [79, 0]
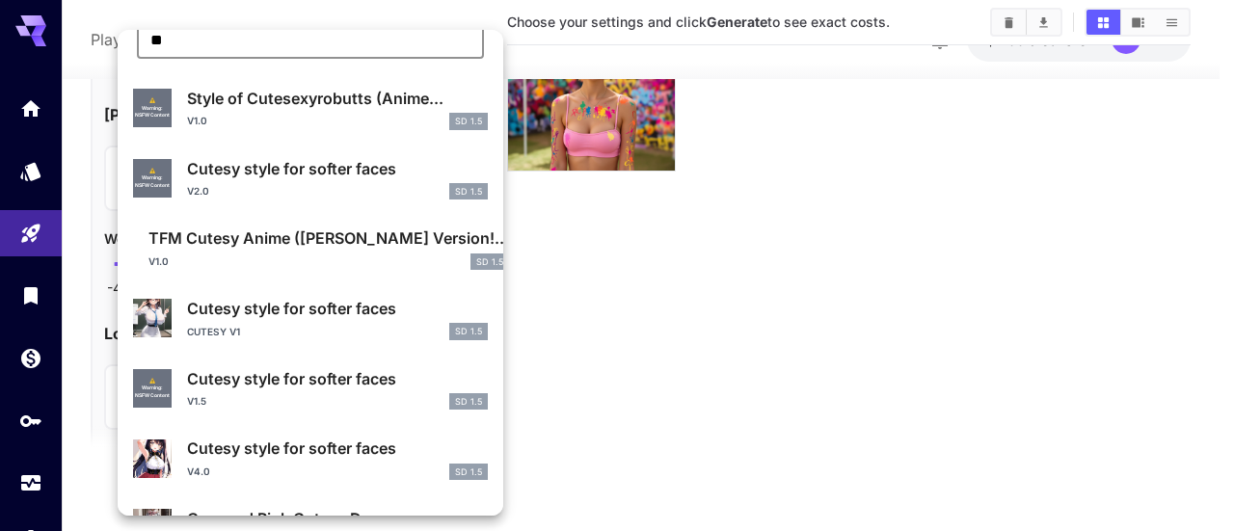
type input "*"
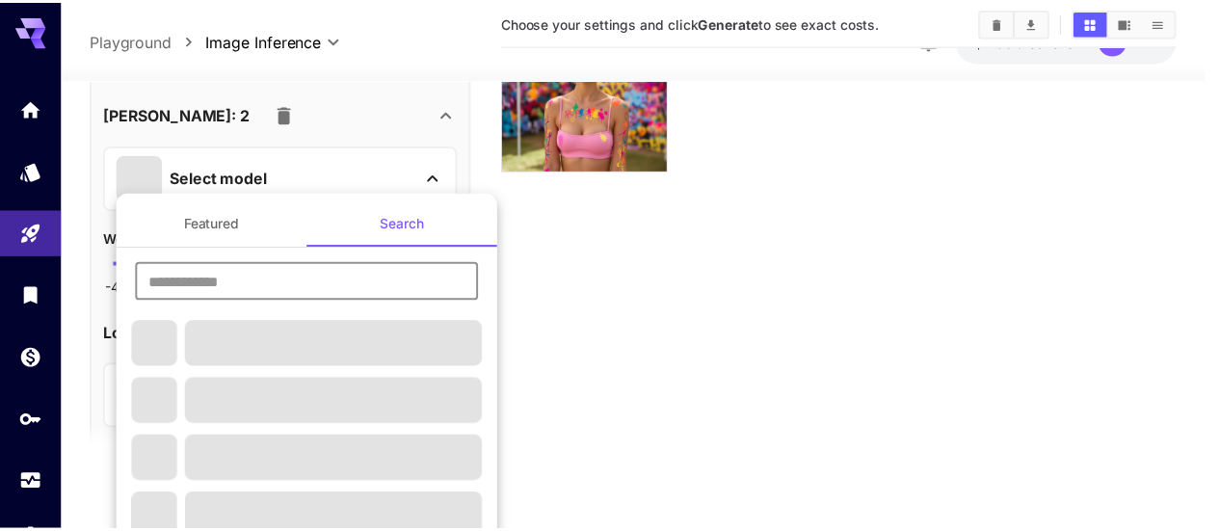
scroll to position [0, 0]
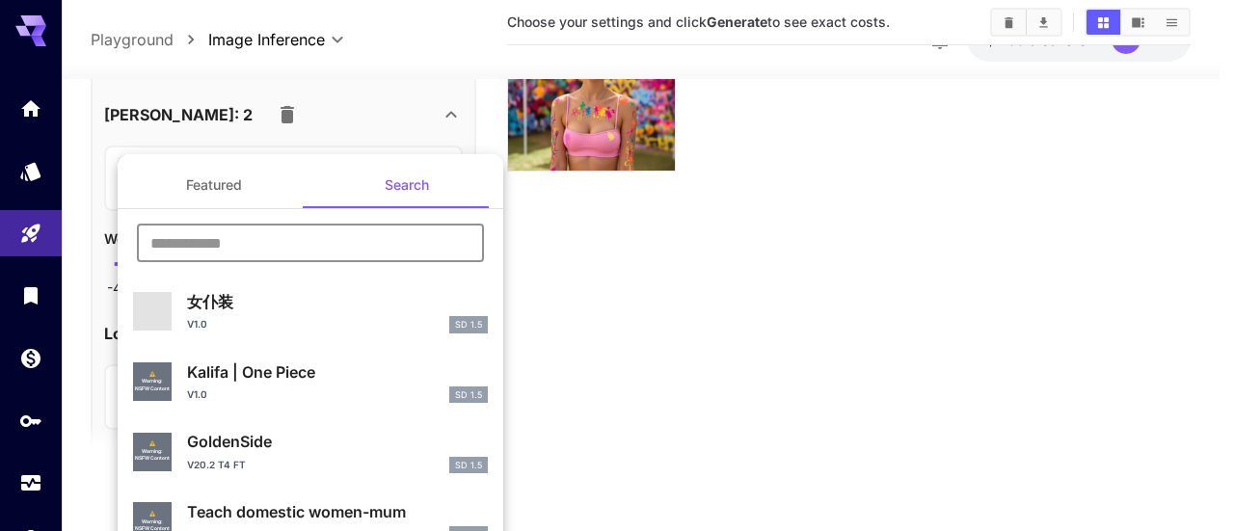
click at [557, 266] on div at bounding box center [617, 265] width 1234 height 531
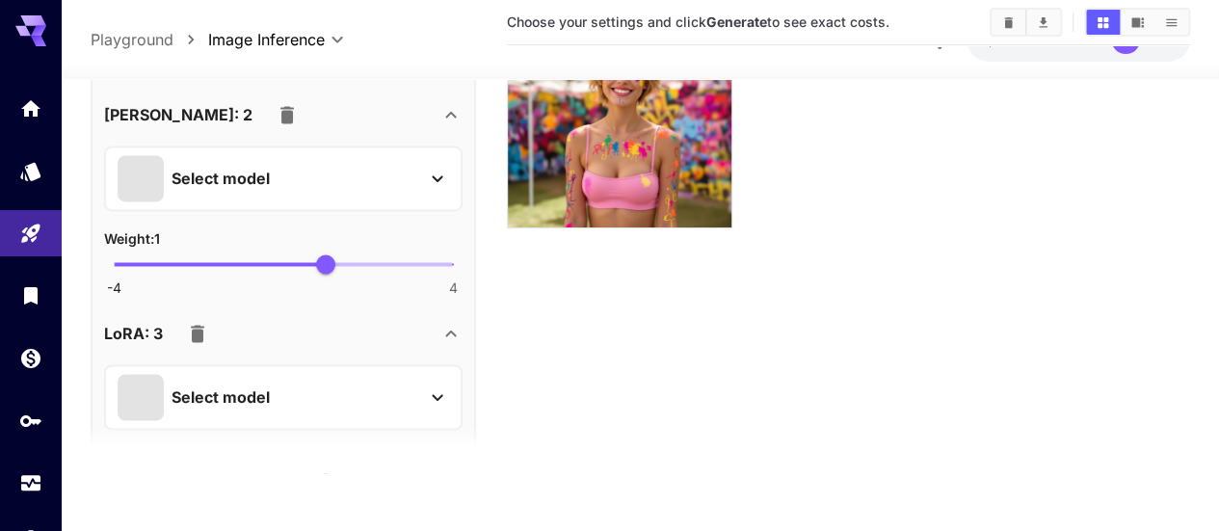
click at [195, 331] on icon "button" at bounding box center [197, 332] width 13 height 17
click at [186, 331] on icon "button" at bounding box center [197, 332] width 23 height 23
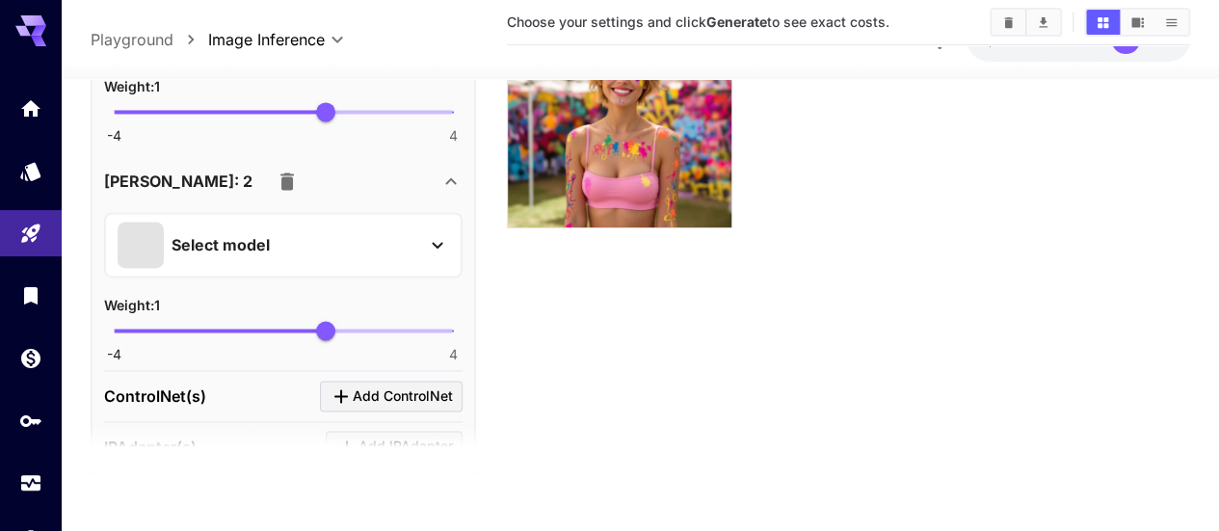
scroll to position [1349, 0]
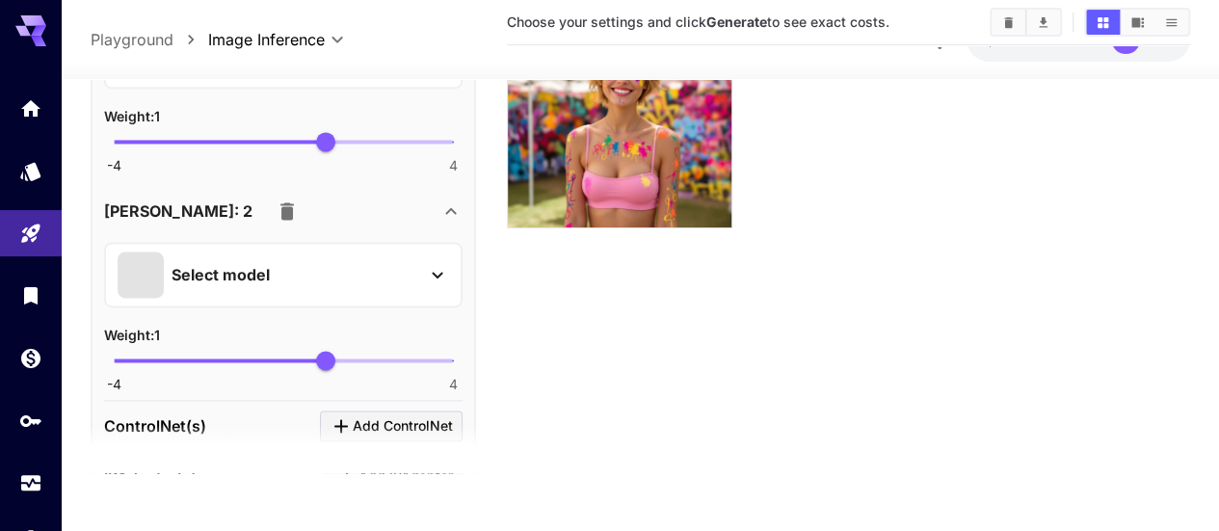
click at [276, 202] on icon "button" at bounding box center [287, 210] width 23 height 23
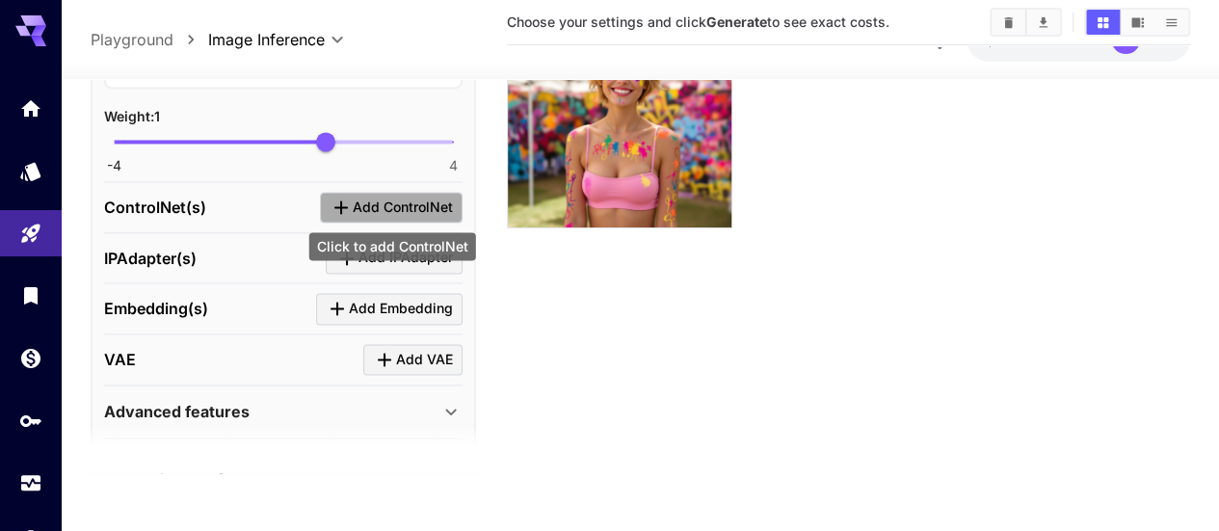
click at [426, 197] on span "Add ControlNet" at bounding box center [403, 207] width 100 height 24
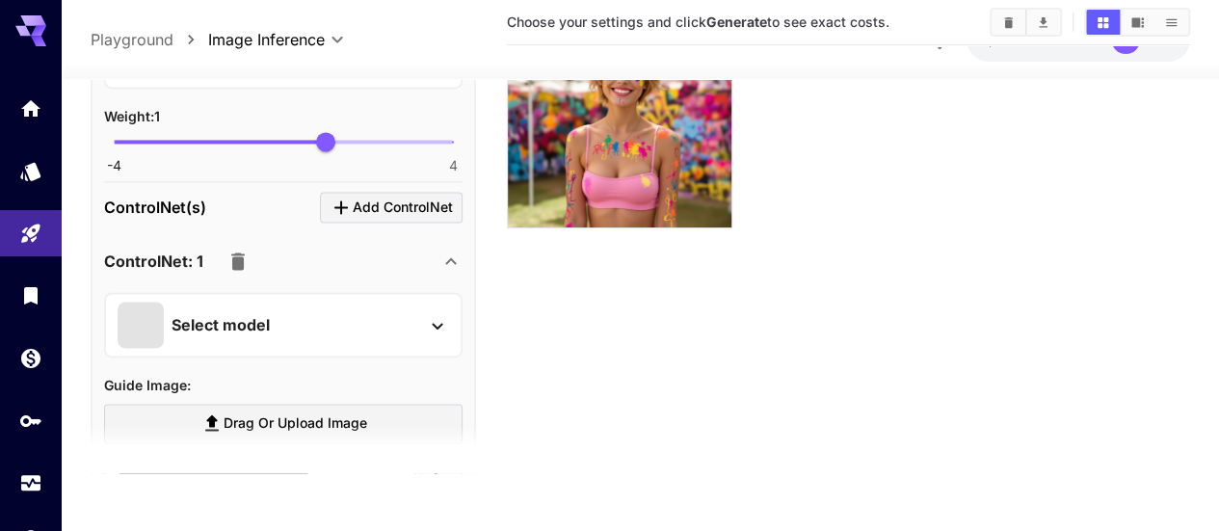
click at [335, 313] on div "Select model" at bounding box center [268, 325] width 301 height 46
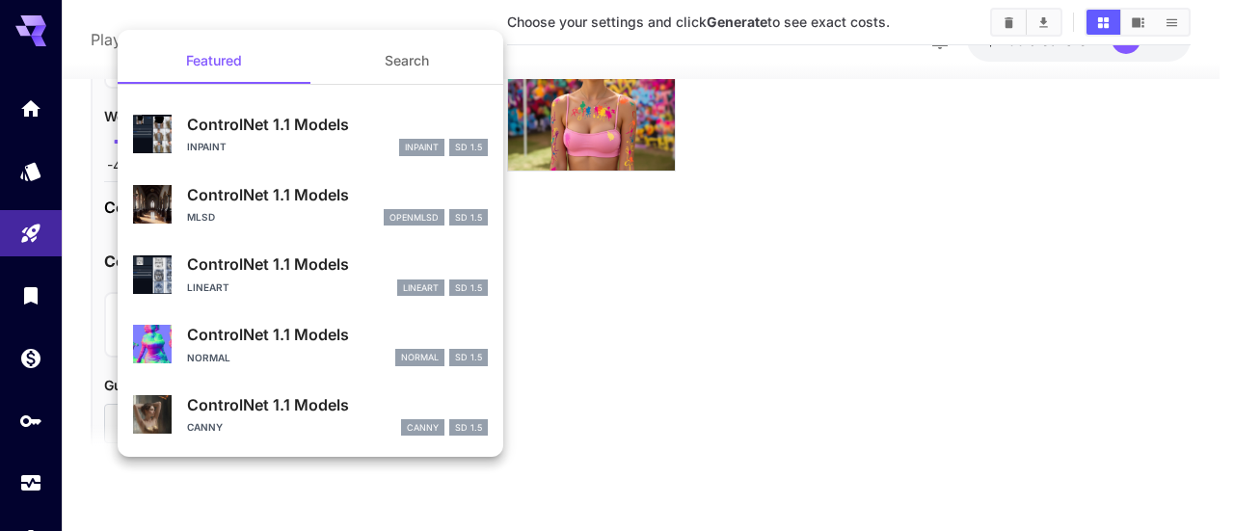
click at [571, 408] on div at bounding box center [617, 265] width 1234 height 531
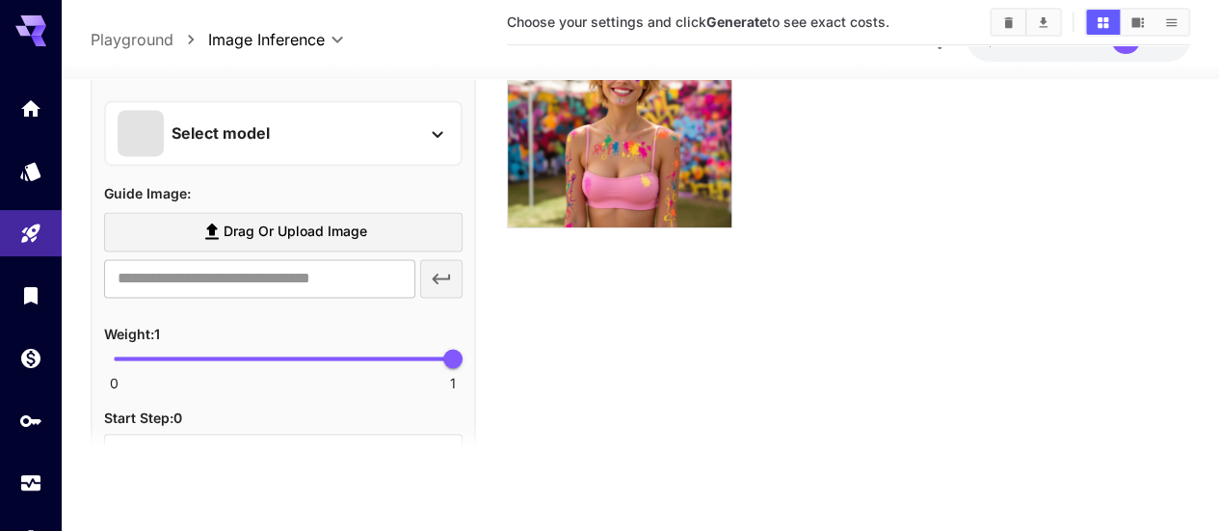
scroll to position [1639, 0]
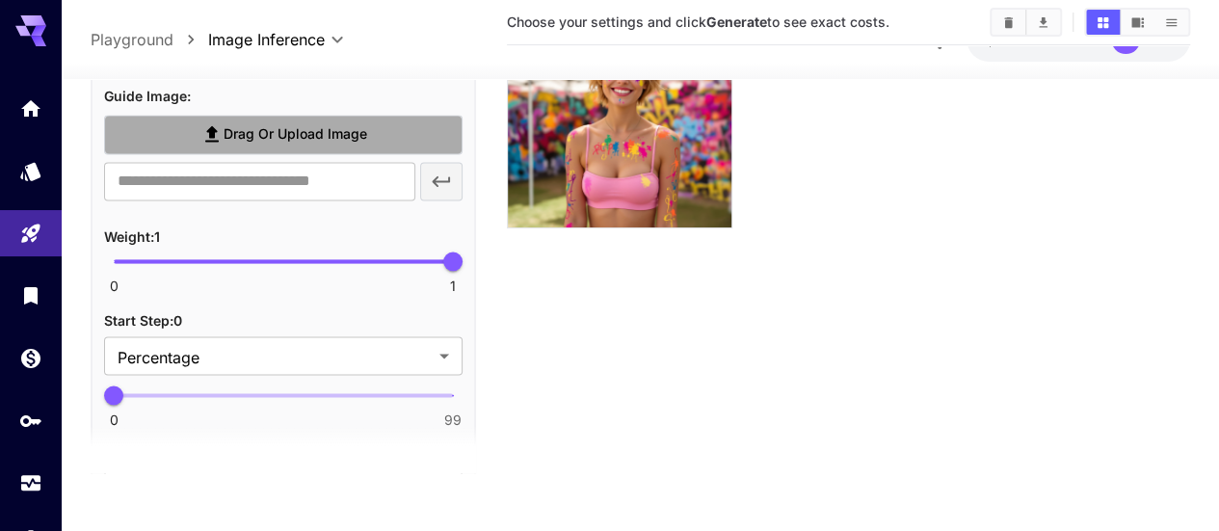
click at [248, 126] on span "Drag or upload image" at bounding box center [296, 134] width 144 height 24
click at [0, 0] on input "Drag or upload image" at bounding box center [0, 0] width 0 height 0
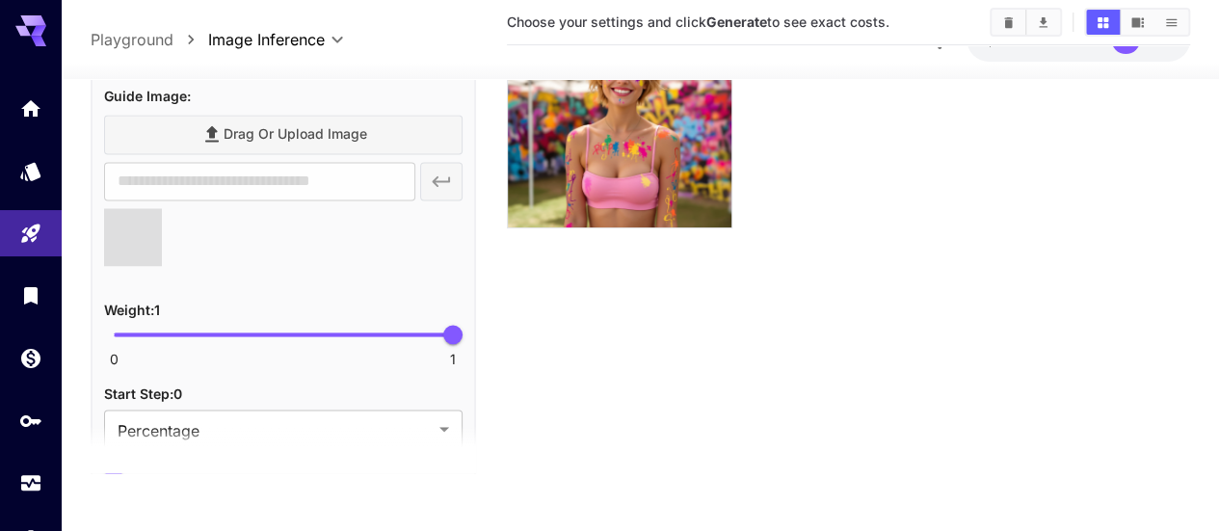
type input "**********"
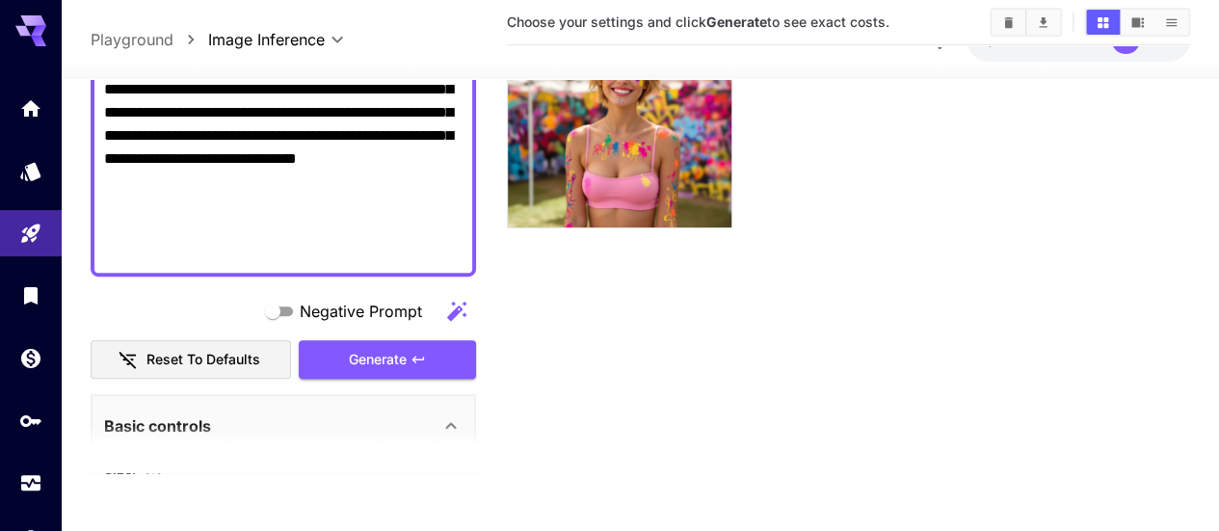
scroll to position [482, 0]
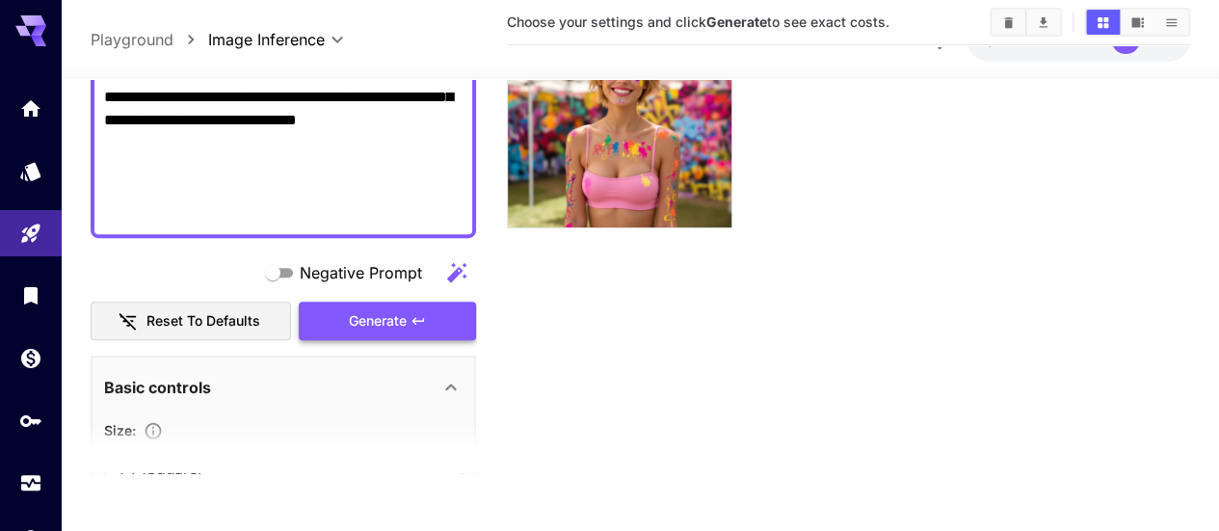
click at [396, 326] on span "Generate" at bounding box center [378, 320] width 58 height 24
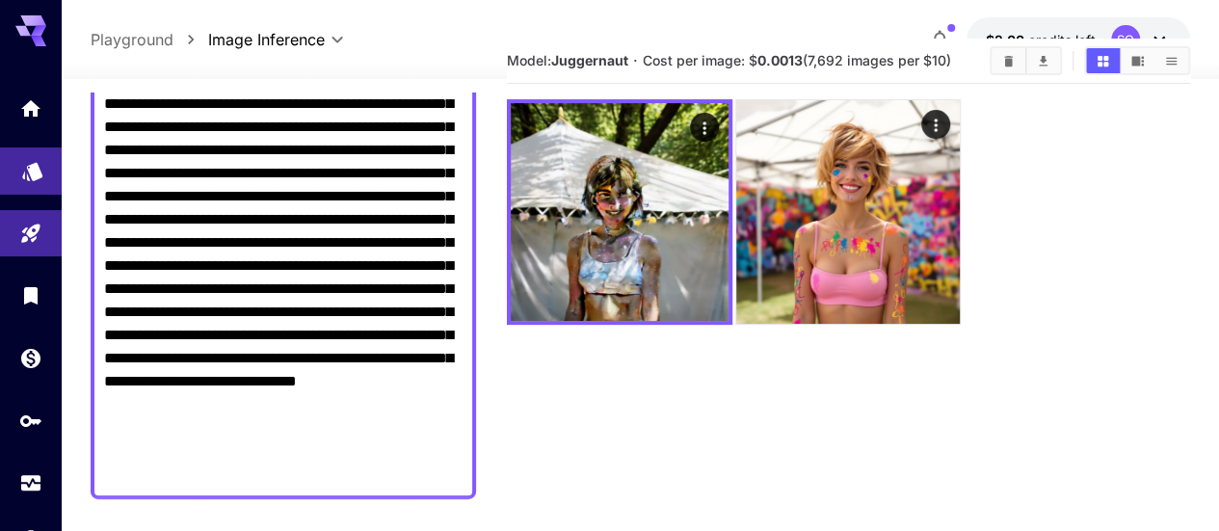
scroll to position [289, 0]
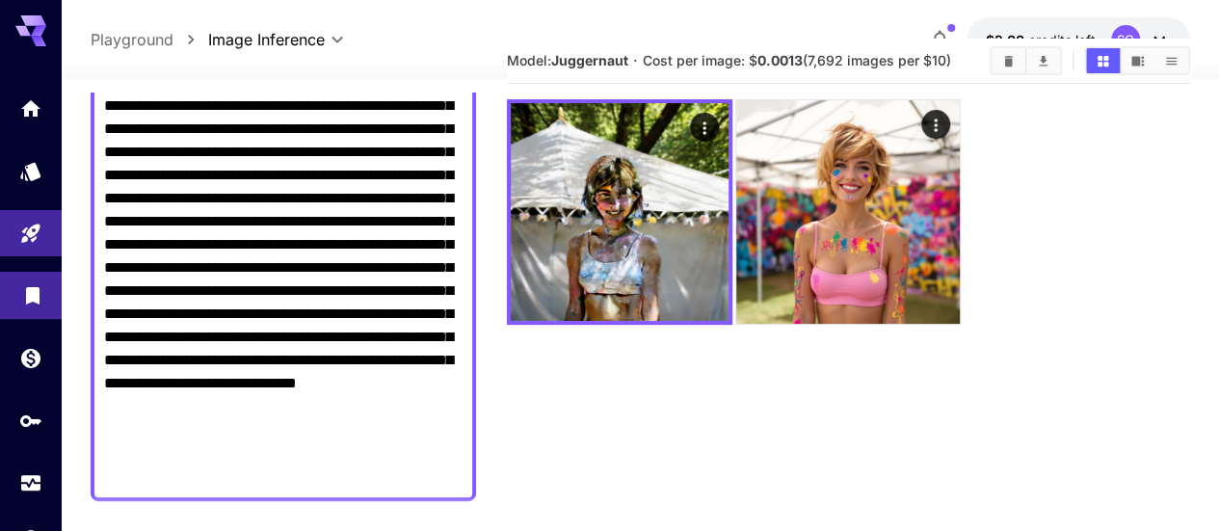
click at [24, 305] on link at bounding box center [31, 295] width 62 height 47
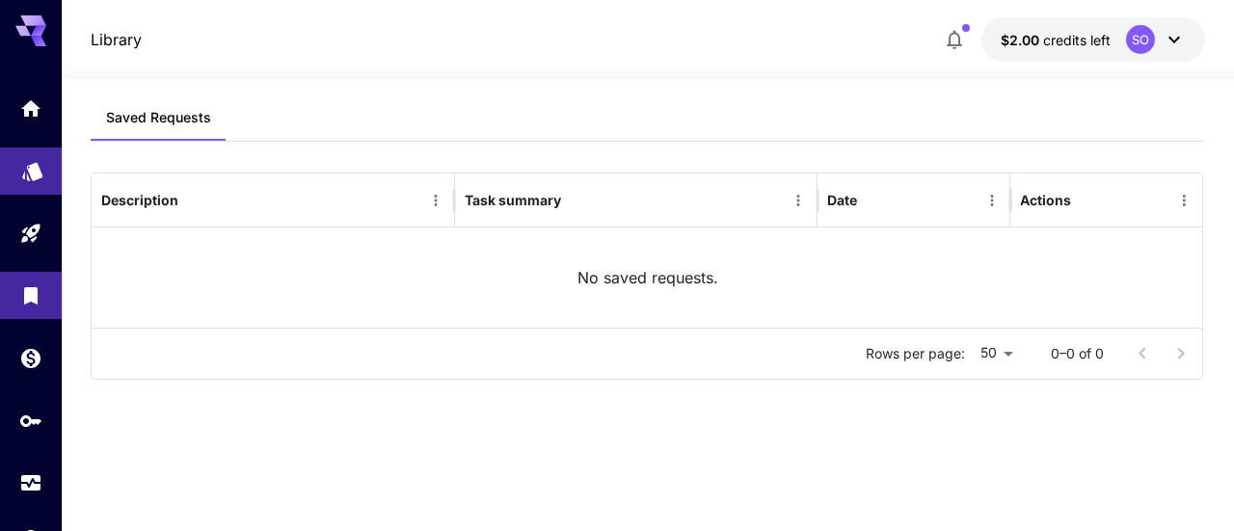
click at [26, 174] on icon "Models" at bounding box center [32, 164] width 23 height 23
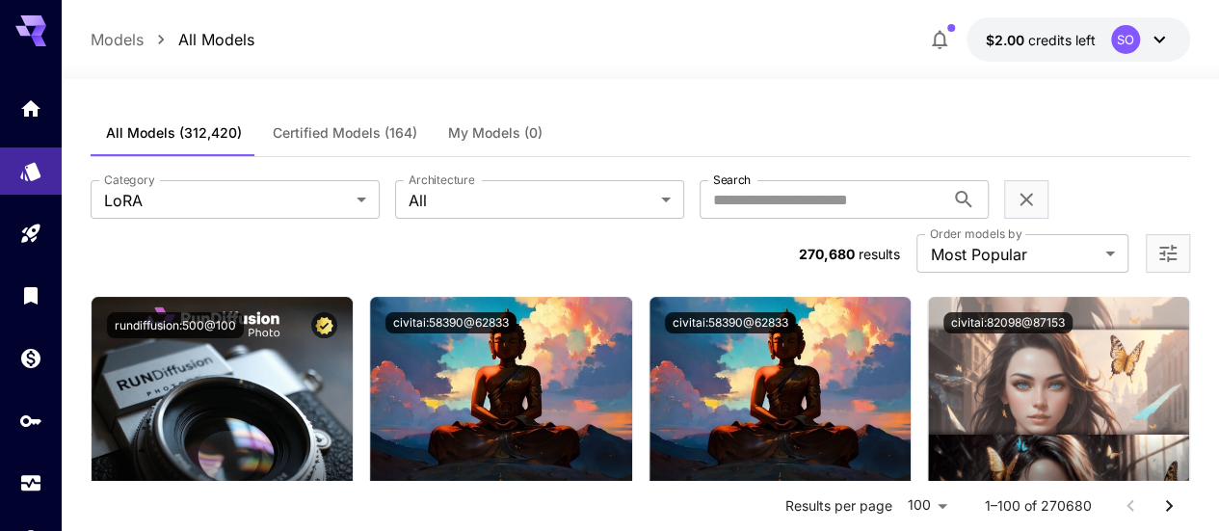
click at [503, 131] on span "My Models (0)" at bounding box center [495, 132] width 94 height 17
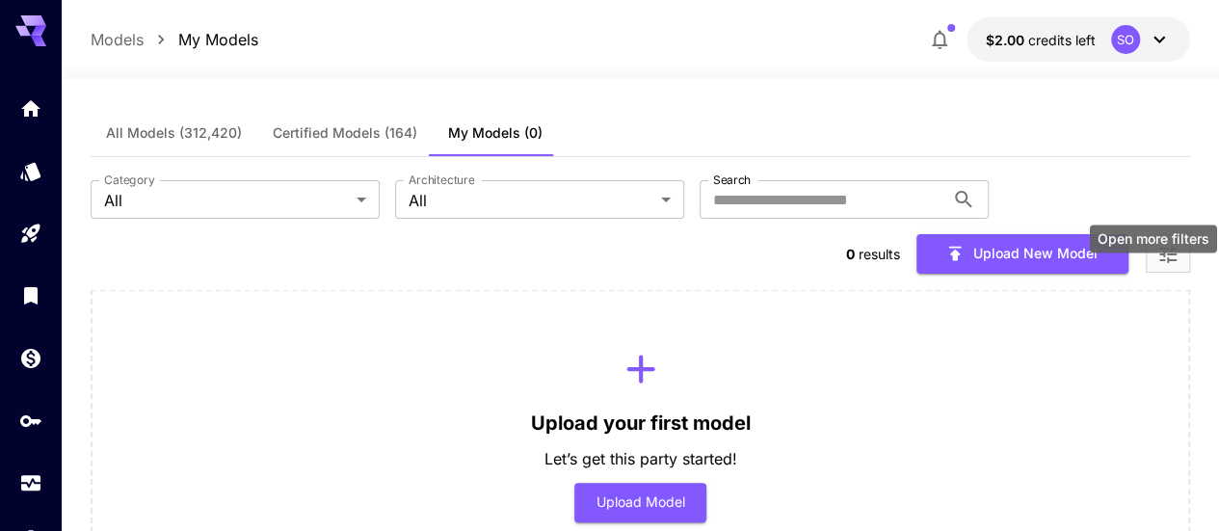
click at [1163, 243] on icon "Open more filters" at bounding box center [1168, 254] width 23 height 23
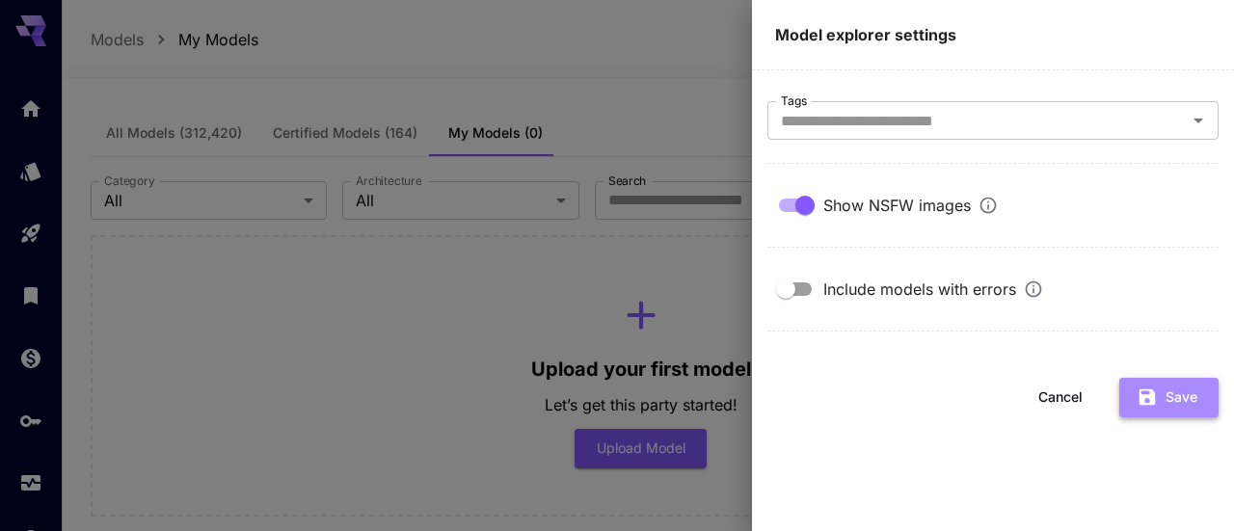
click at [1187, 401] on button "Save" at bounding box center [1168, 398] width 99 height 40
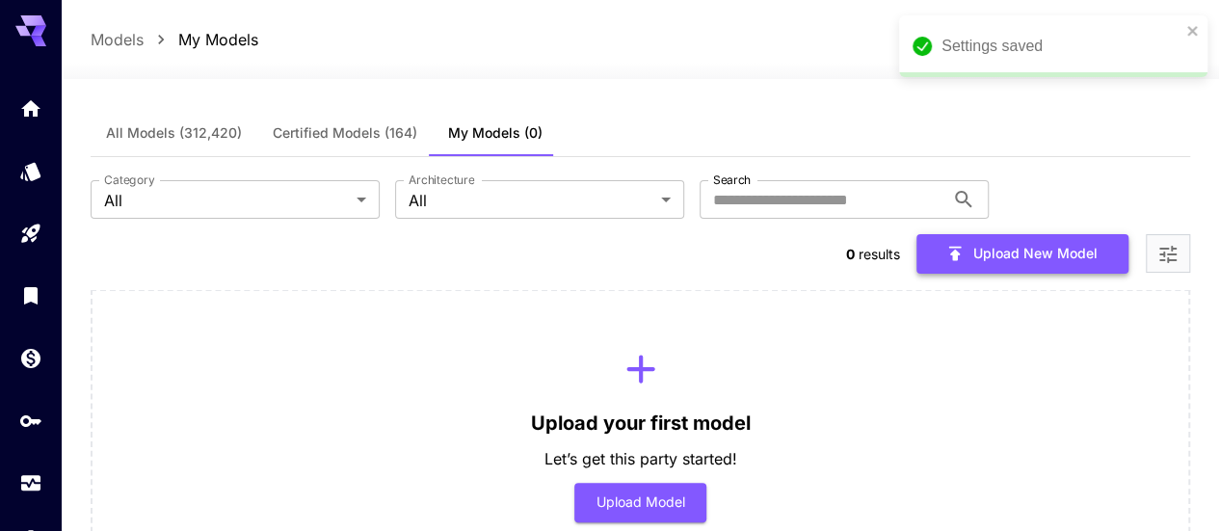
click at [1026, 234] on button "Upload New Model" at bounding box center [1023, 254] width 212 height 40
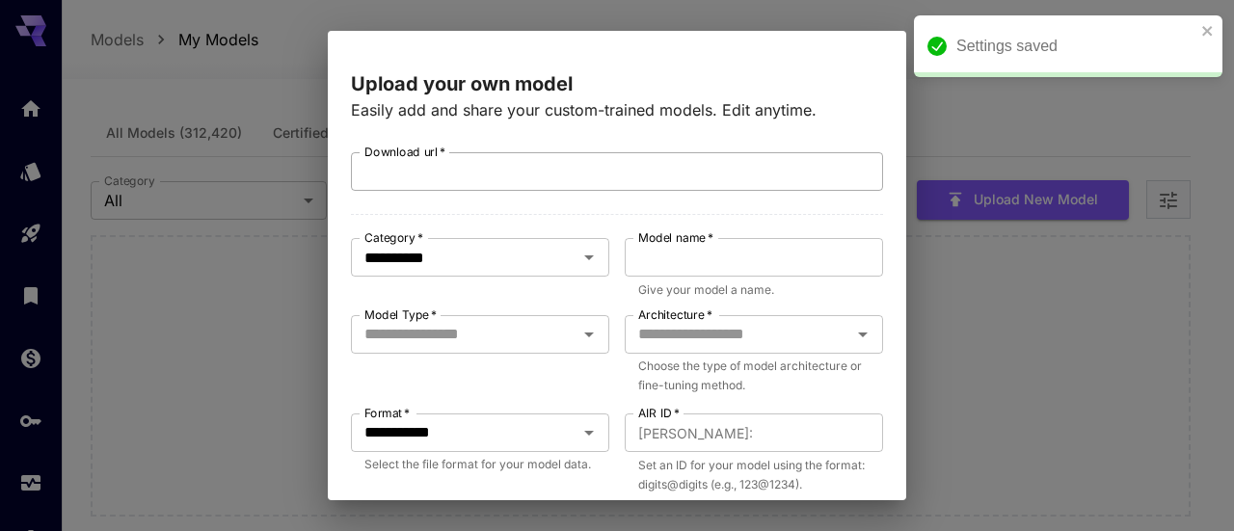
click at [542, 165] on input "Download url   *" at bounding box center [617, 171] width 532 height 39
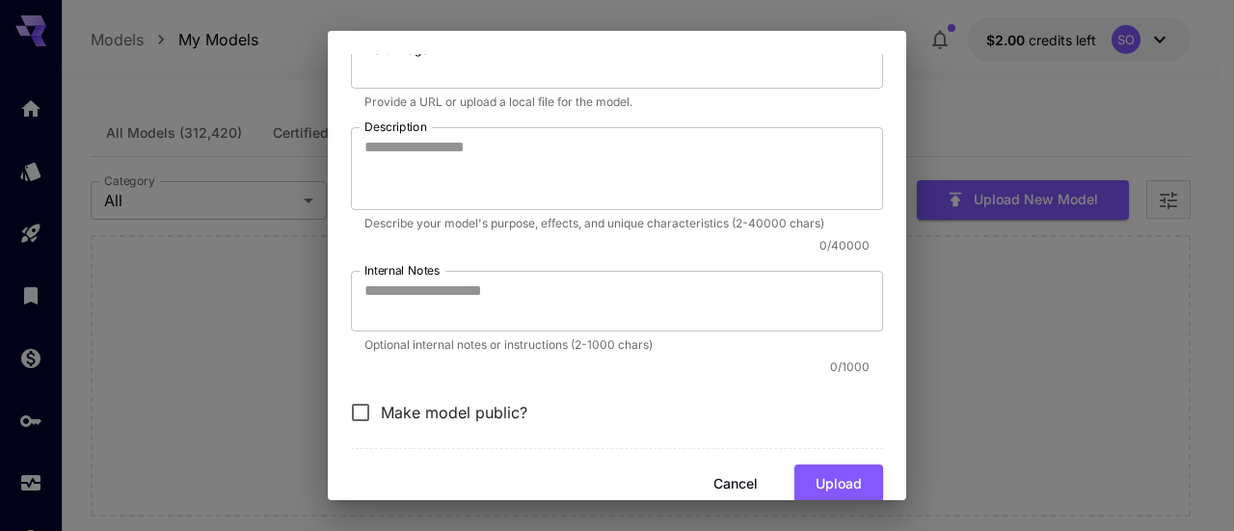
scroll to position [802, 0]
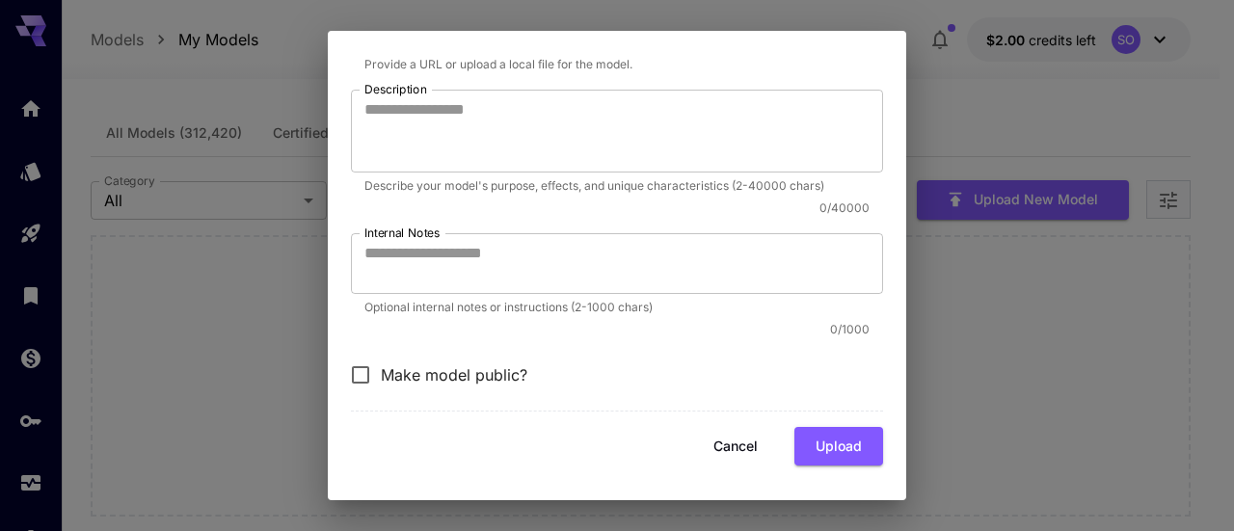
click at [718, 445] on button "Cancel" at bounding box center [735, 447] width 87 height 40
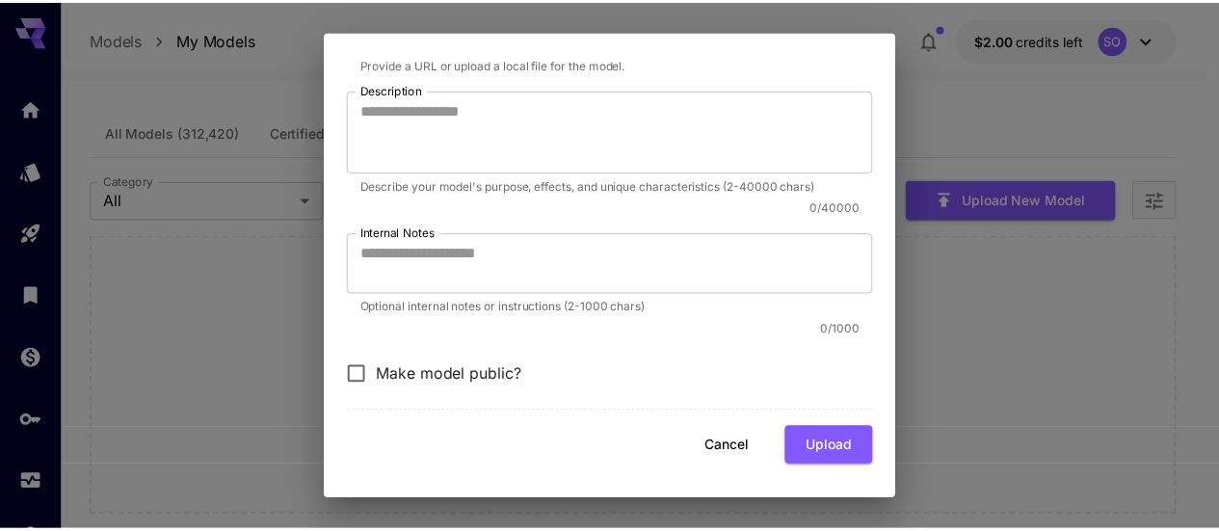
scroll to position [824, 0]
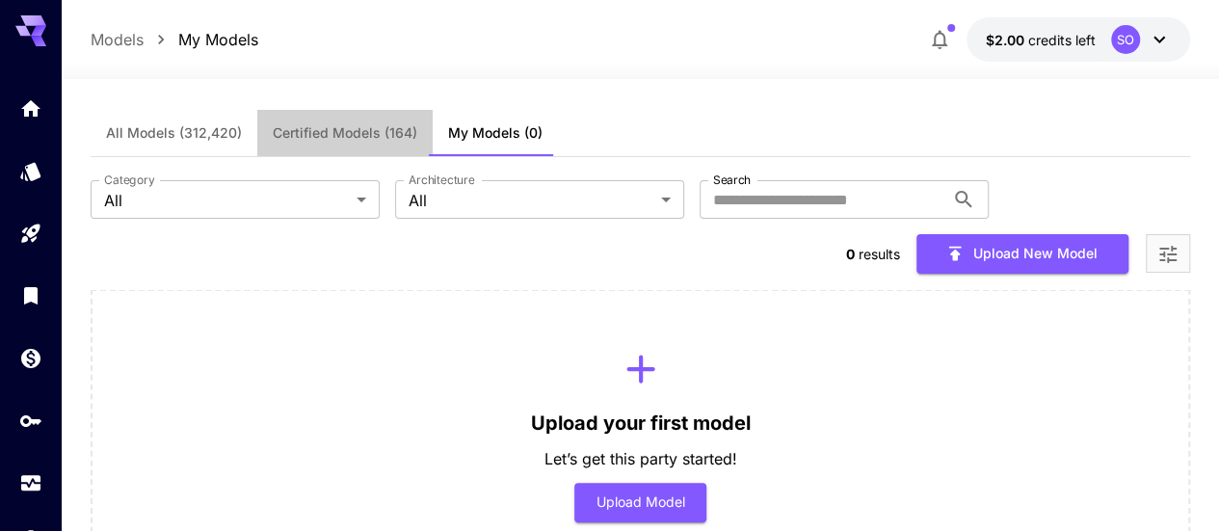
click at [372, 141] on span "Certified Models (164)" at bounding box center [345, 132] width 145 height 17
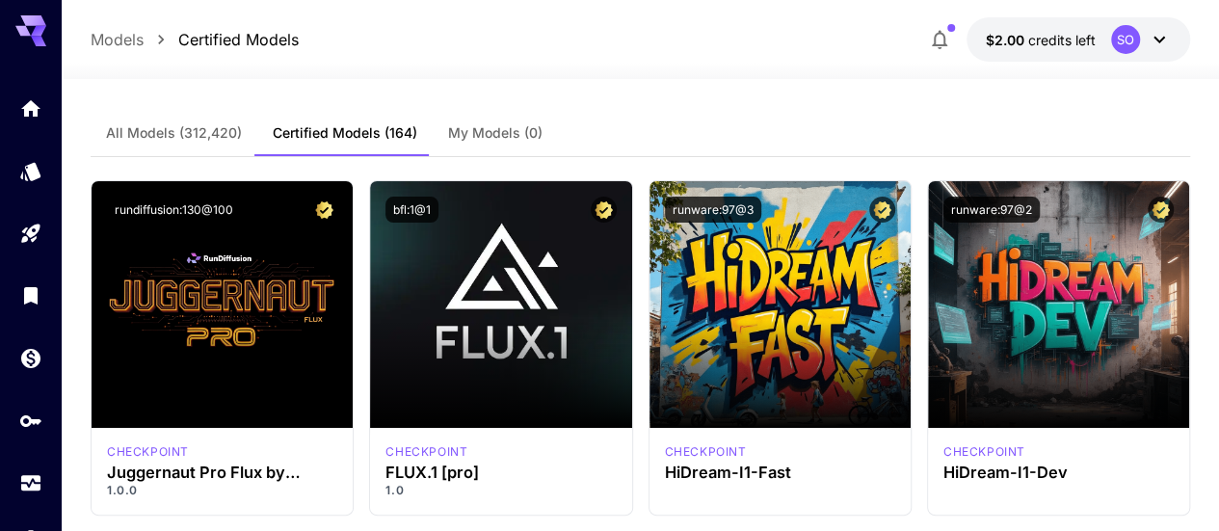
click at [178, 138] on span "All Models (312,420)" at bounding box center [174, 132] width 136 height 17
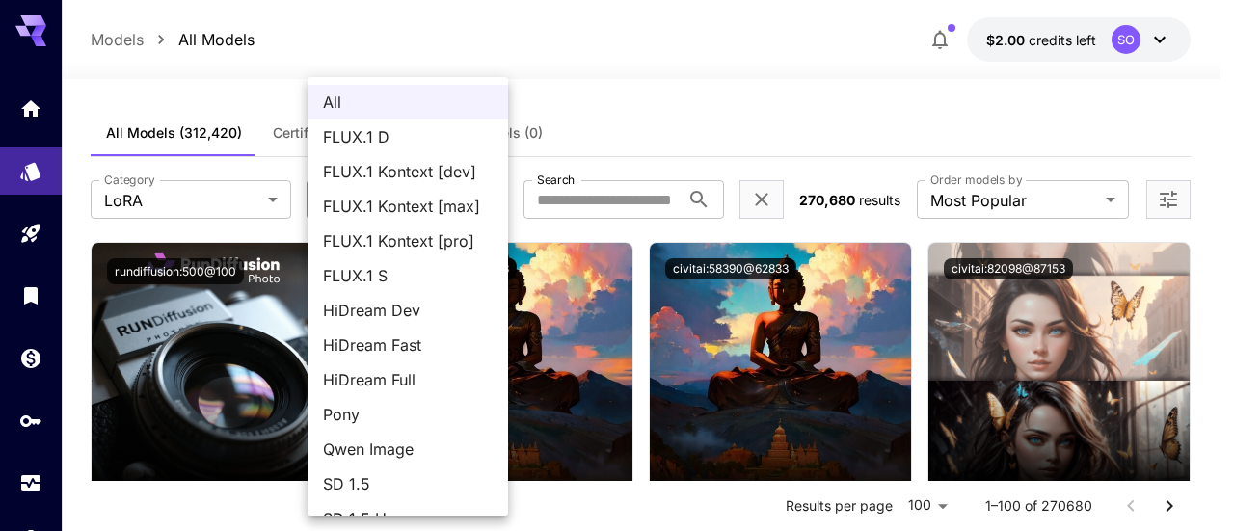
click at [836, 136] on div at bounding box center [617, 265] width 1234 height 531
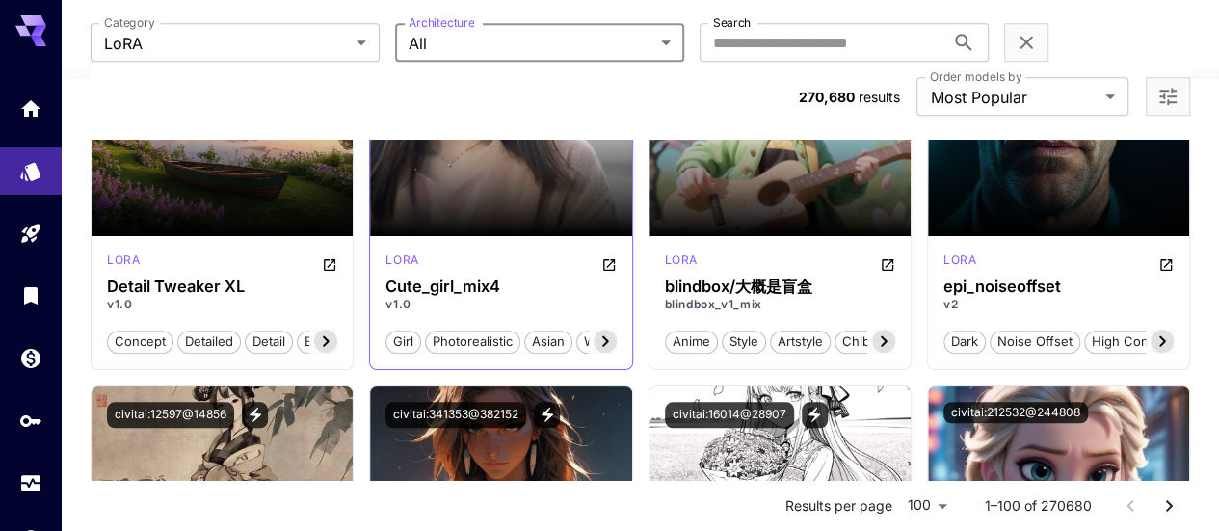
scroll to position [675, 0]
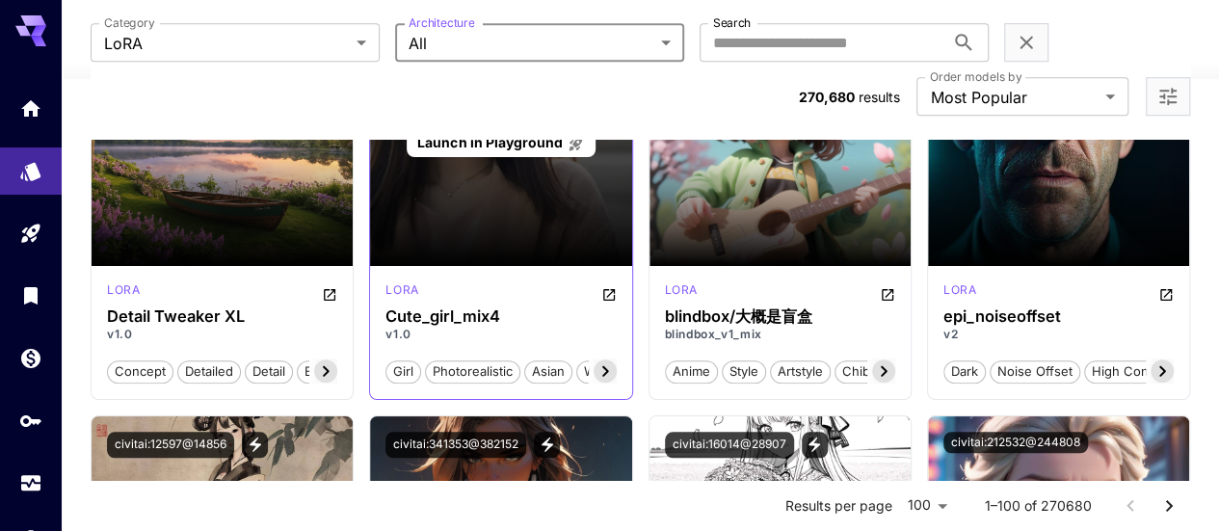
click at [494, 157] on div "Launch in Playground" at bounding box center [500, 142] width 261 height 247
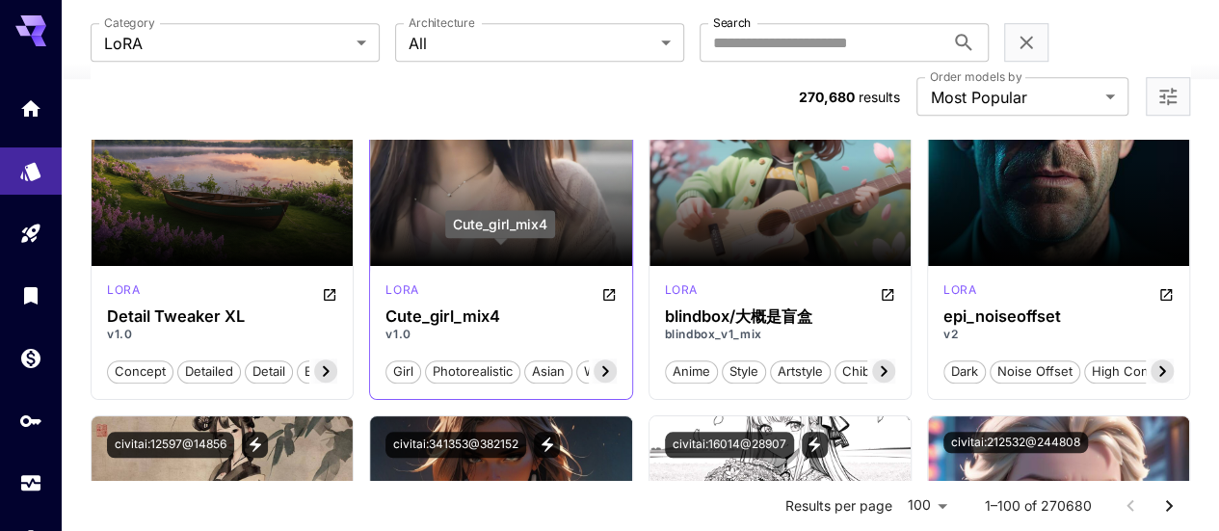
click at [404, 307] on h3 "Cute_girl_mix4" at bounding box center [501, 316] width 230 height 18
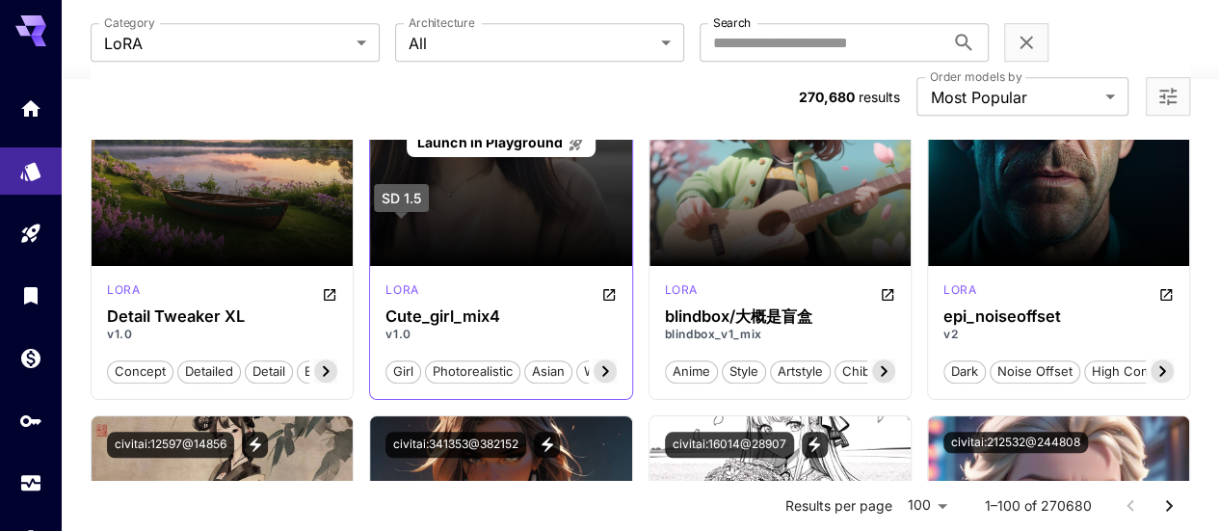
click at [403, 173] on div "Launch in Playground" at bounding box center [500, 142] width 261 height 247
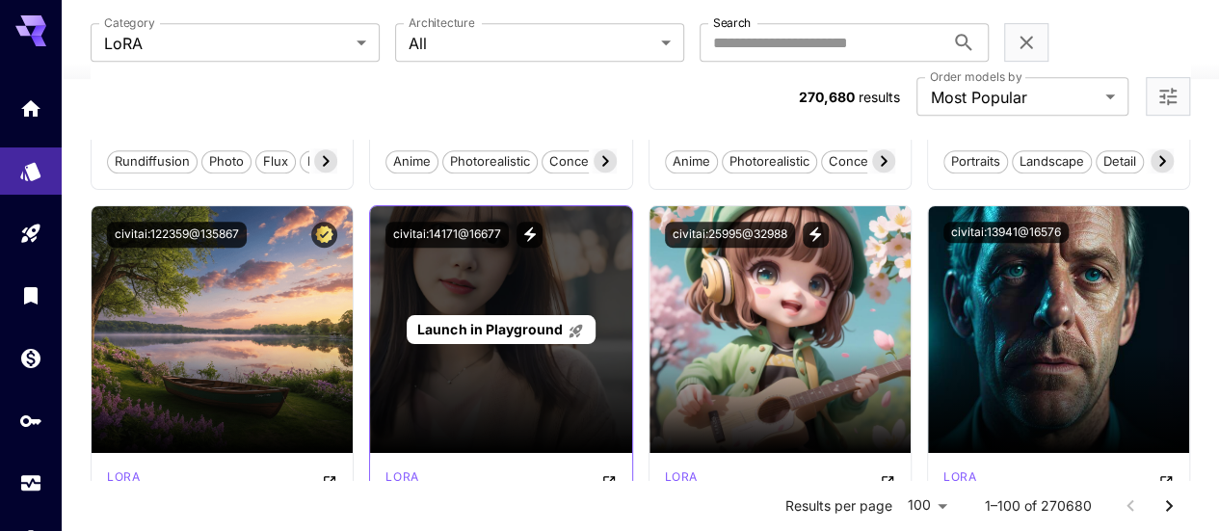
scroll to position [482, 0]
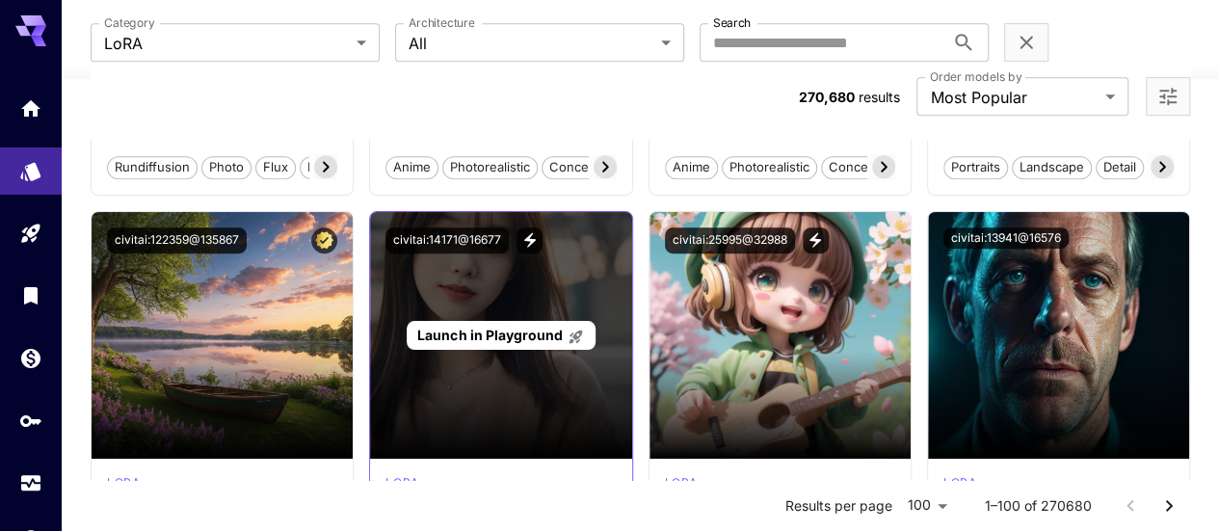
click at [514, 327] on span "Launch in Playground" at bounding box center [489, 335] width 145 height 16
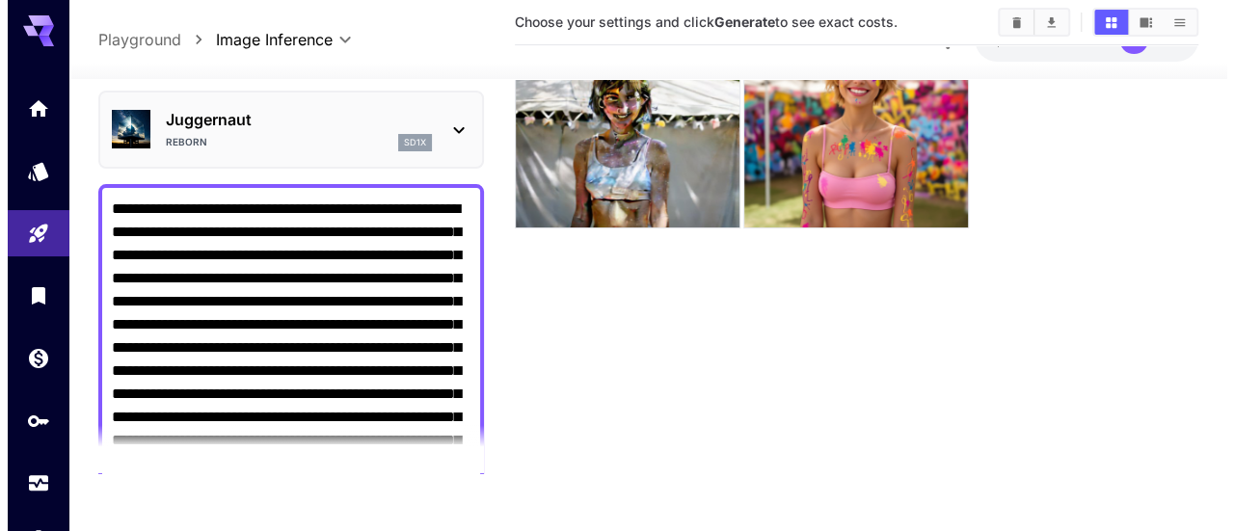
scroll to position [152, 0]
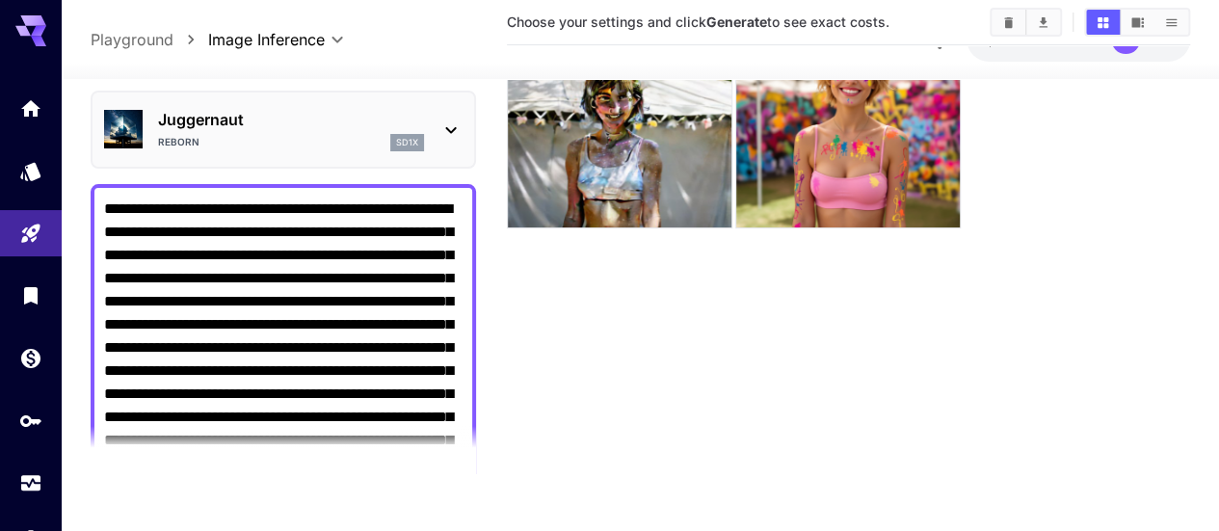
click at [452, 128] on icon at bounding box center [451, 129] width 23 height 23
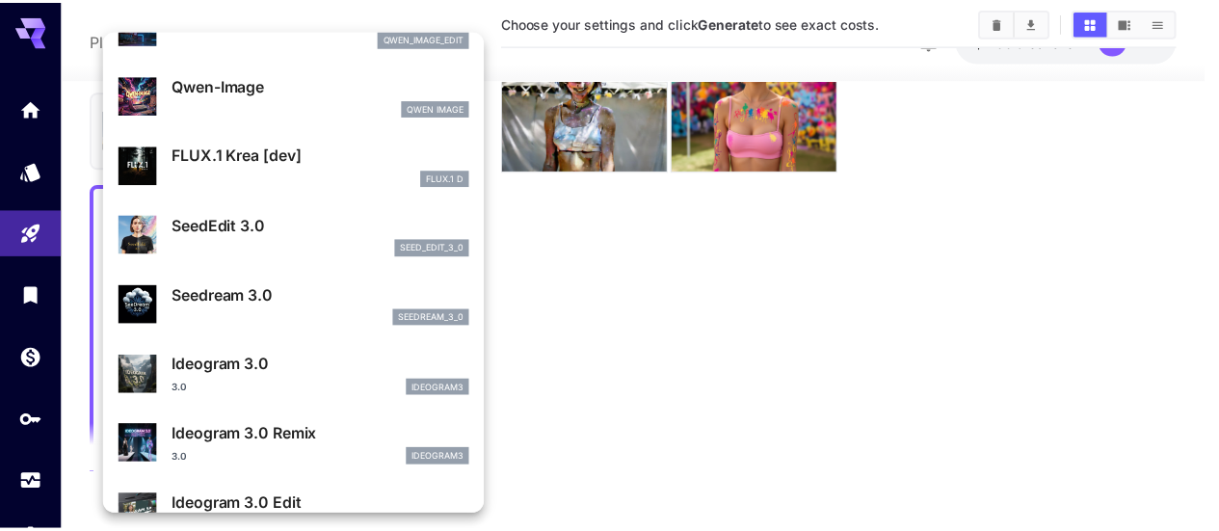
scroll to position [290, 0]
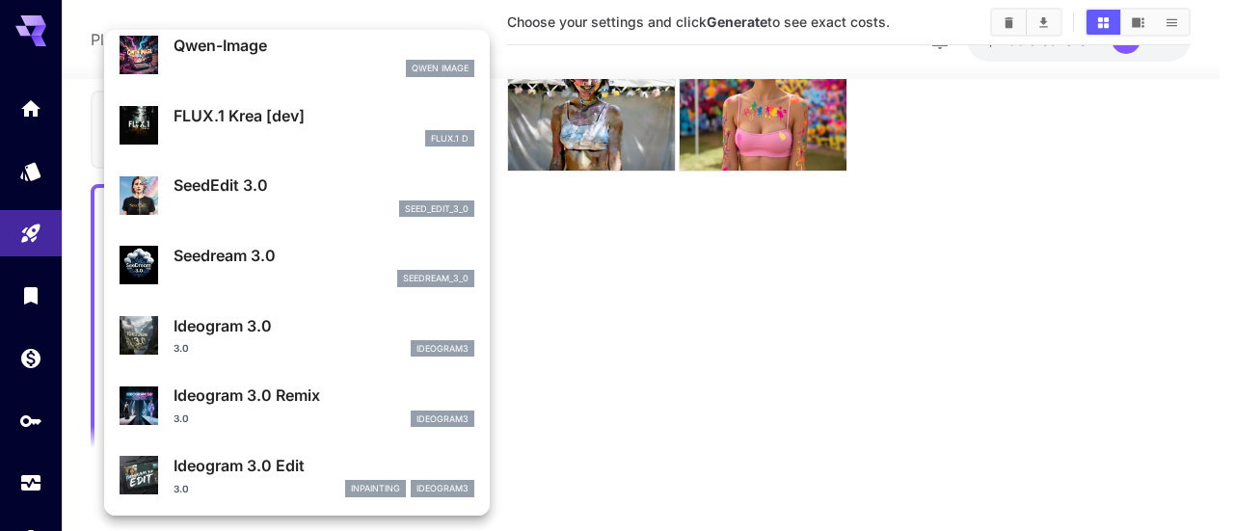
click at [586, 319] on div at bounding box center [617, 265] width 1234 height 531
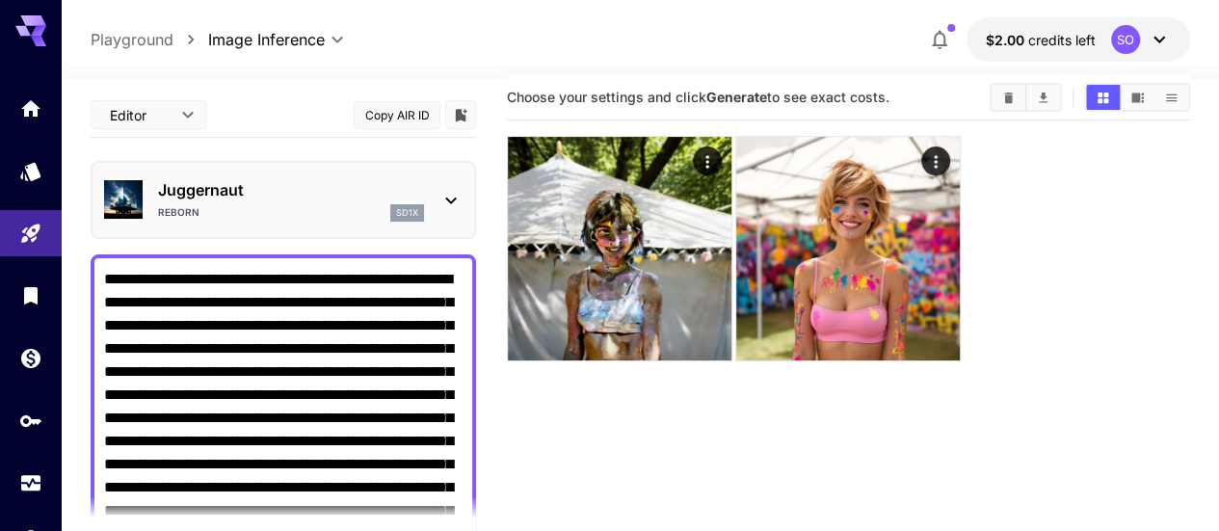
scroll to position [0, 0]
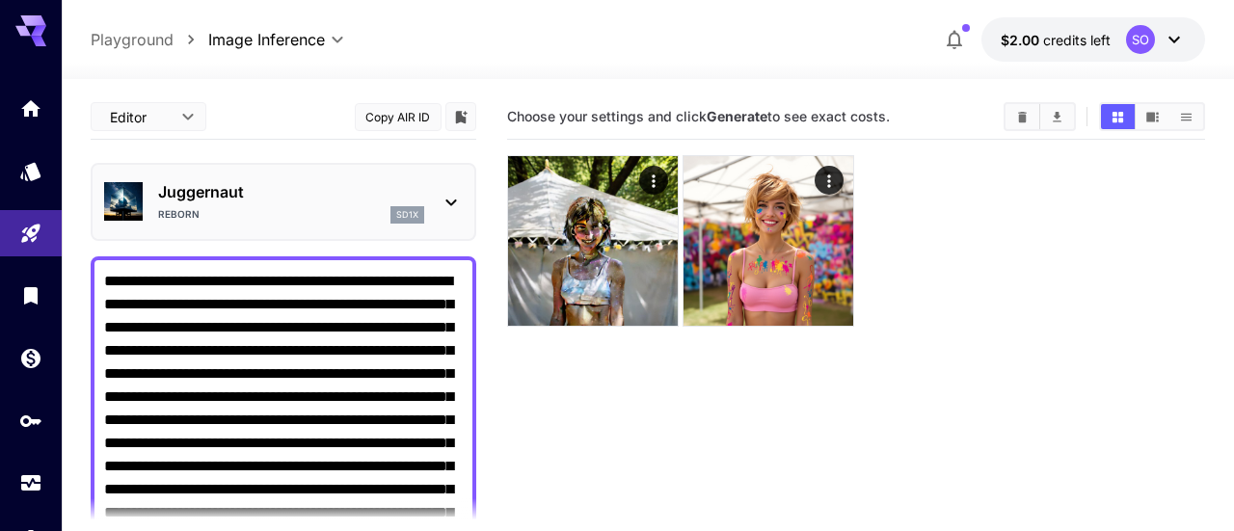
click at [200, 115] on body "**********" at bounding box center [617, 341] width 1234 height 683
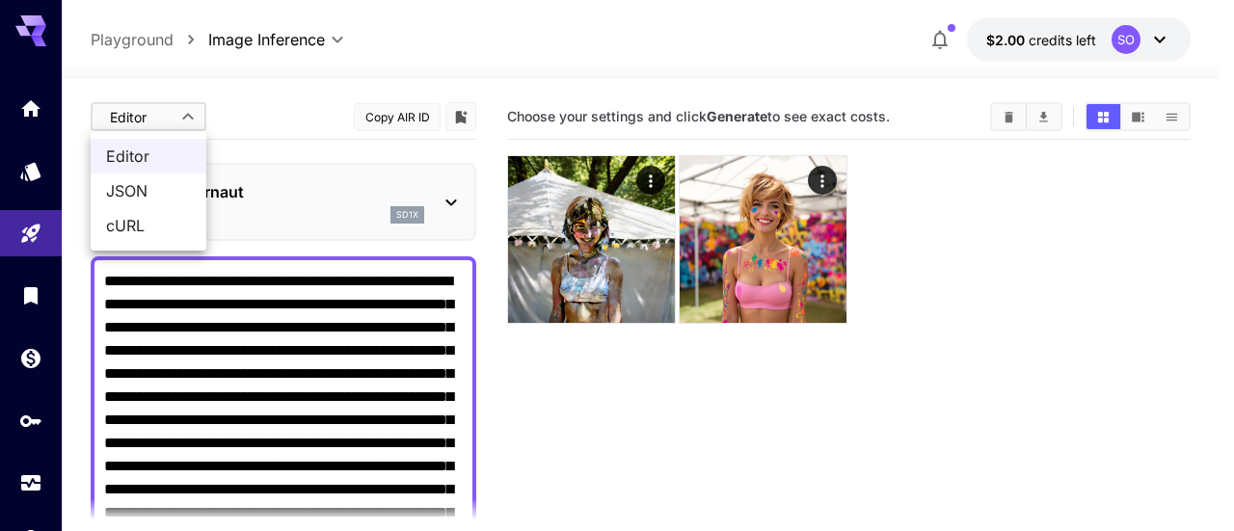
click at [283, 111] on div at bounding box center [617, 265] width 1234 height 531
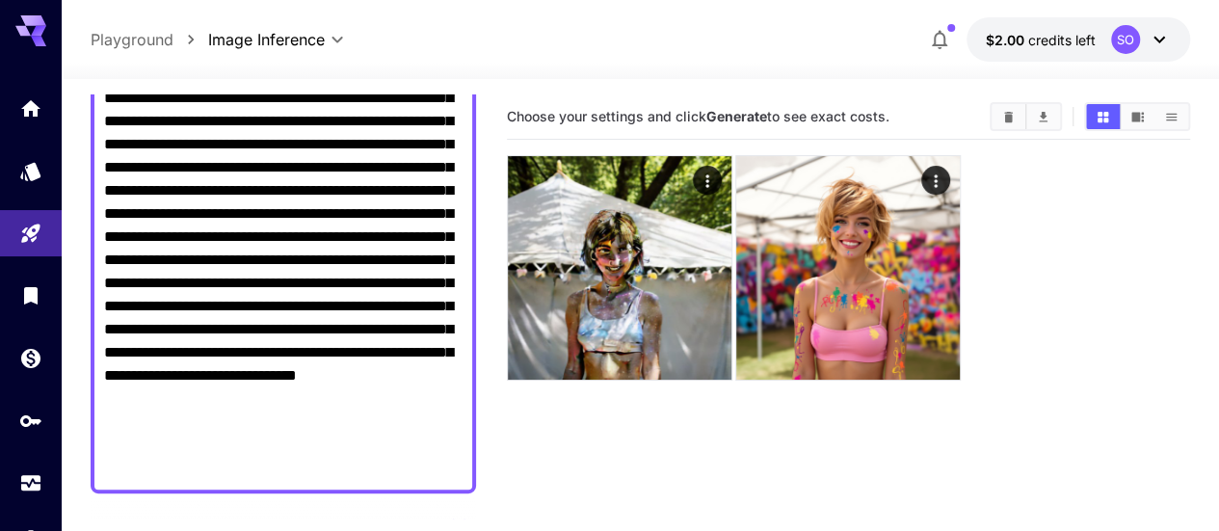
scroll to position [193, 0]
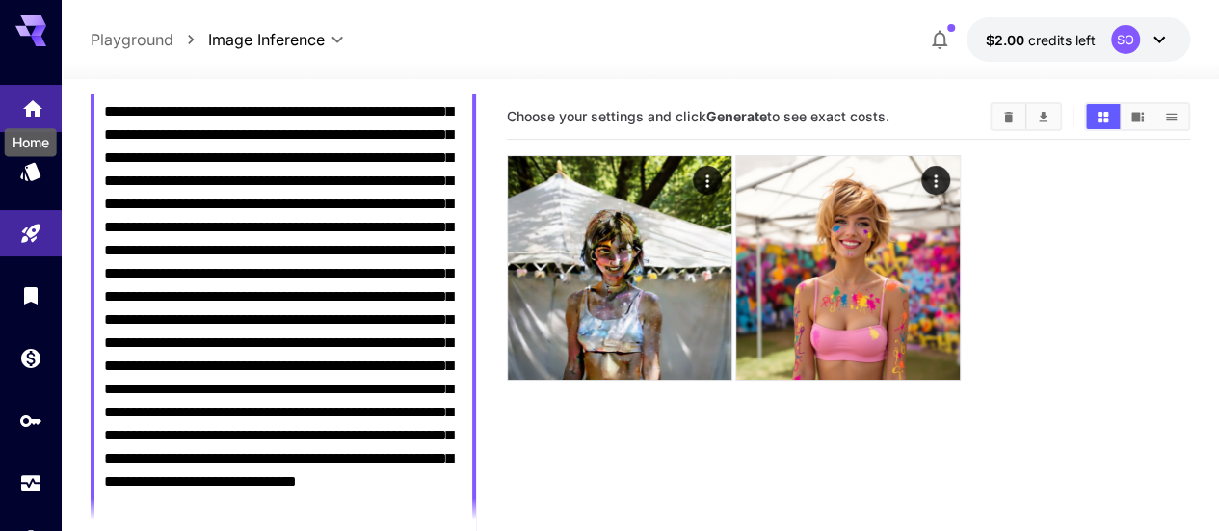
click at [26, 114] on icon "Home" at bounding box center [32, 103] width 23 height 23
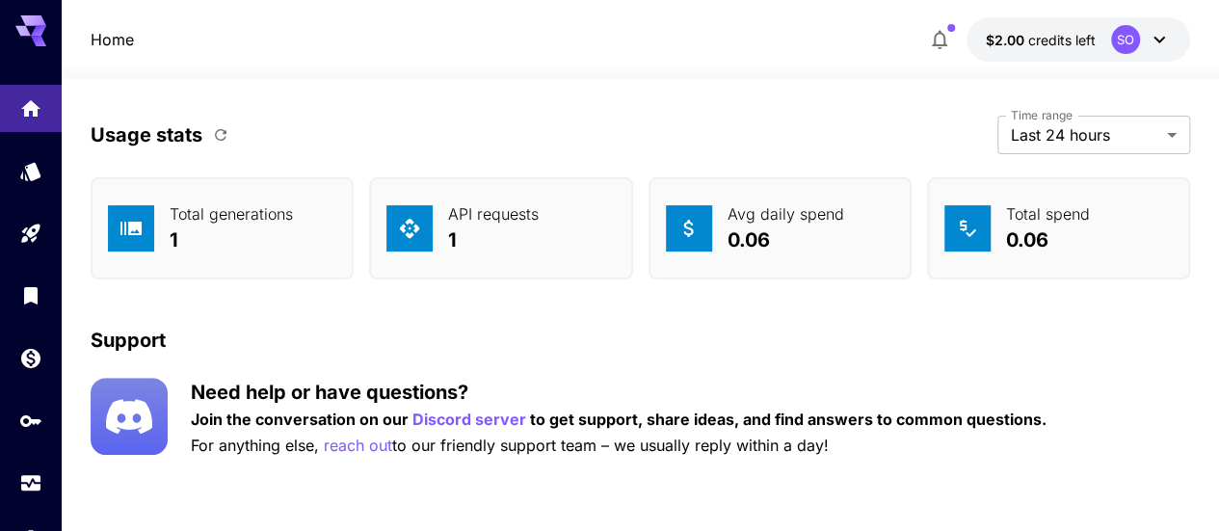
scroll to position [7605, 0]
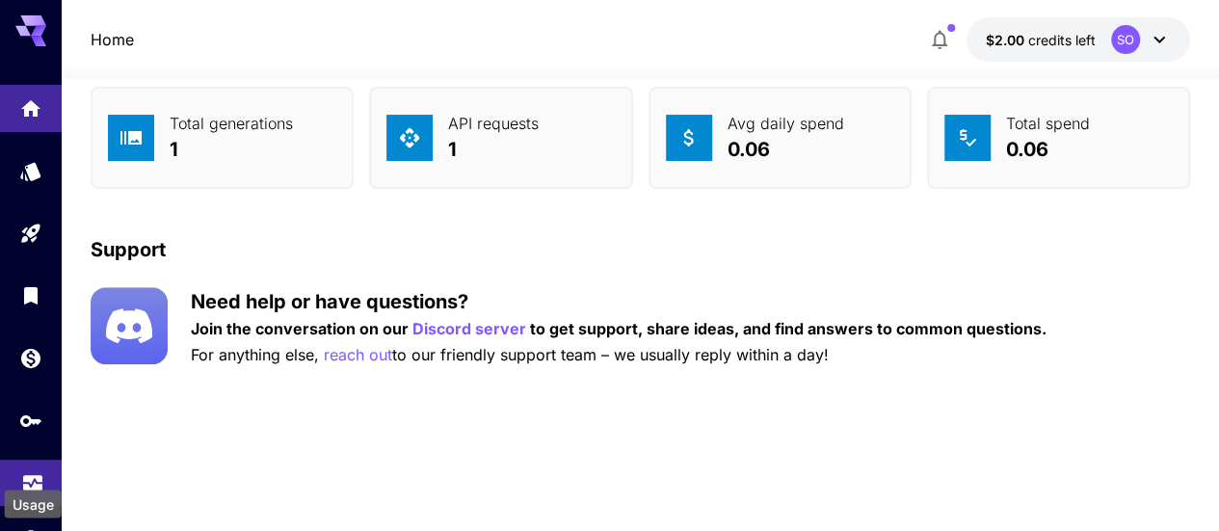
click at [25, 485] on icon "Usage" at bounding box center [32, 480] width 19 height 10
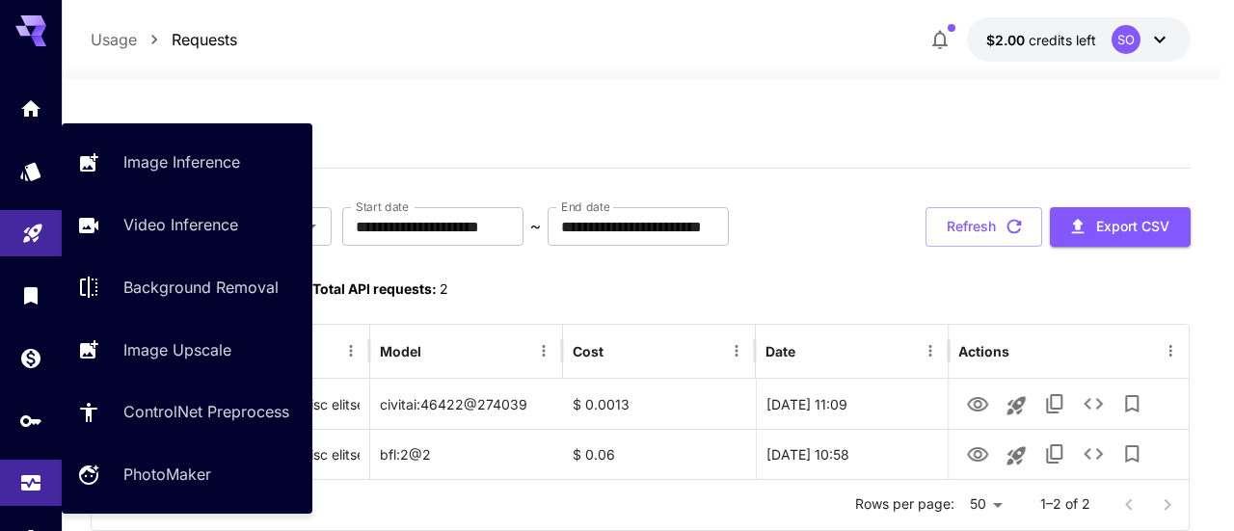
click at [34, 243] on link at bounding box center [31, 233] width 62 height 47
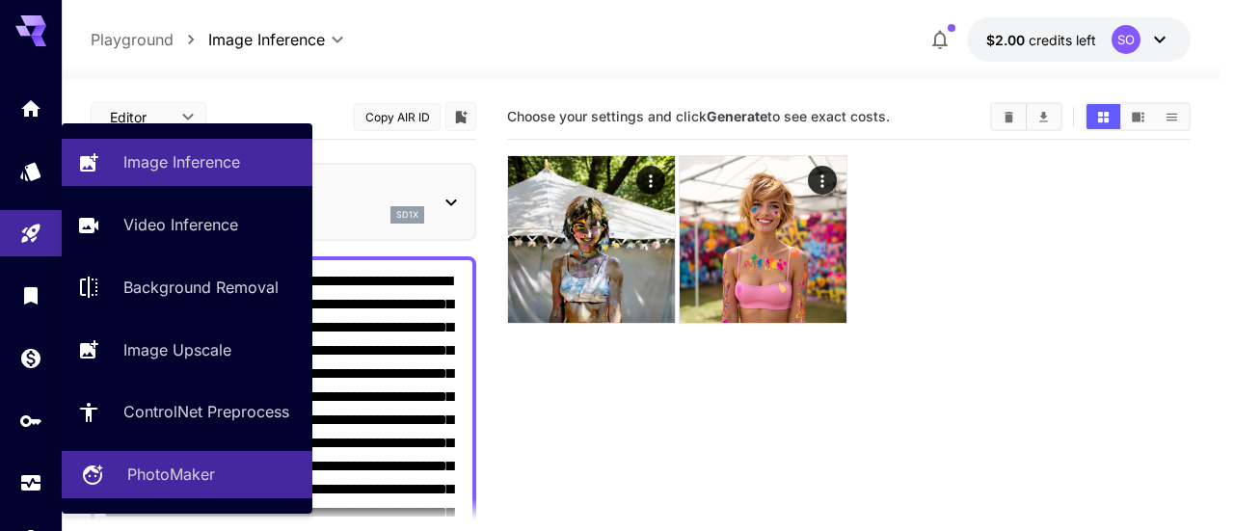
click at [181, 466] on p "PhotoMaker" at bounding box center [171, 474] width 88 height 23
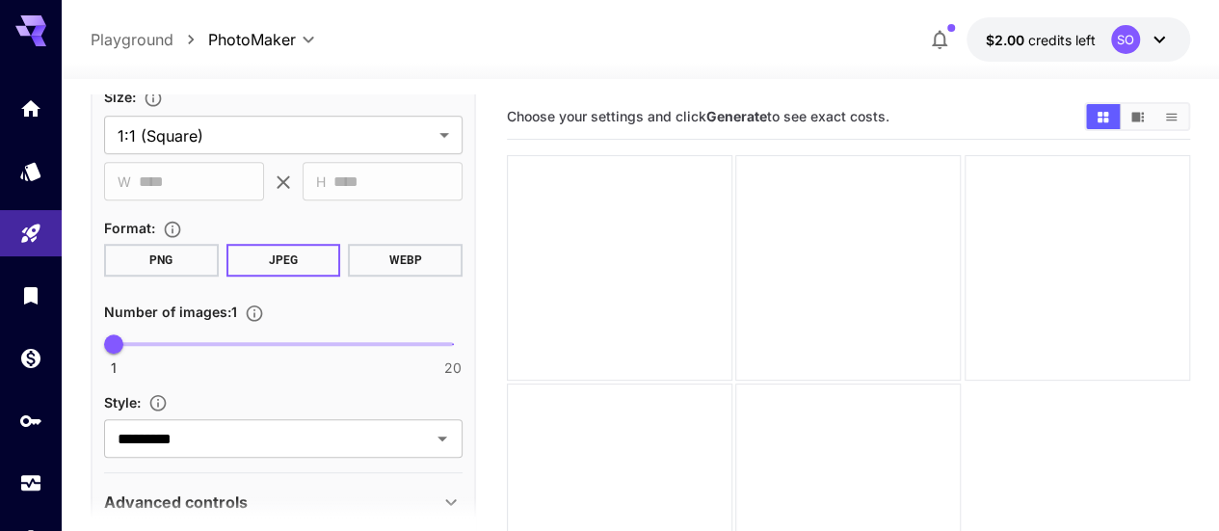
scroll to position [675, 0]
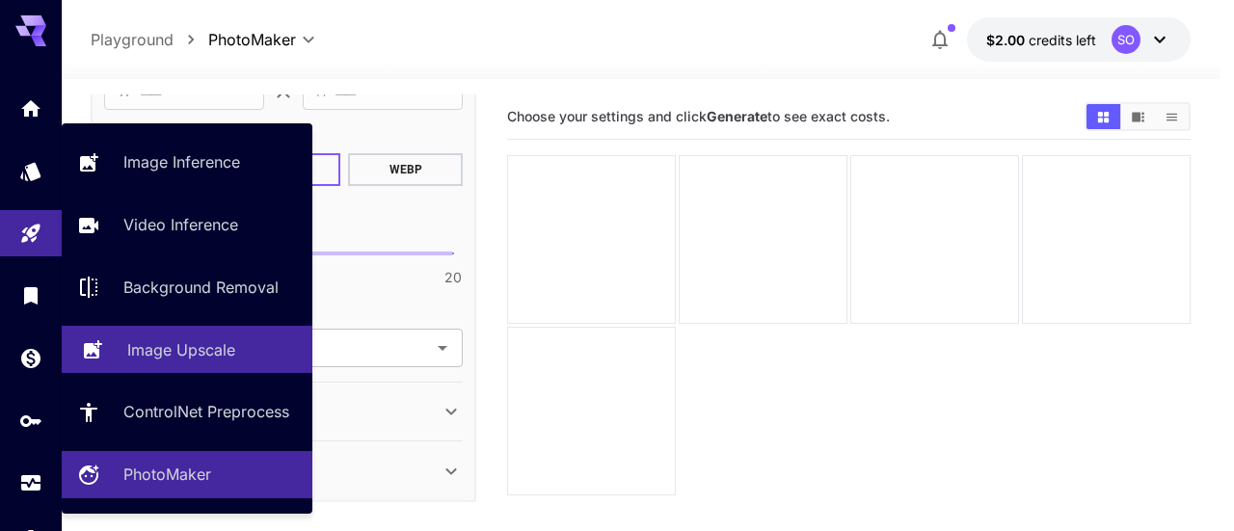
click at [227, 350] on p "Image Upscale" at bounding box center [181, 349] width 108 height 23
type input "**********"
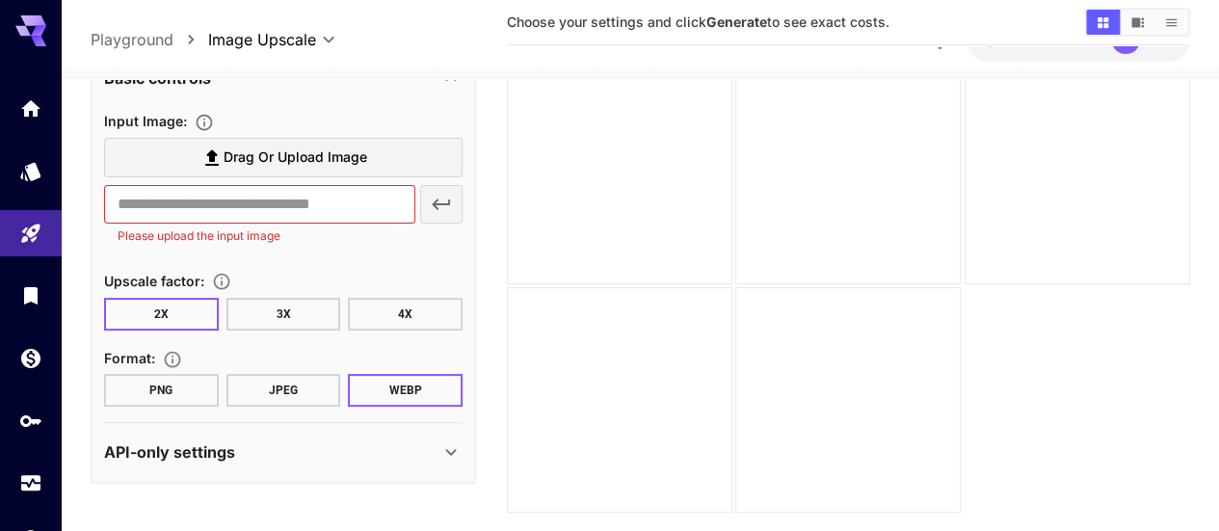
scroll to position [58, 0]
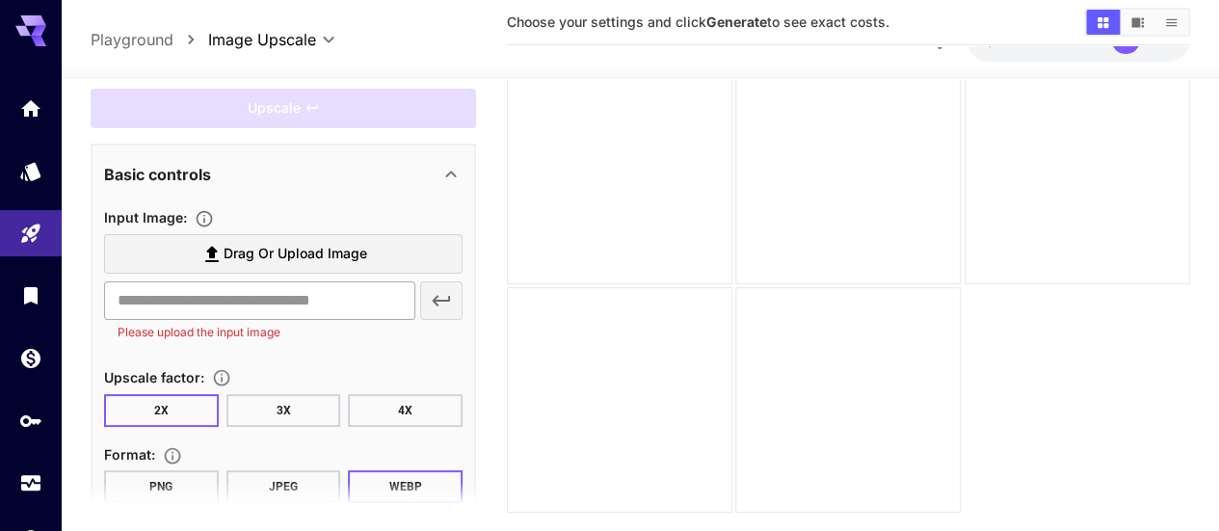
click at [278, 296] on input "text" at bounding box center [259, 299] width 311 height 39
click at [268, 254] on span "Drag or upload image" at bounding box center [296, 254] width 144 height 24
click at [0, 0] on input "Drag or upload image" at bounding box center [0, 0] width 0 height 0
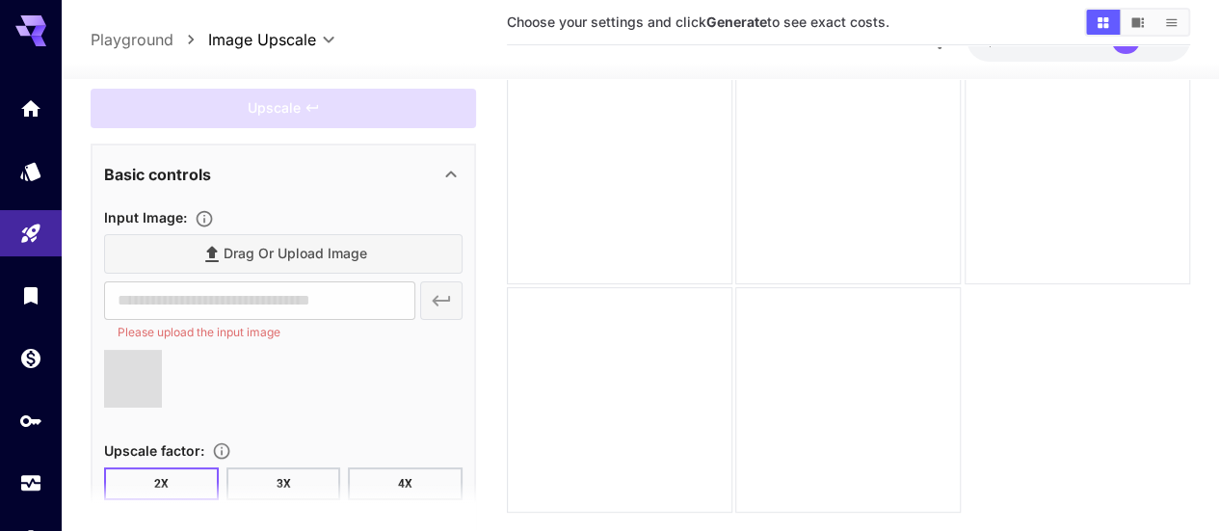
type input "**********"
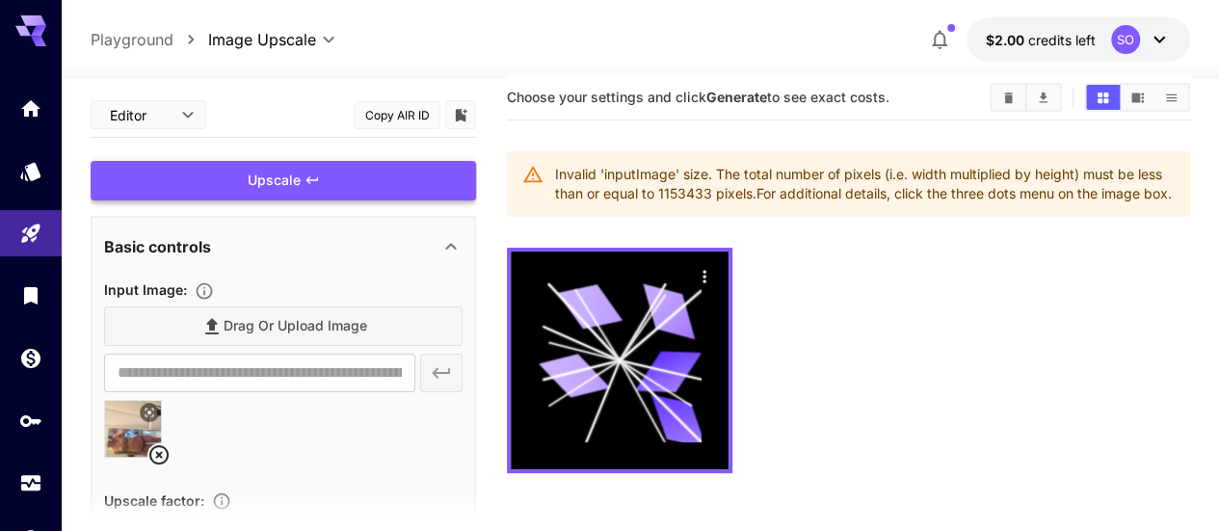
scroll to position [0, 0]
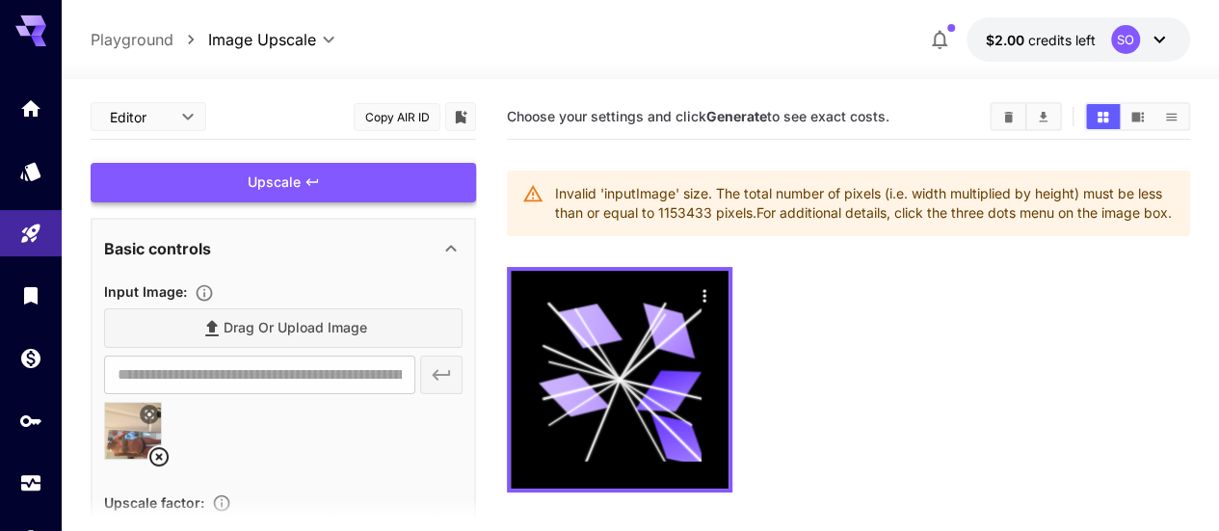
click at [162, 458] on icon at bounding box center [158, 456] width 19 height 19
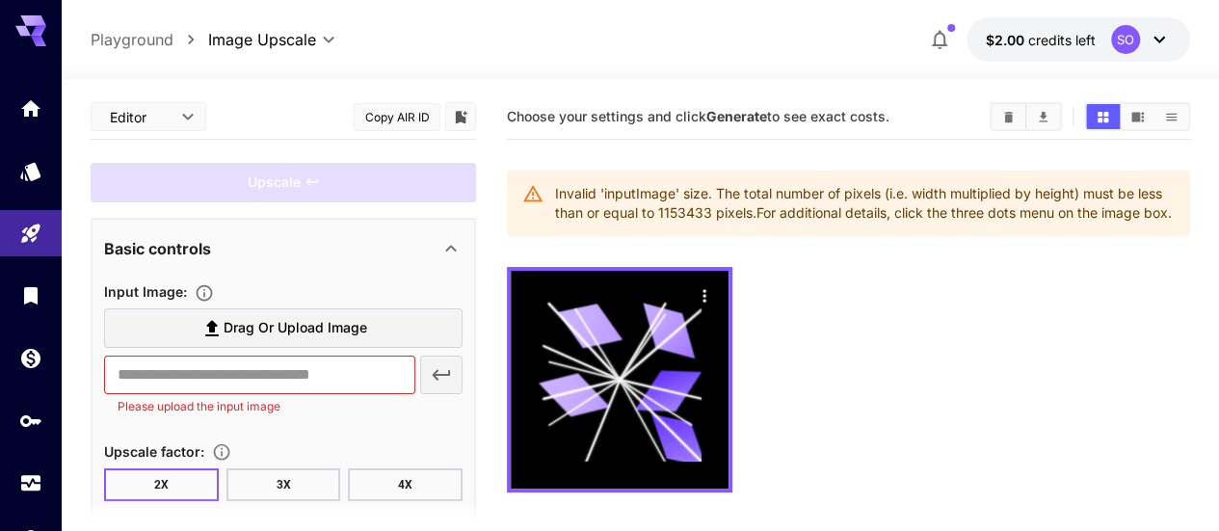
click at [270, 343] on label "Drag or upload image" at bounding box center [283, 328] width 359 height 40
click at [0, 0] on input "Drag or upload image" at bounding box center [0, 0] width 0 height 0
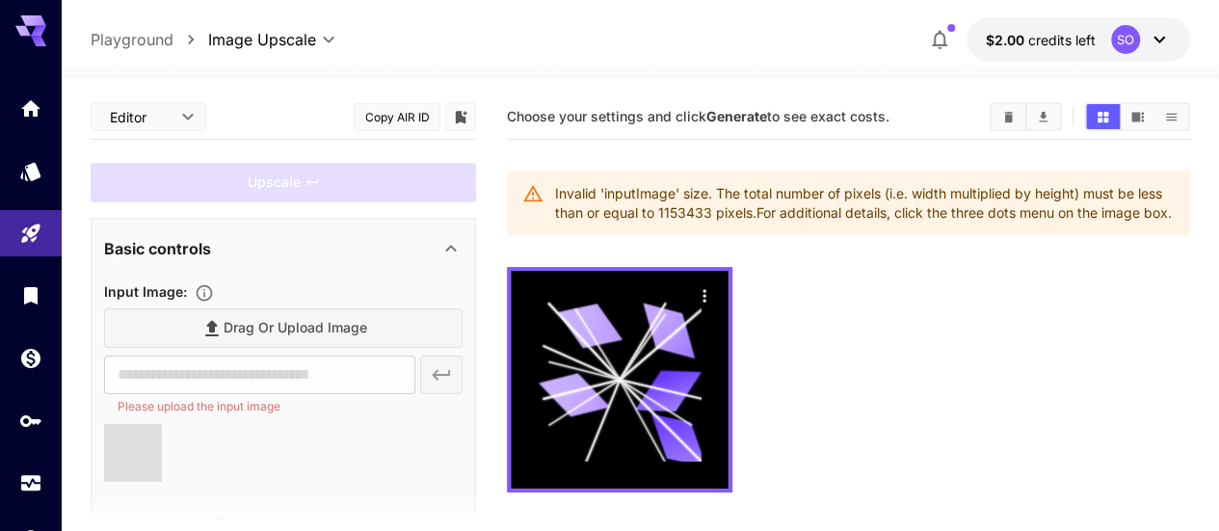
type input "**********"
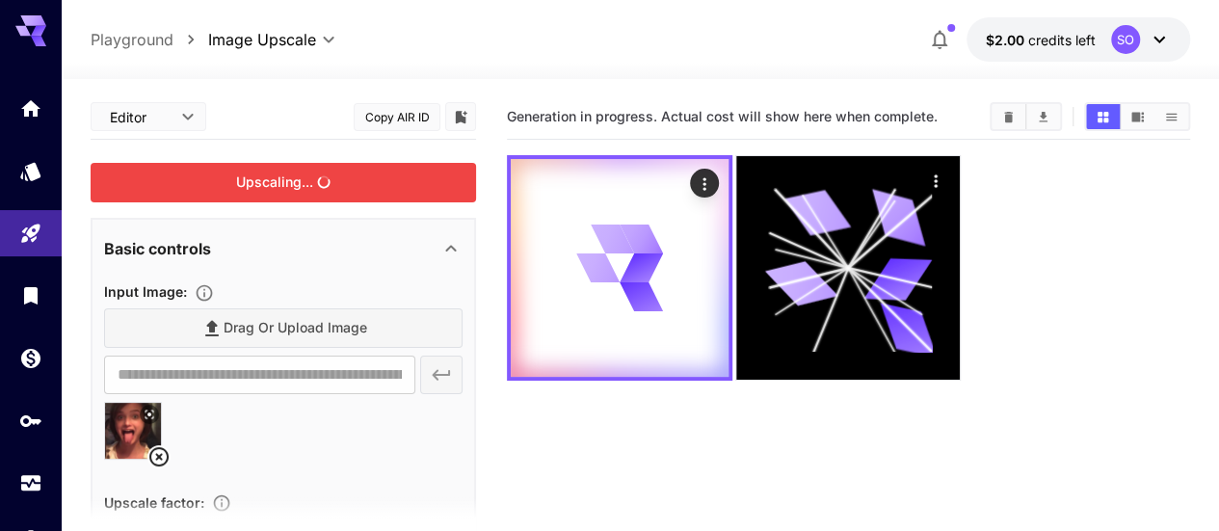
click at [302, 185] on div "Upscaling..." at bounding box center [284, 183] width 386 height 40
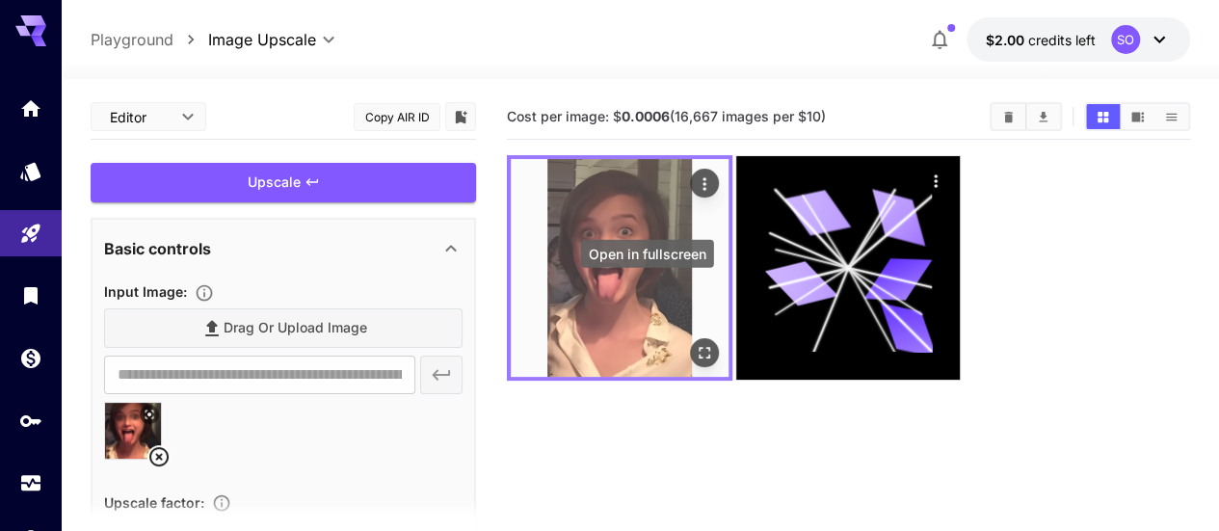
click at [695, 343] on icon "Open in fullscreen" at bounding box center [704, 352] width 19 height 19
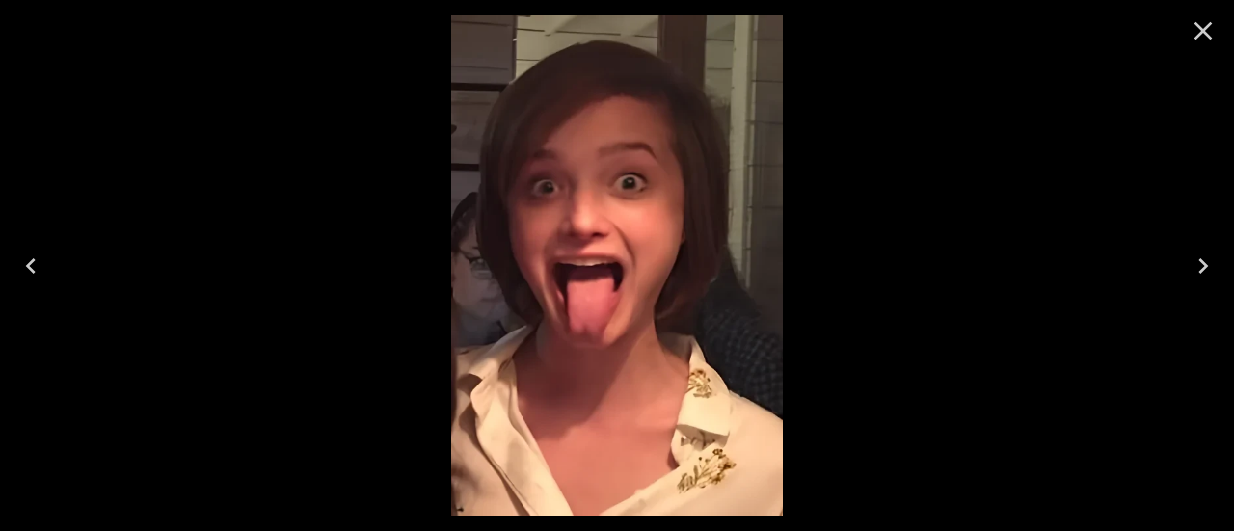
click at [1205, 40] on icon "Close" at bounding box center [1203, 30] width 31 height 31
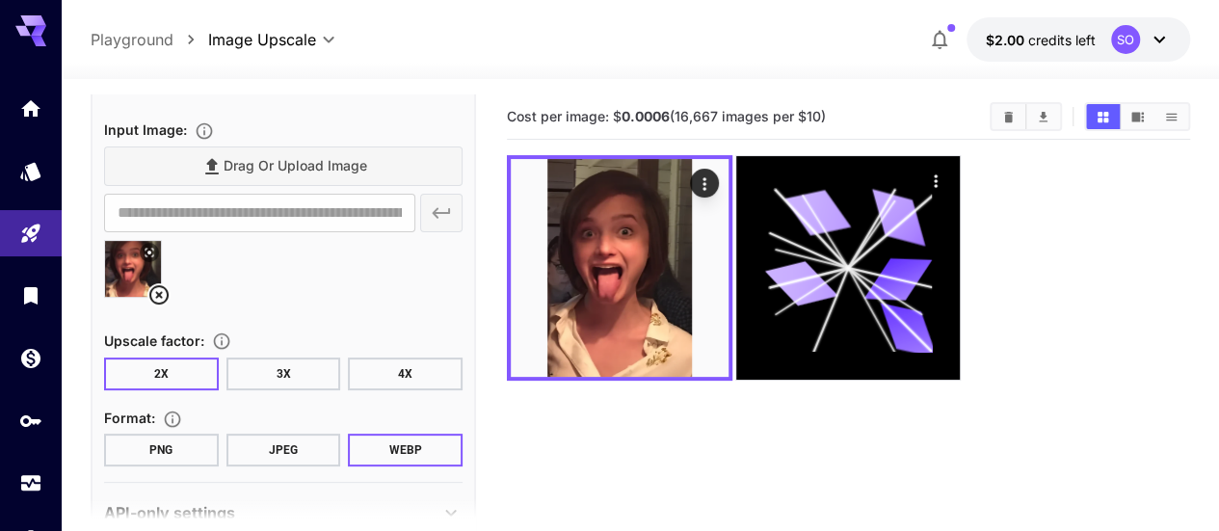
scroll to position [193, 0]
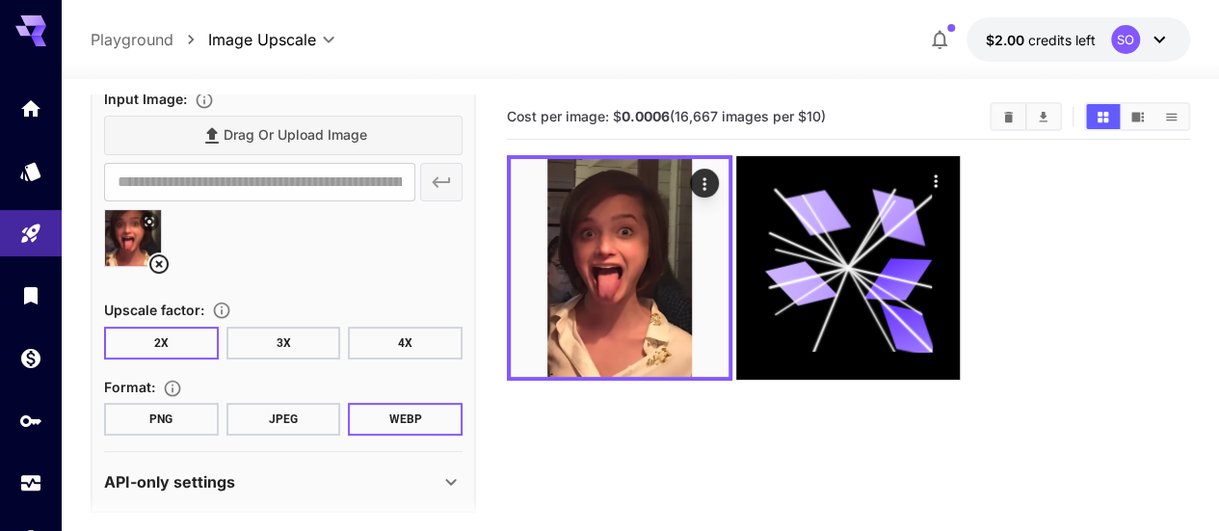
click at [318, 345] on button "3X" at bounding box center [284, 343] width 115 height 33
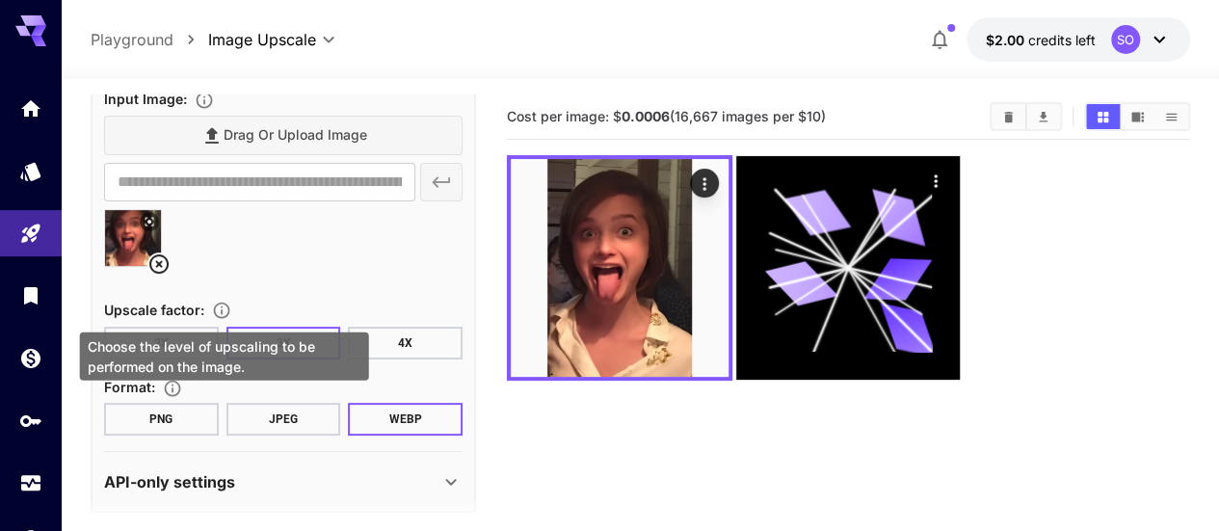
click at [226, 309] on icon "Choose the level of upscaling to be performed on the image." at bounding box center [221, 310] width 19 height 19
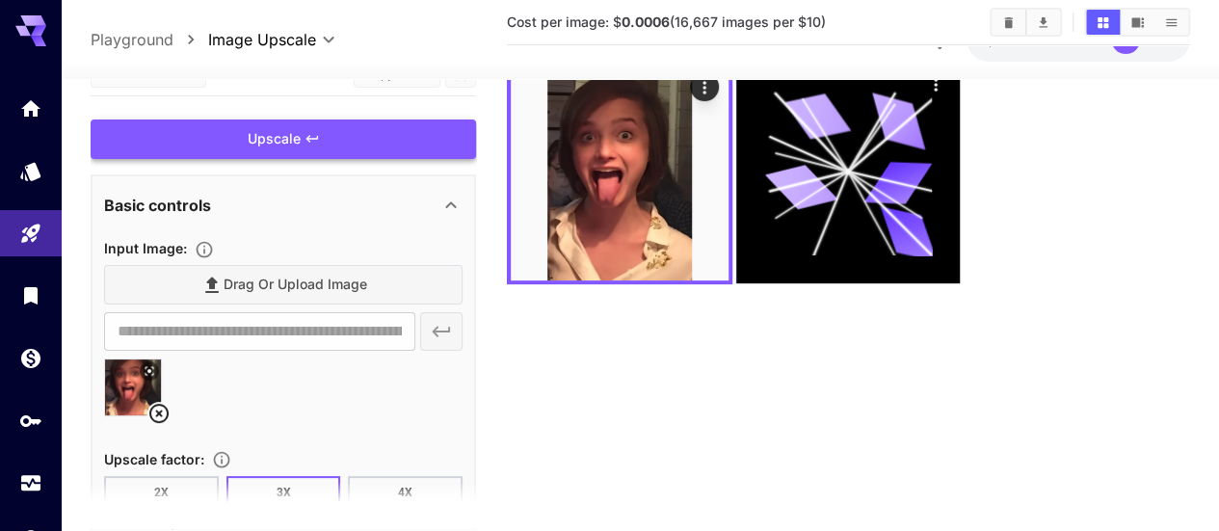
scroll to position [0, 0]
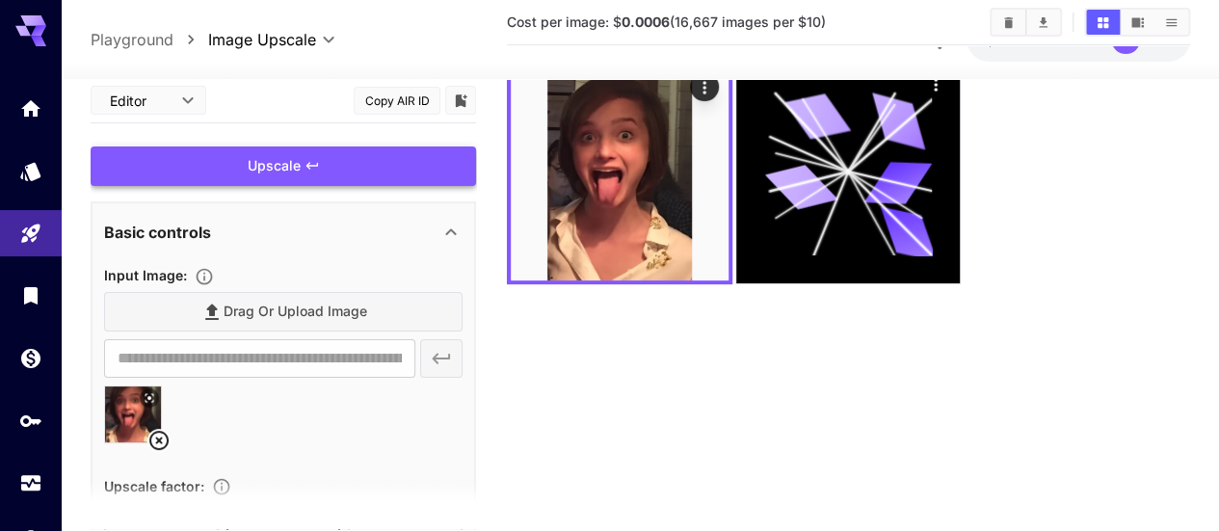
click at [394, 171] on div "Upscale" at bounding box center [284, 167] width 386 height 40
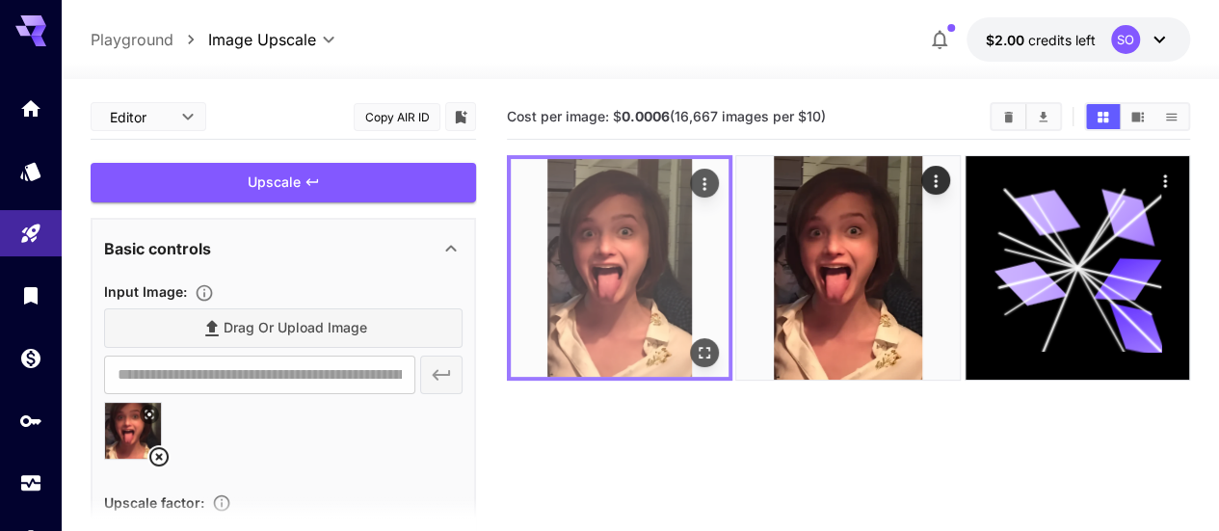
click at [591, 230] on img at bounding box center [620, 268] width 218 height 218
click at [695, 343] on icon "Open in fullscreen" at bounding box center [704, 352] width 19 height 19
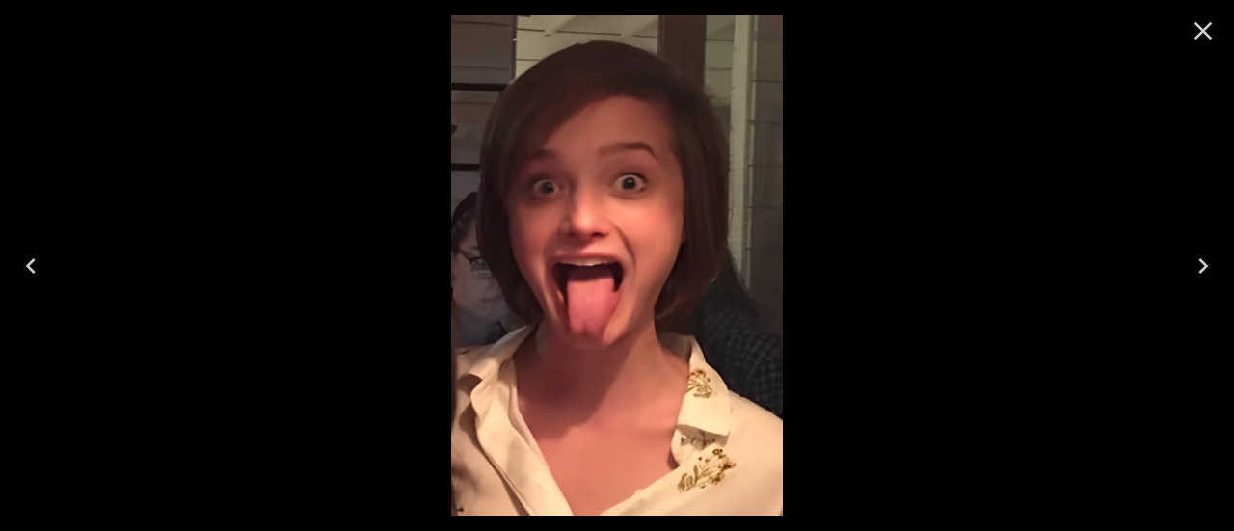
click at [1197, 30] on icon "Close" at bounding box center [1203, 30] width 31 height 31
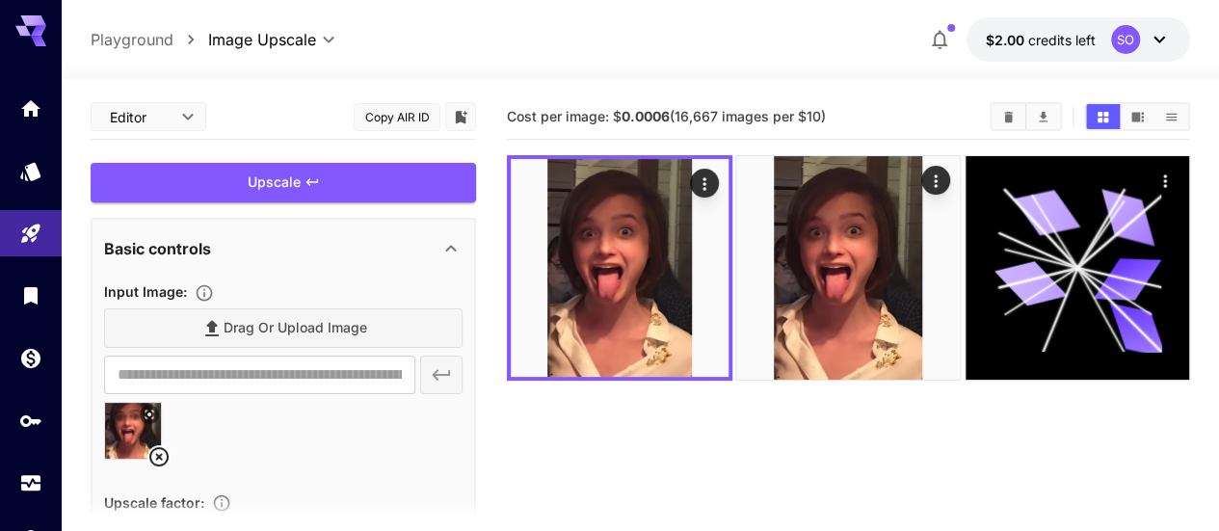
click at [161, 452] on icon at bounding box center [158, 456] width 23 height 23
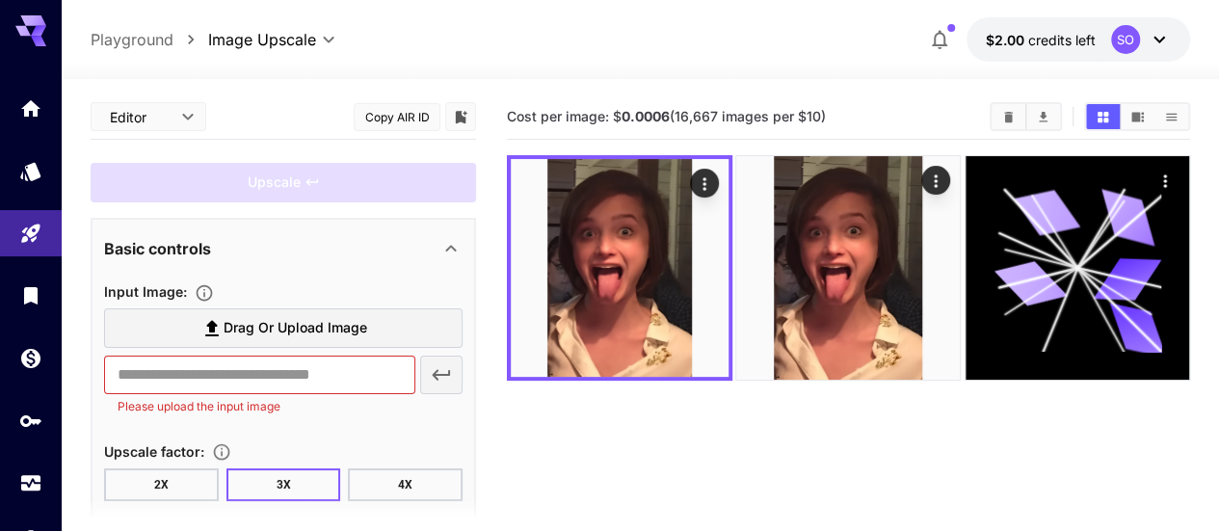
click at [310, 319] on span "Drag or upload image" at bounding box center [296, 328] width 144 height 24
click at [0, 0] on input "Drag or upload image" at bounding box center [0, 0] width 0 height 0
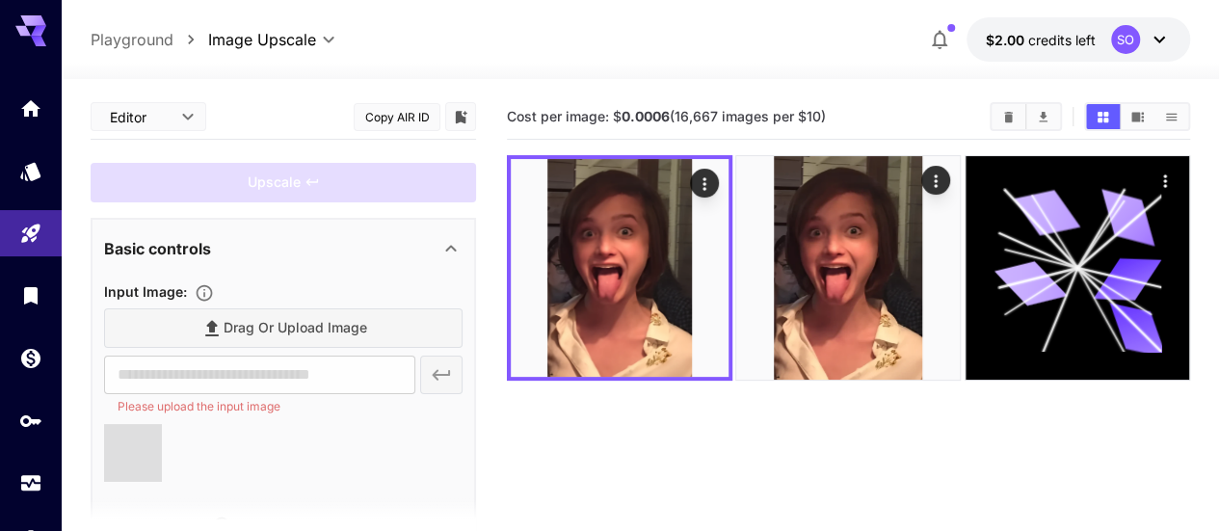
type input "**********"
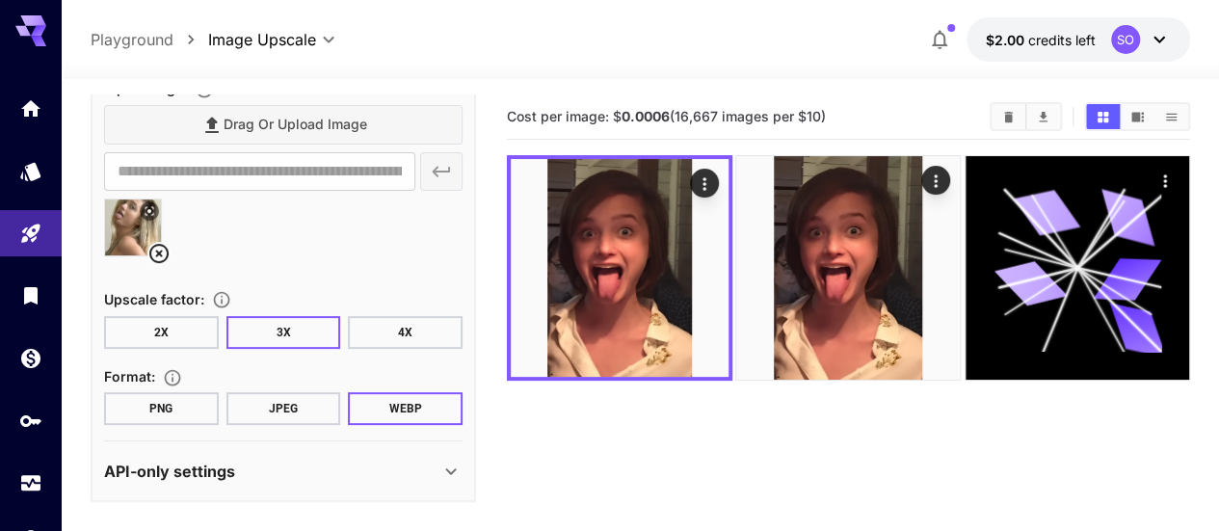
scroll to position [206, 0]
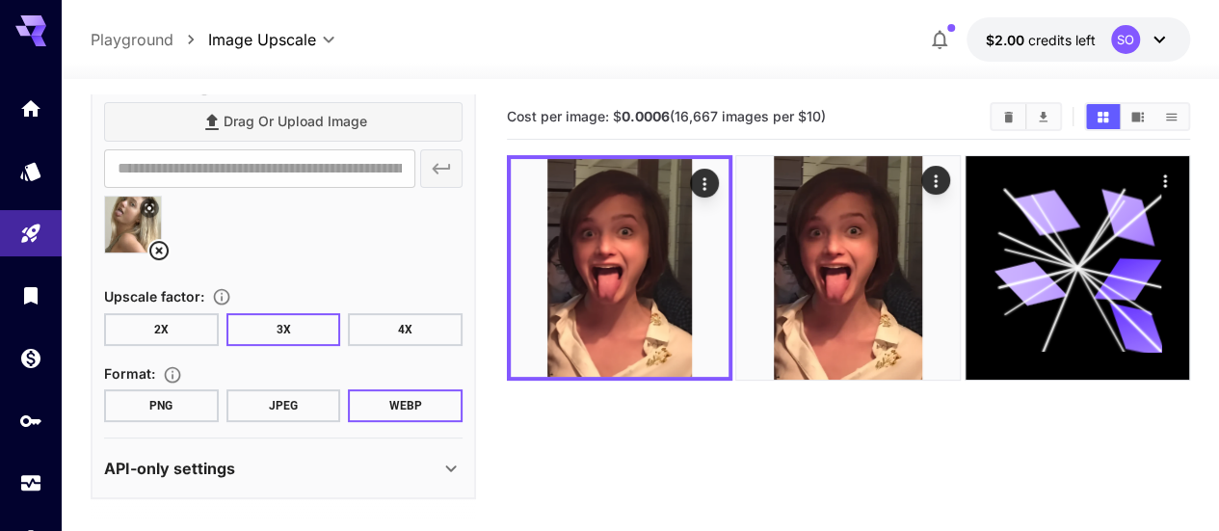
click at [397, 320] on button "4X" at bounding box center [405, 329] width 115 height 33
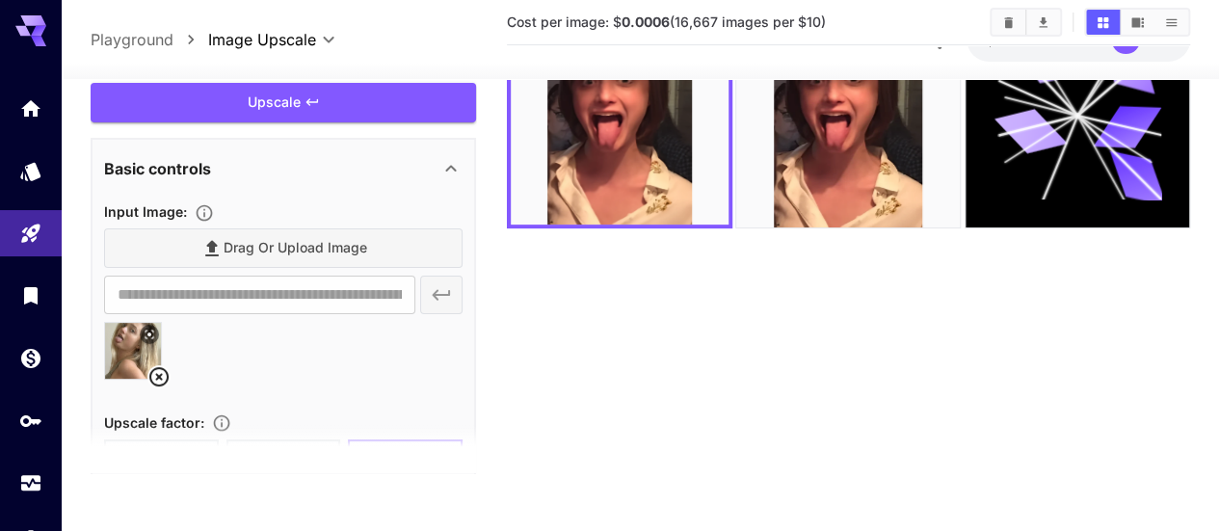
scroll to position [0, 0]
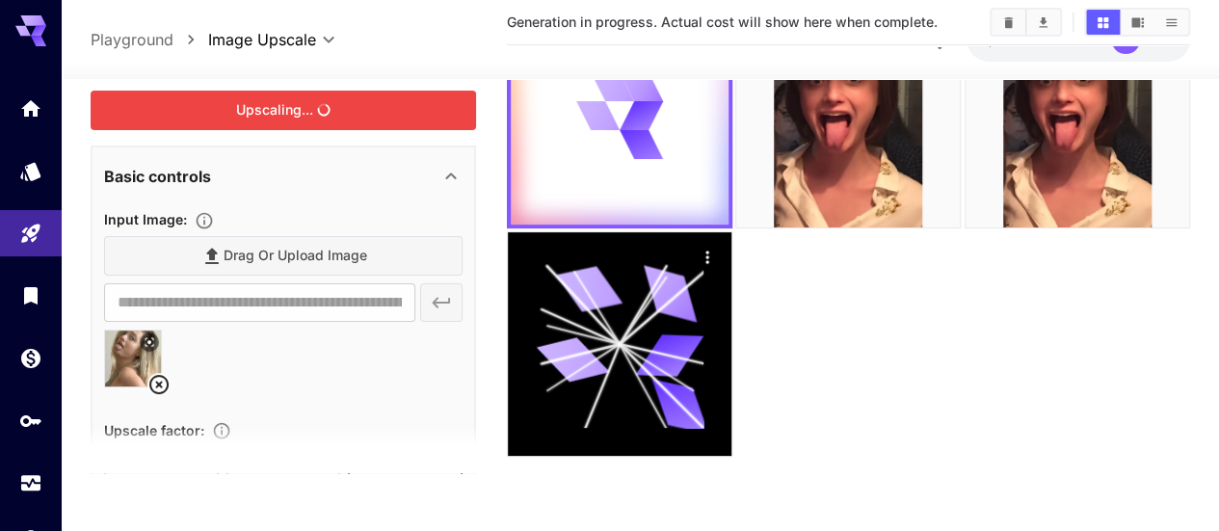
click at [334, 116] on div "Upscaling..." at bounding box center [284, 111] width 386 height 40
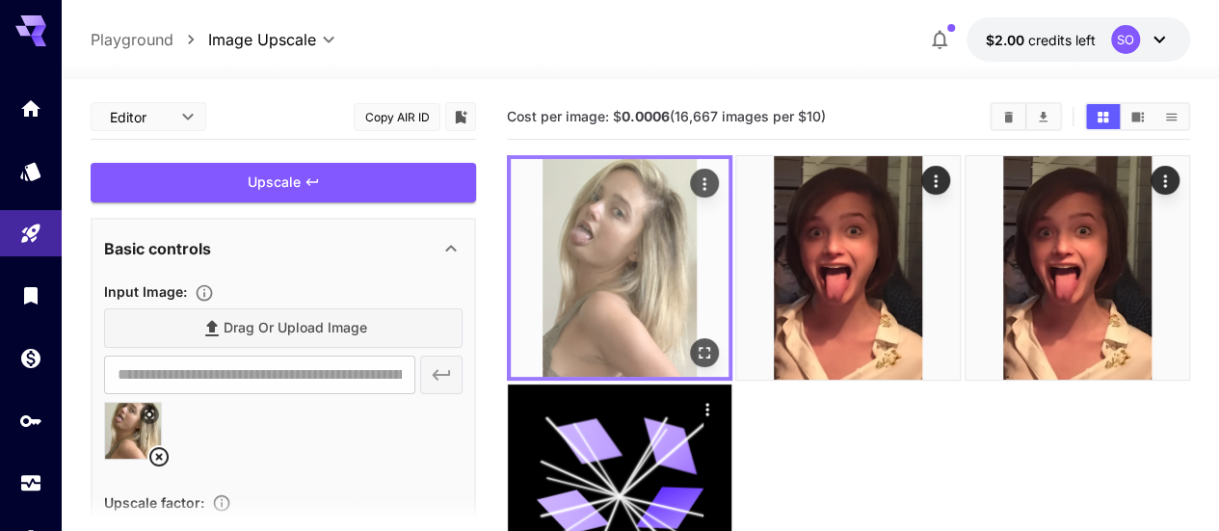
click at [605, 231] on img at bounding box center [620, 268] width 218 height 218
click at [695, 343] on icon "Open in fullscreen" at bounding box center [704, 352] width 19 height 19
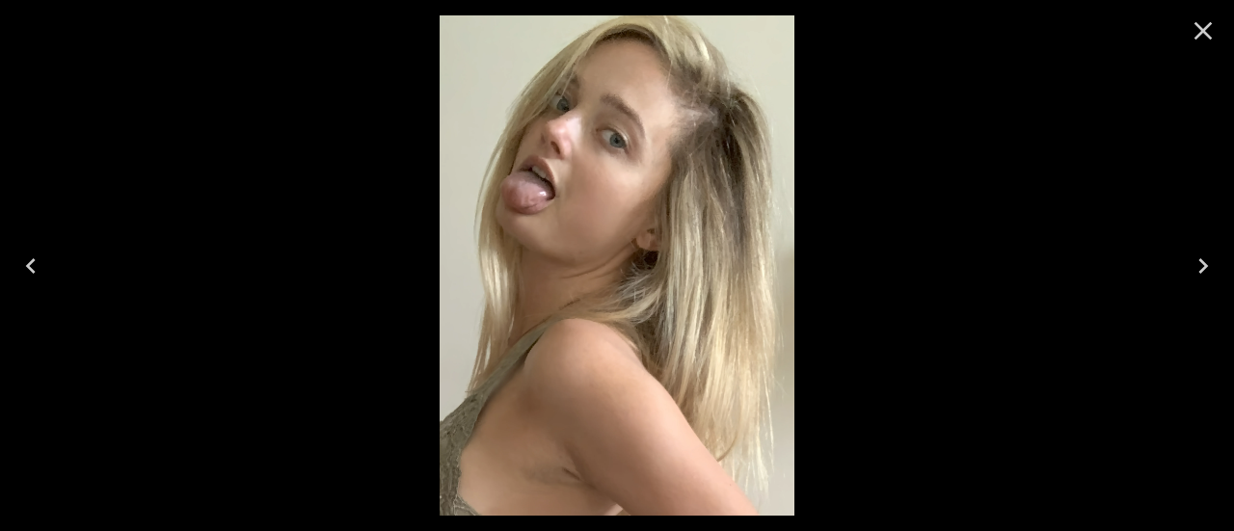
click at [1207, 40] on icon "Close" at bounding box center [1203, 30] width 31 height 31
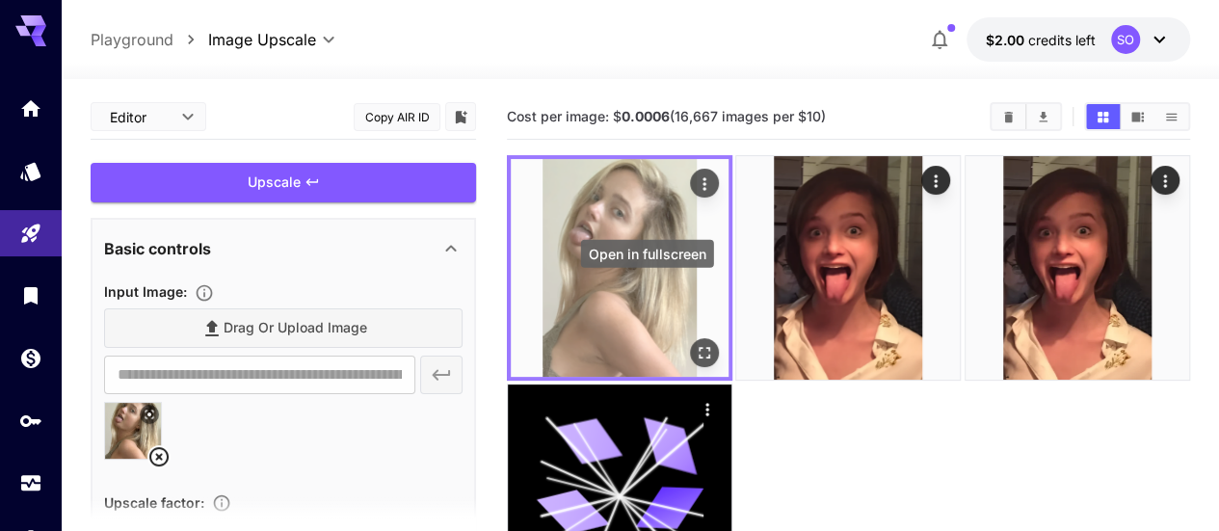
click at [695, 343] on icon "Open in fullscreen" at bounding box center [704, 352] width 19 height 19
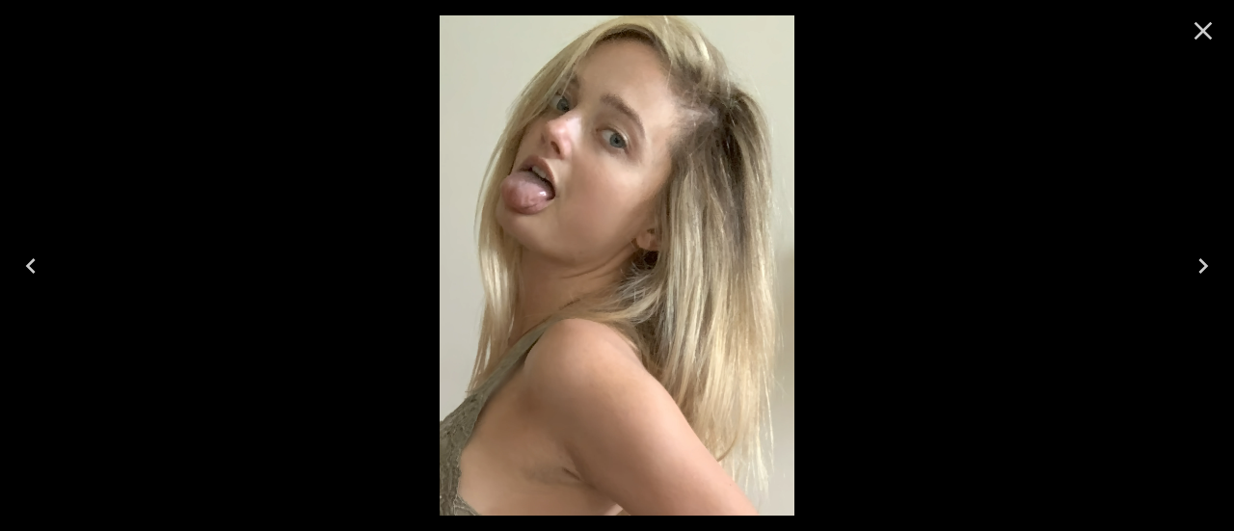
click at [1033, 148] on div at bounding box center [617, 265] width 1234 height 531
click at [1193, 35] on icon "Close" at bounding box center [1203, 30] width 31 height 31
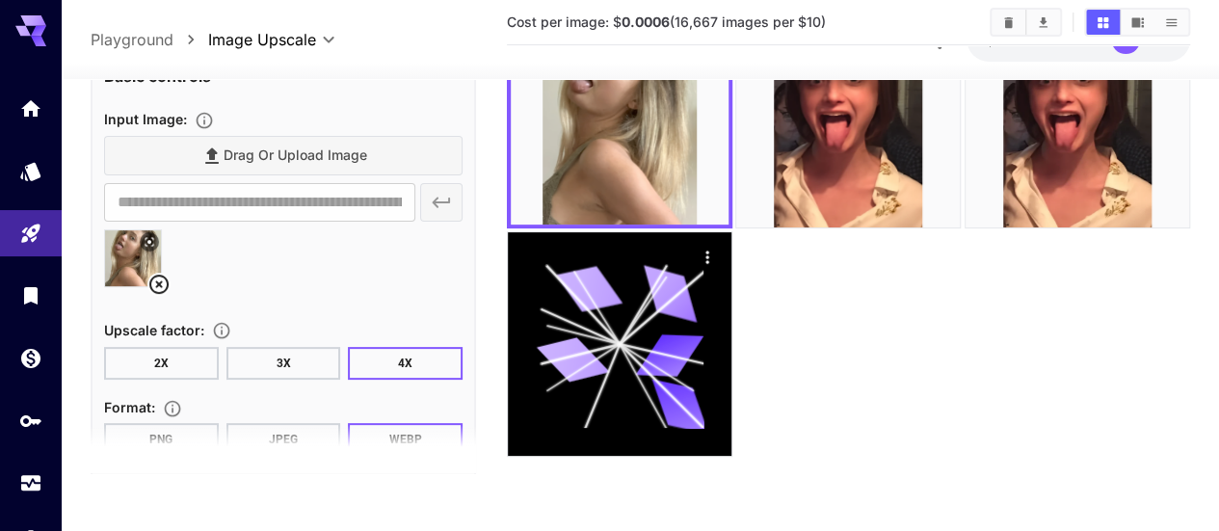
scroll to position [206, 0]
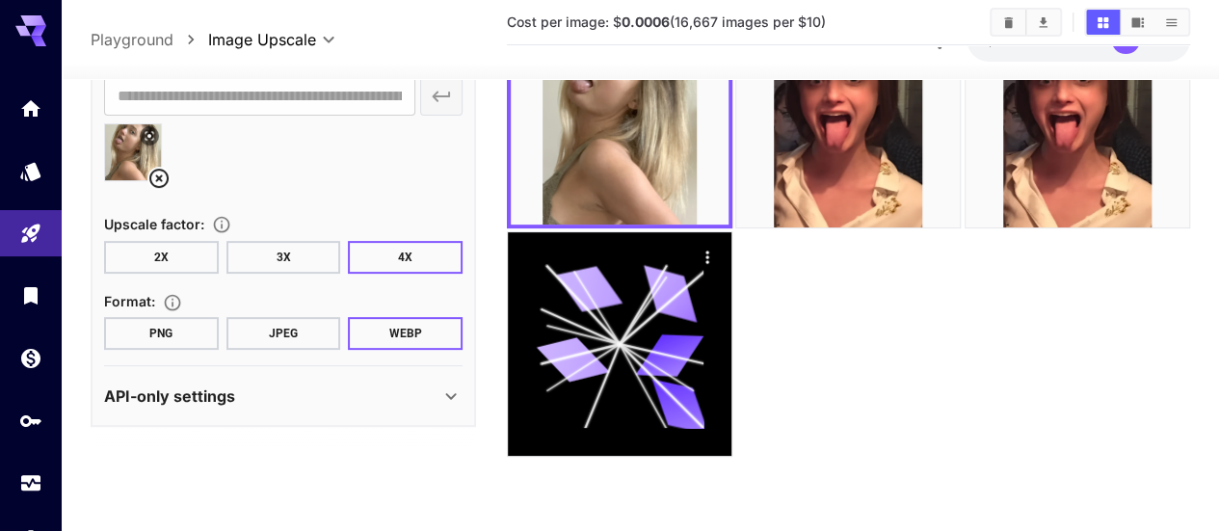
click at [362, 404] on div "API-only settings" at bounding box center [271, 395] width 335 height 23
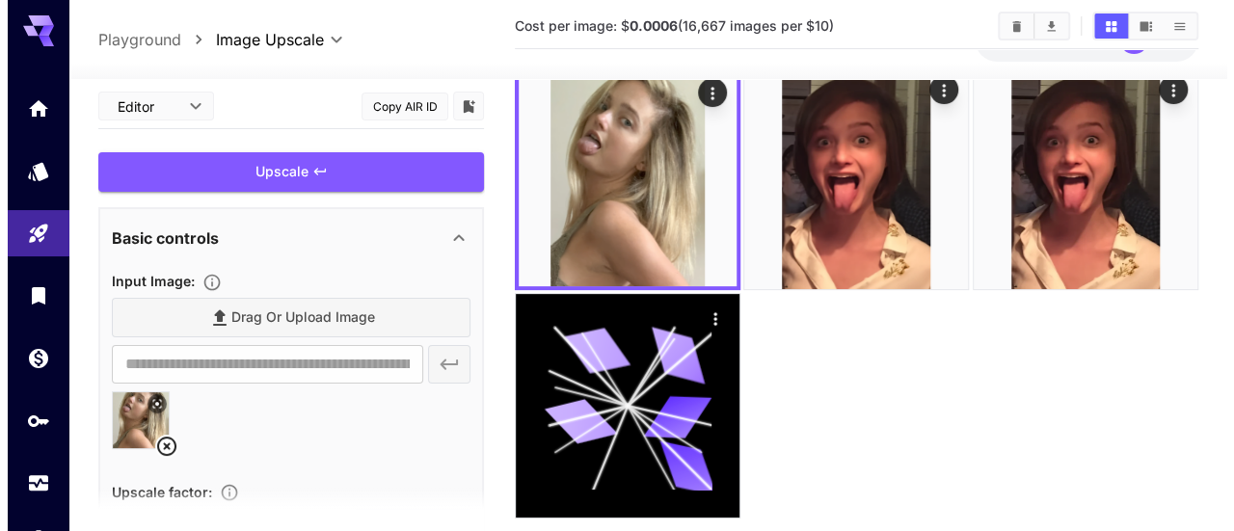
scroll to position [0, 0]
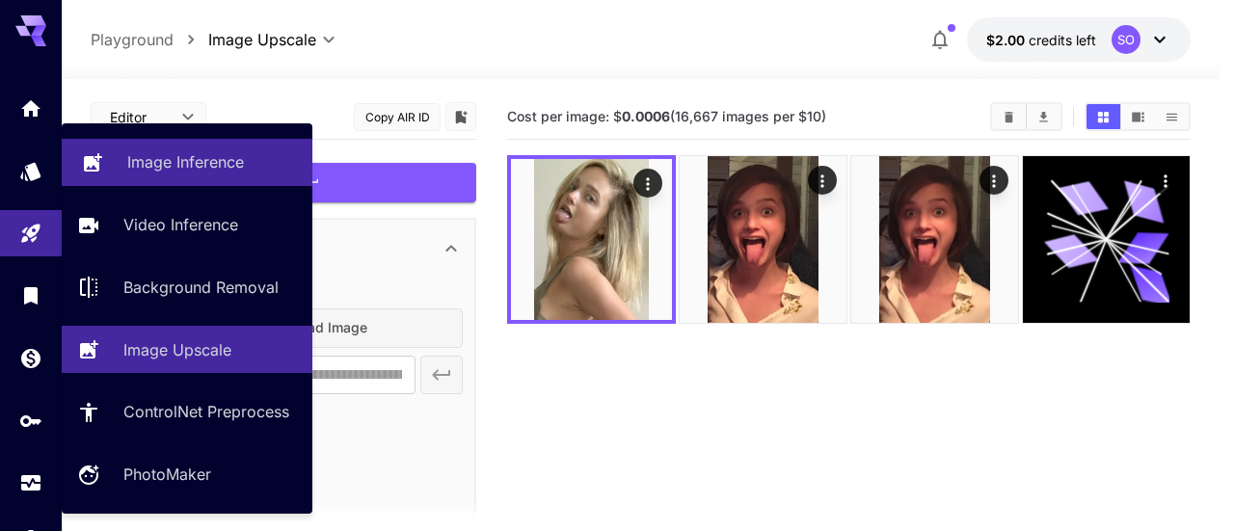
drag, startPoint x: 180, startPoint y: 170, endPoint x: 192, endPoint y: 174, distance: 12.5
click at [180, 170] on p "Image Inference" at bounding box center [185, 161] width 117 height 23
type input "**********"
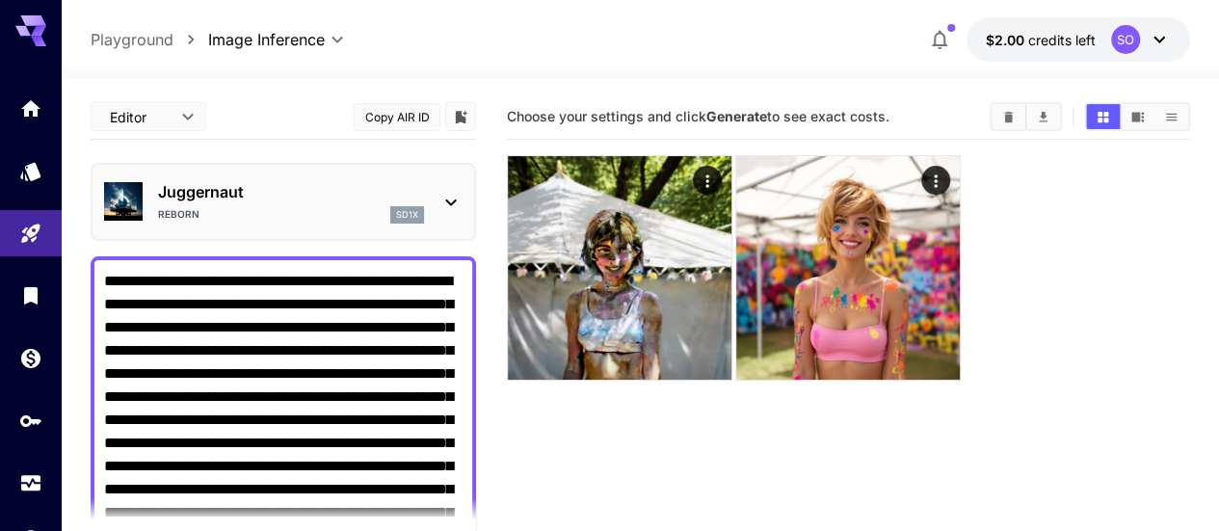
click at [453, 200] on icon at bounding box center [451, 202] width 23 height 23
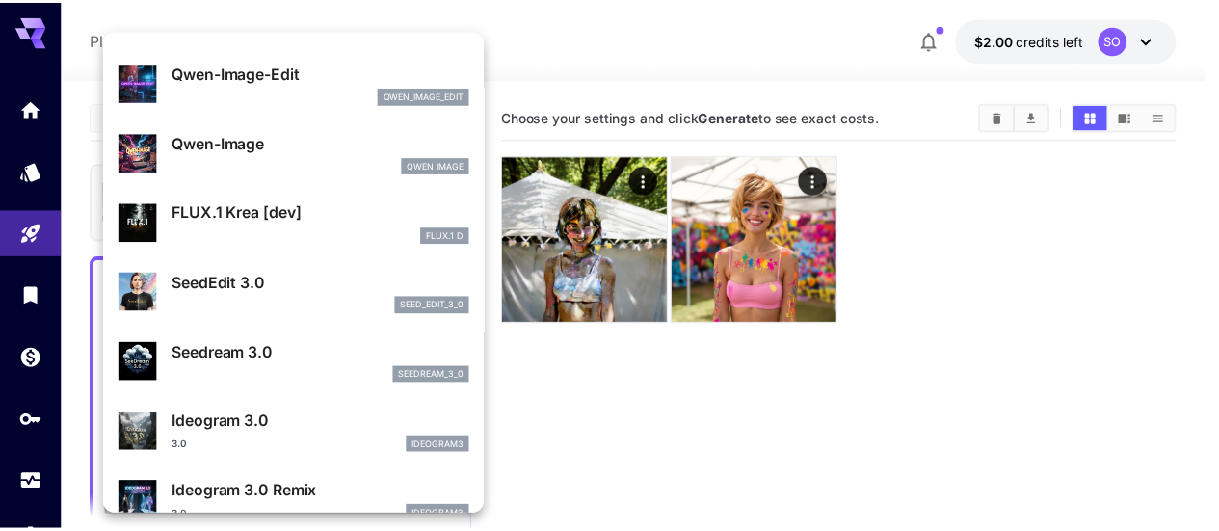
scroll to position [290, 0]
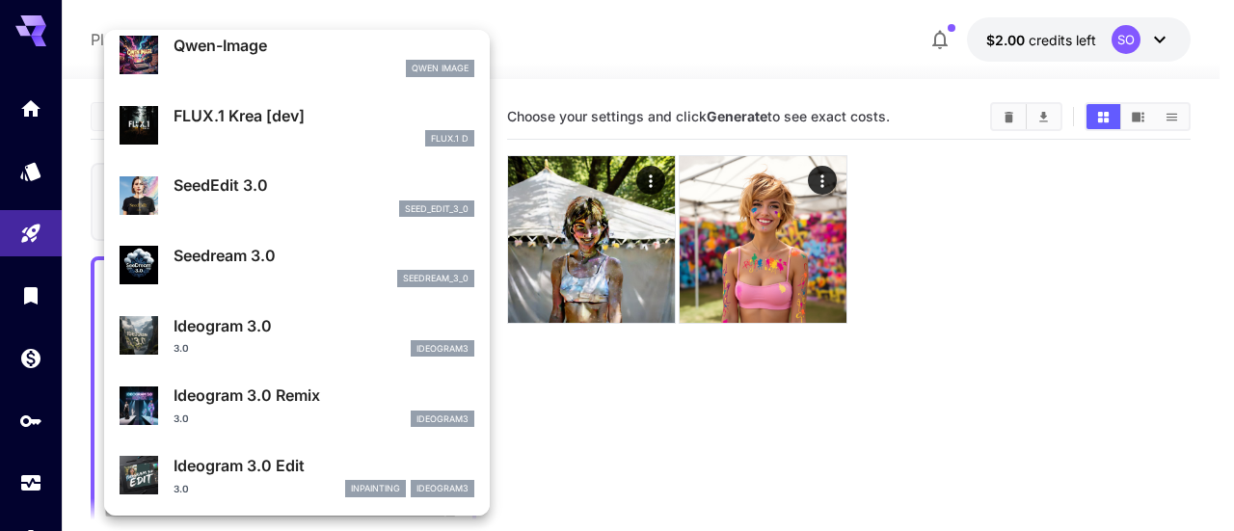
click at [692, 407] on div at bounding box center [617, 265] width 1234 height 531
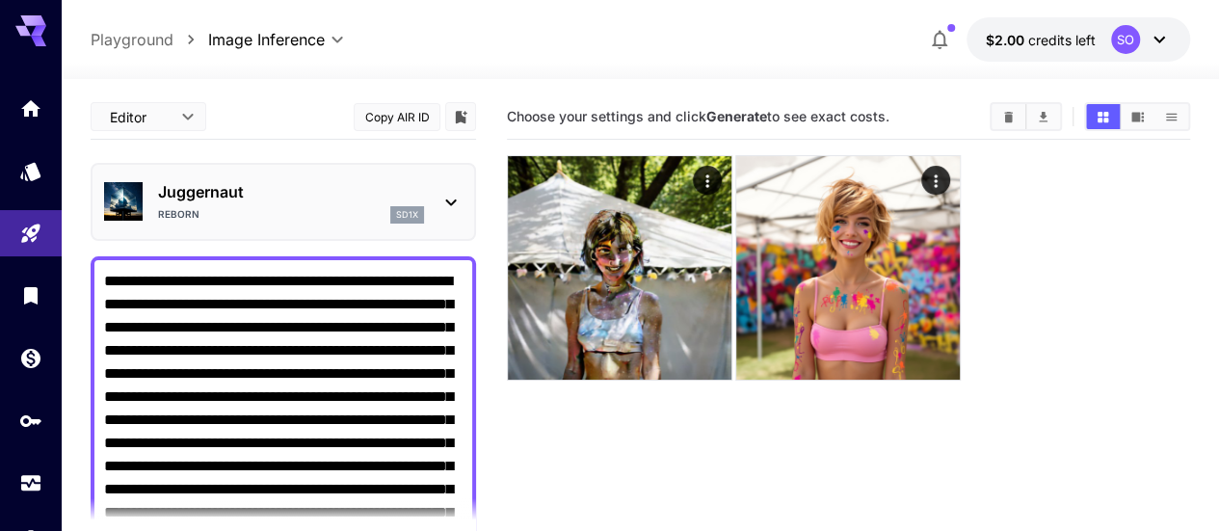
click at [1151, 40] on icon at bounding box center [1159, 39] width 23 height 23
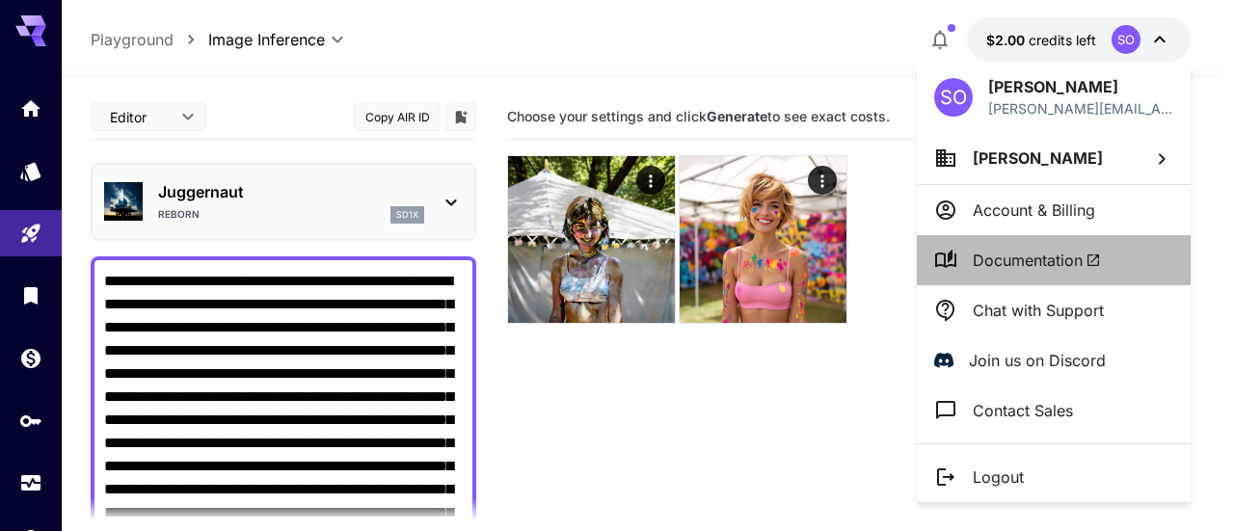
click at [1049, 258] on span "Documentation" at bounding box center [1037, 260] width 128 height 23
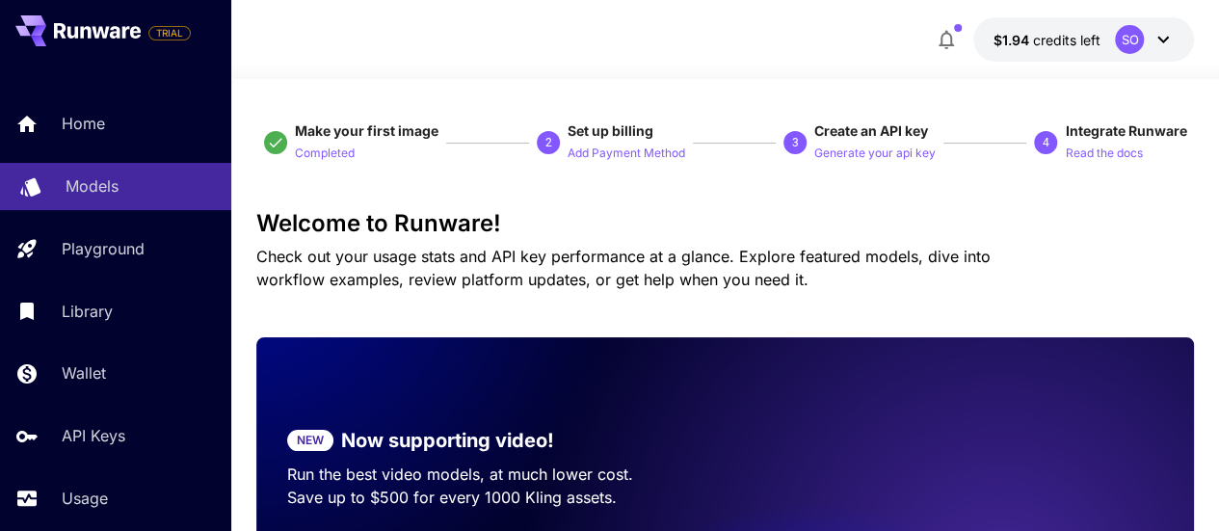
click at [143, 190] on div "Models" at bounding box center [141, 185] width 150 height 23
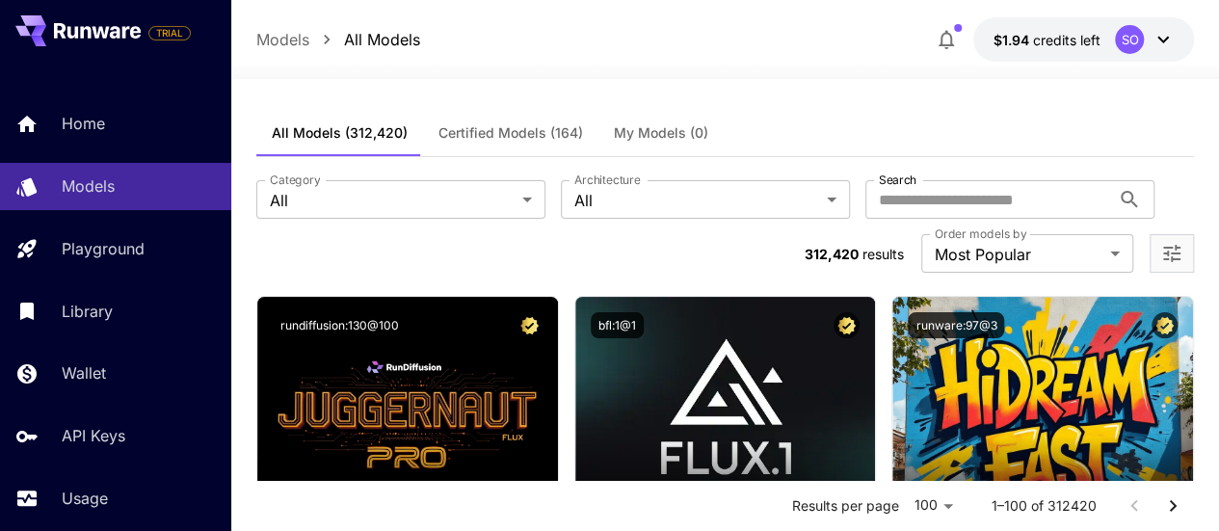
click at [678, 132] on span "My Models (0)" at bounding box center [661, 132] width 94 height 17
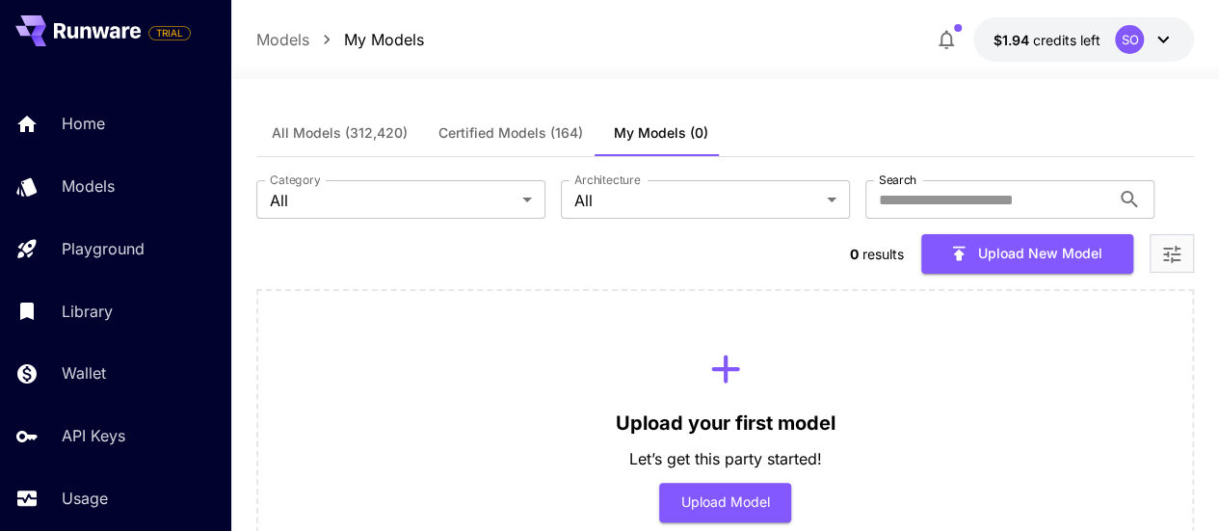
click at [1179, 243] on icon "Open more filters" at bounding box center [1172, 254] width 23 height 23
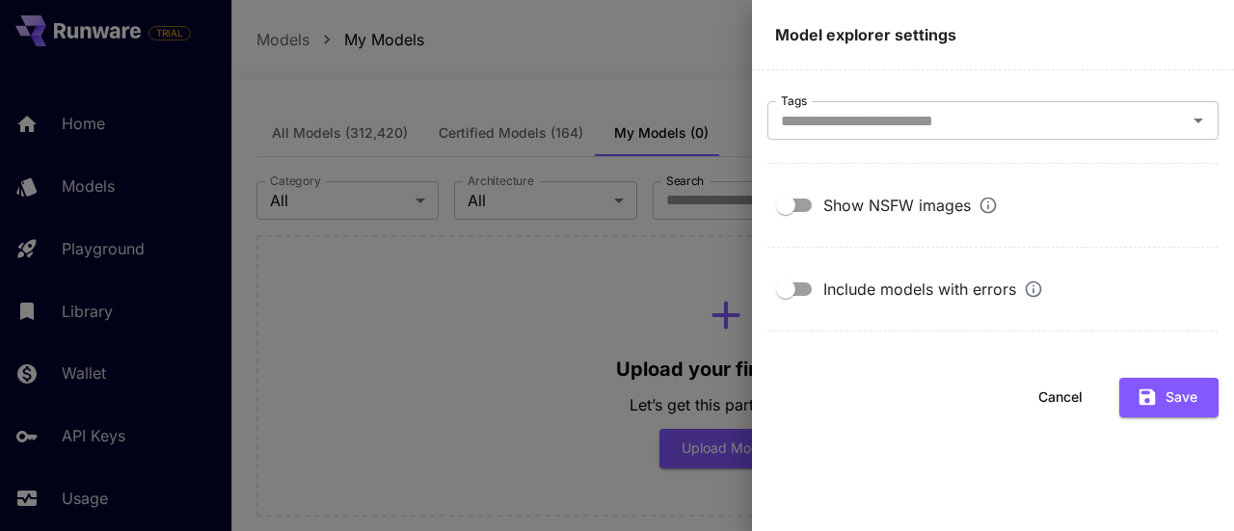
click at [607, 309] on div at bounding box center [617, 265] width 1234 height 531
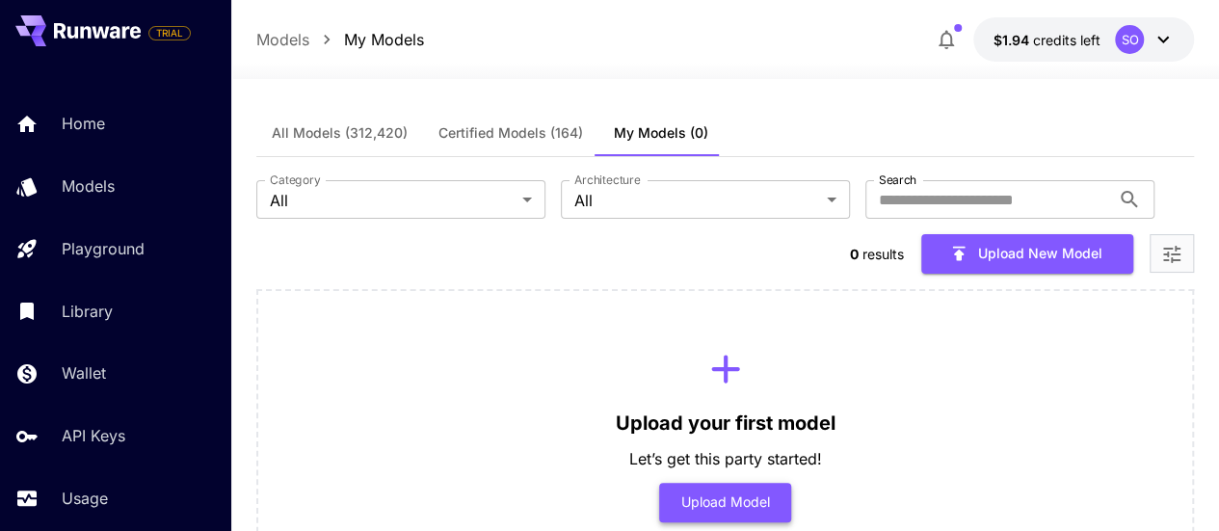
click at [749, 483] on button "Upload Model" at bounding box center [725, 503] width 132 height 40
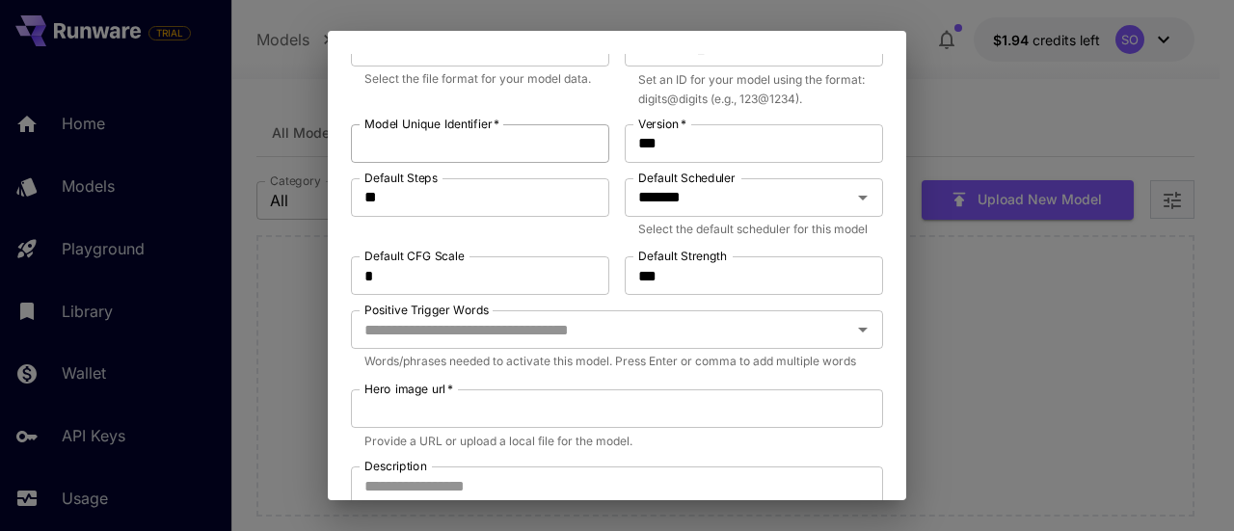
scroll to position [482, 0]
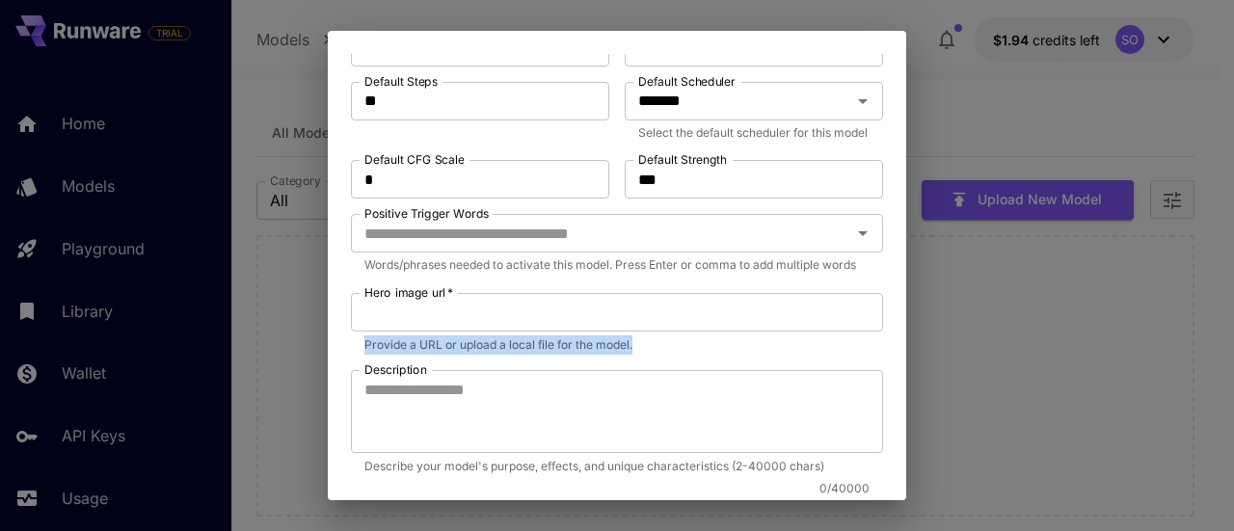
drag, startPoint x: 659, startPoint y: 378, endPoint x: 365, endPoint y: 384, distance: 294.0
click at [365, 355] on p "Provide a URL or upload a local file for the model." at bounding box center [616, 344] width 505 height 19
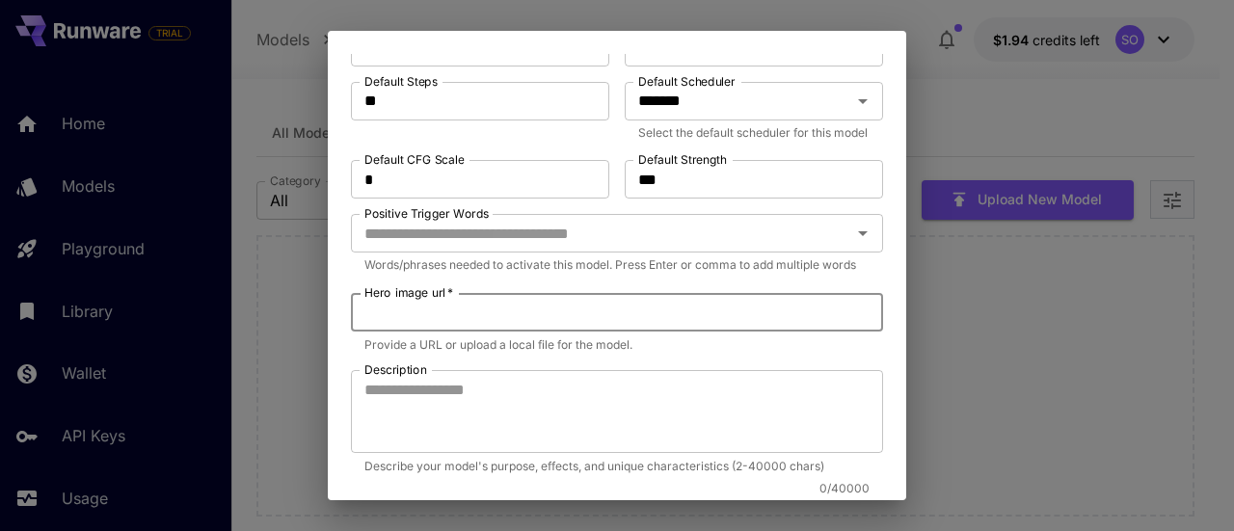
click at [393, 332] on input "Hero image url   *" at bounding box center [617, 312] width 532 height 39
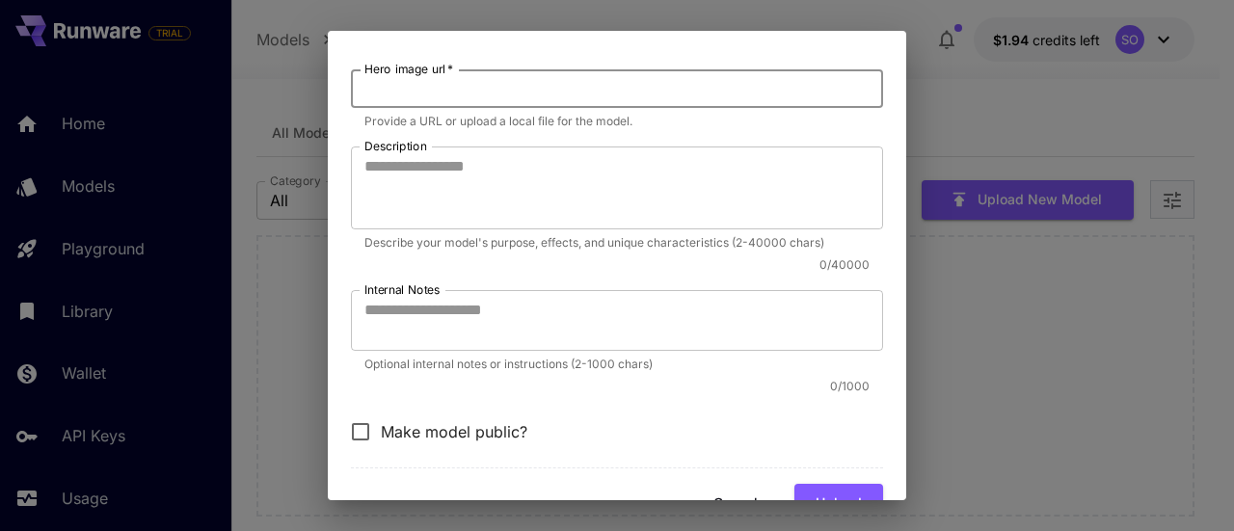
scroll to position [609, 0]
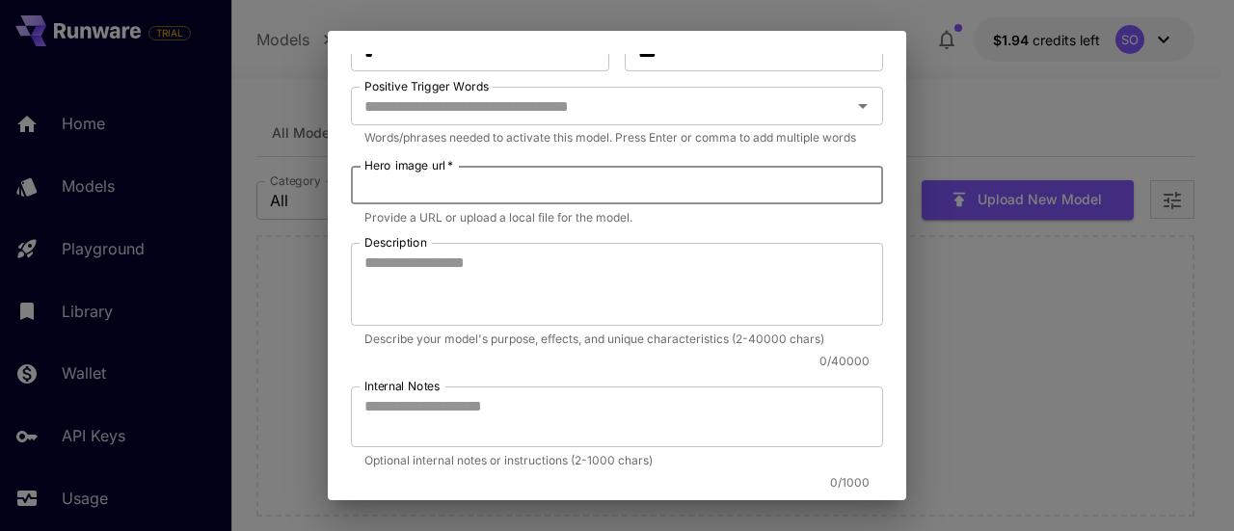
click at [959, 114] on div "**********" at bounding box center [617, 265] width 1234 height 531
